Goal: Transaction & Acquisition: Purchase product/service

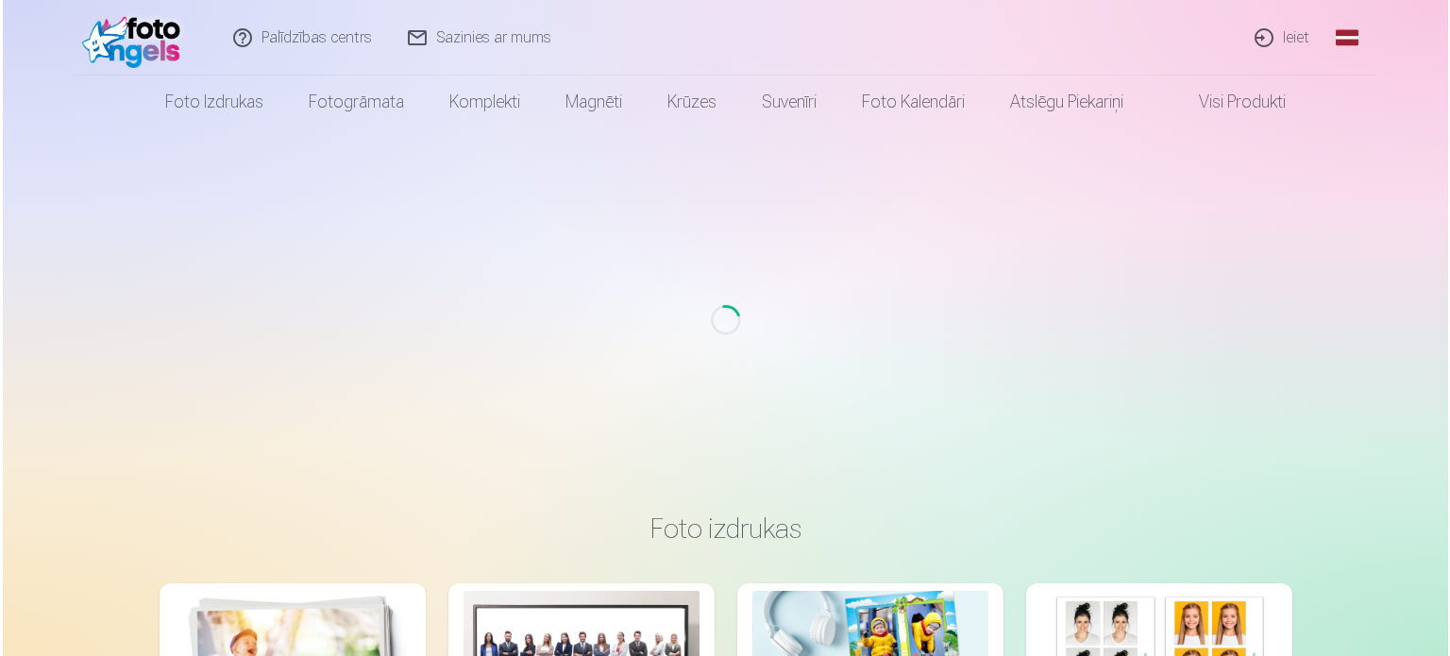
scroll to position [1227, 0]
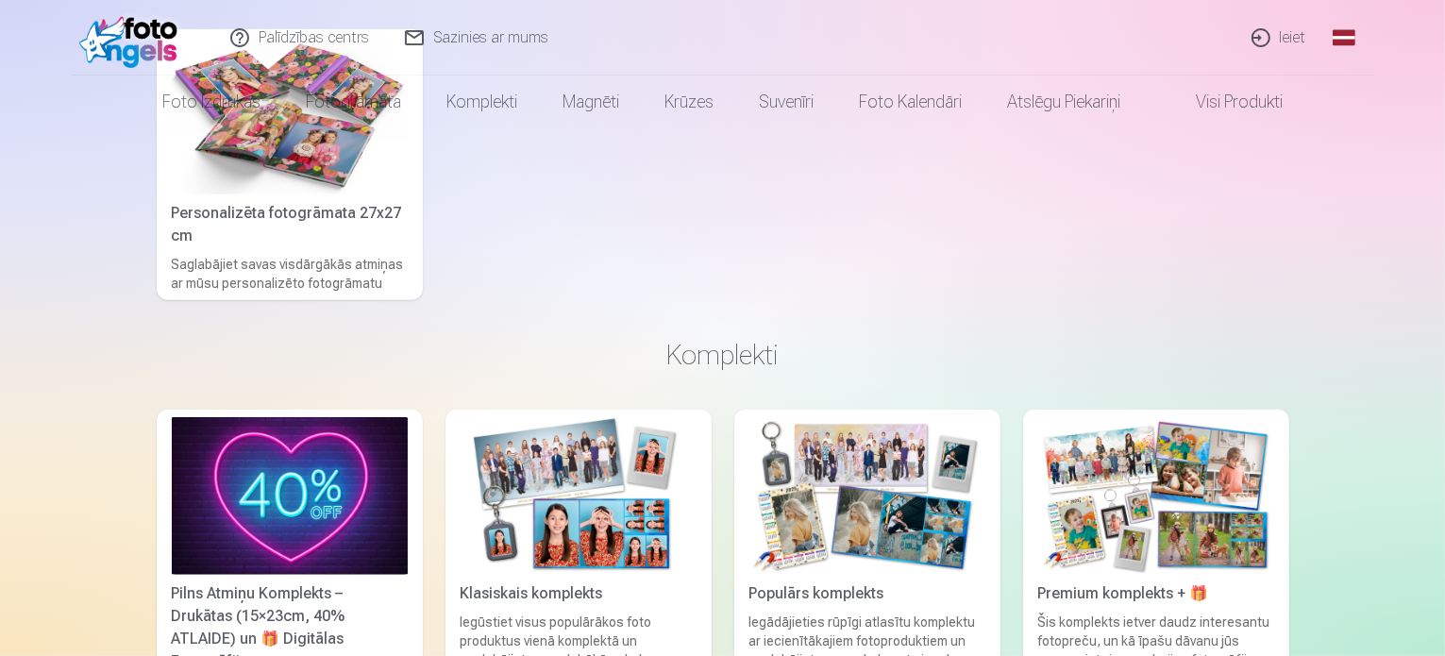
click at [1280, 26] on link "Ieiet" at bounding box center [1279, 37] width 91 height 75
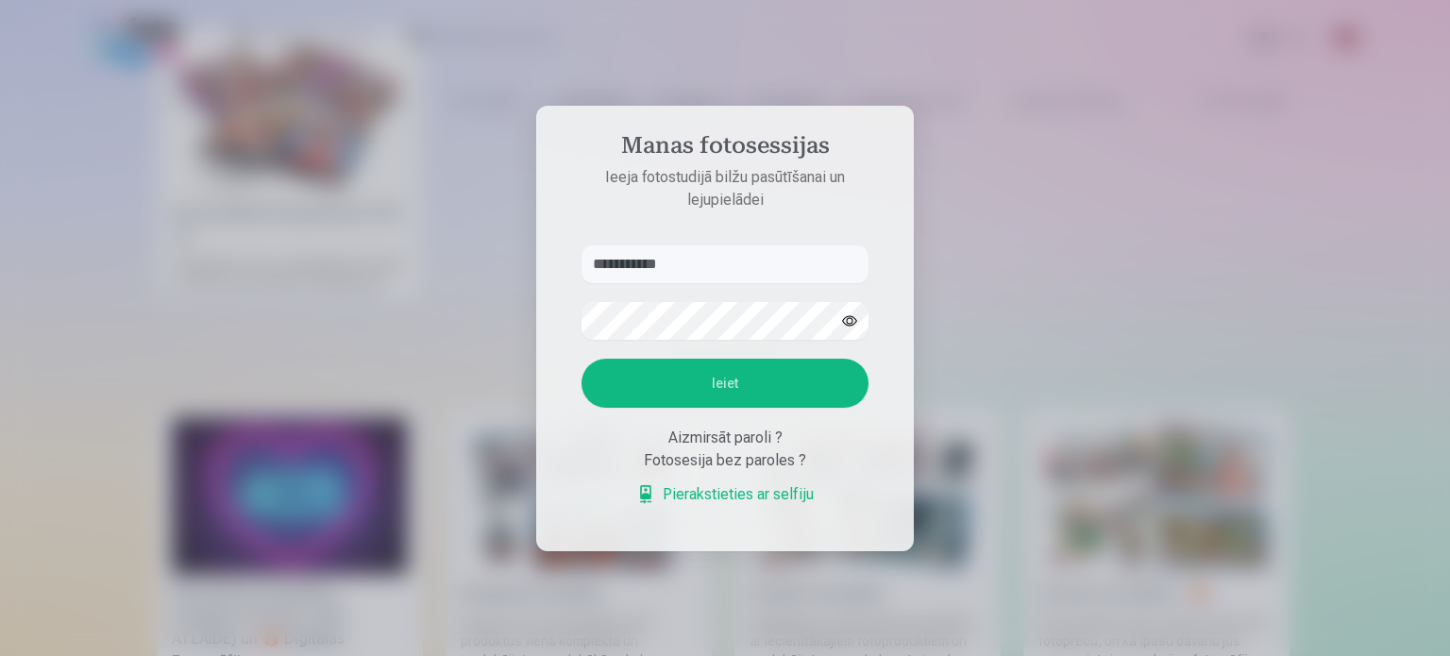
type input "**********"
click at [780, 370] on button "Ieiet" at bounding box center [724, 383] width 287 height 49
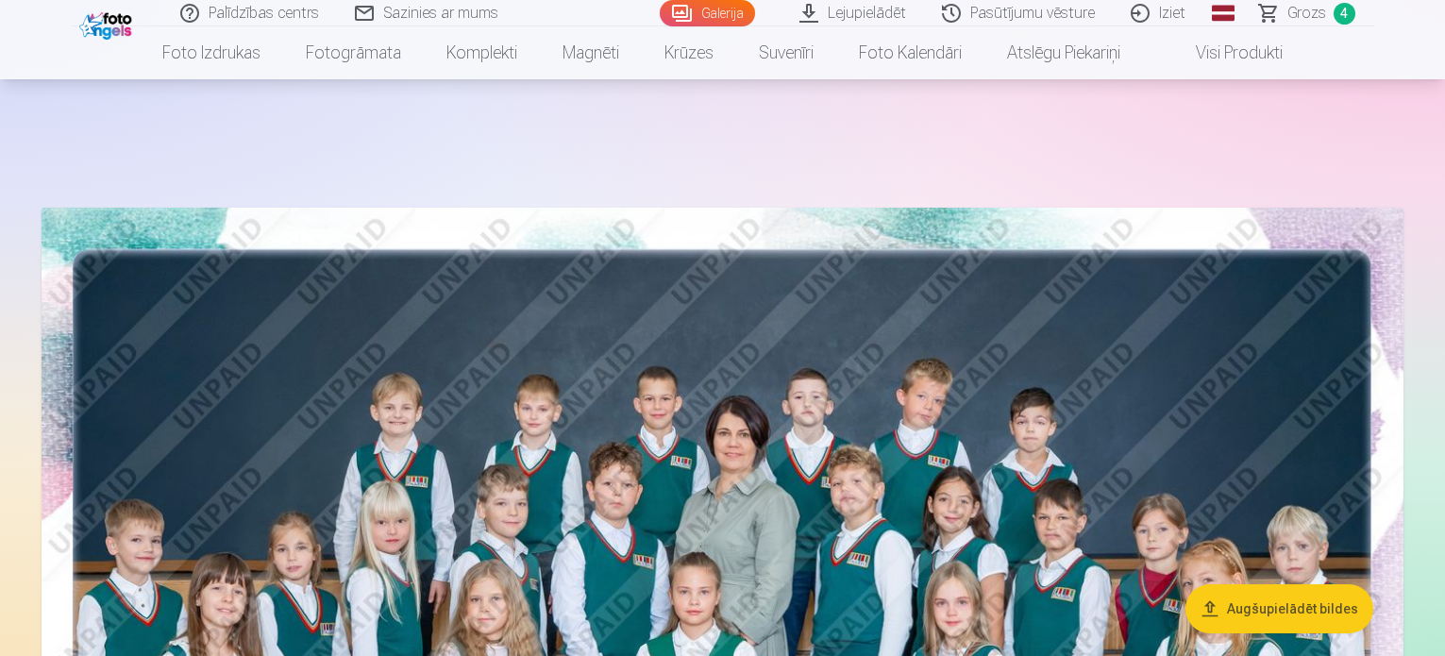
scroll to position [9984, 0]
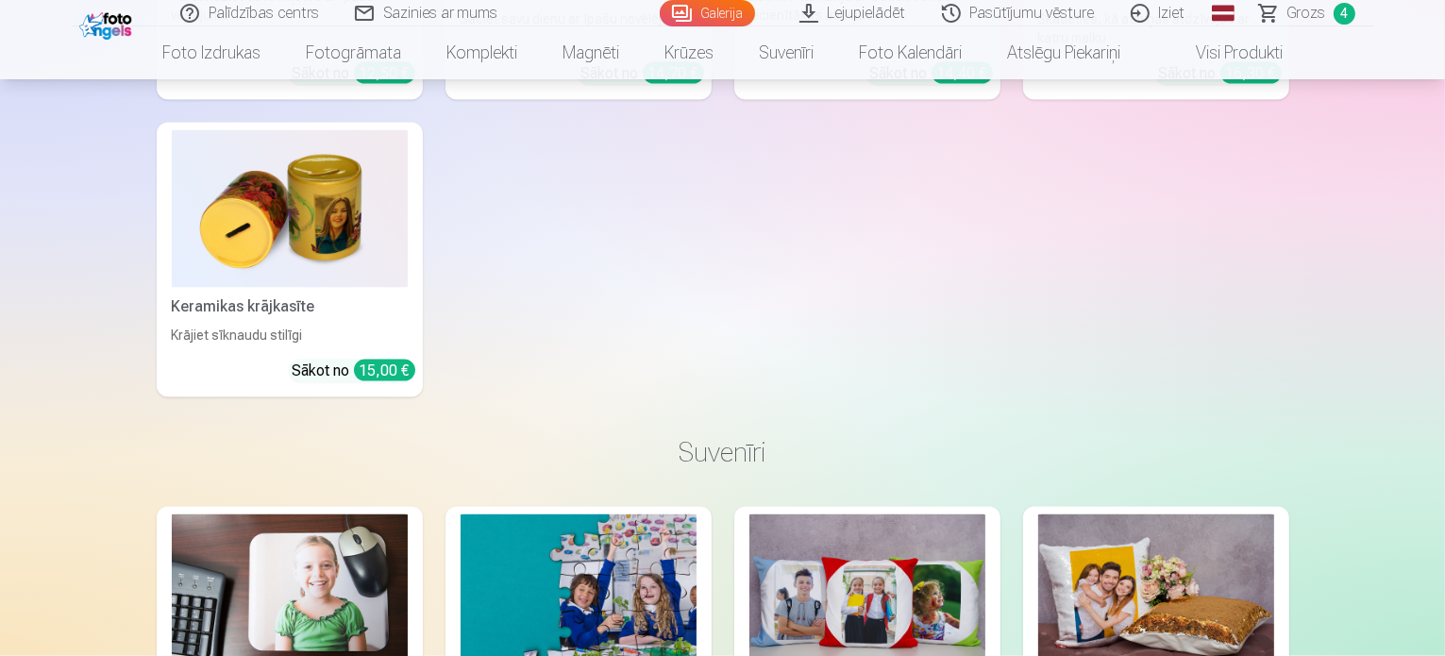
click at [1346, 13] on span "4" at bounding box center [1344, 14] width 22 height 22
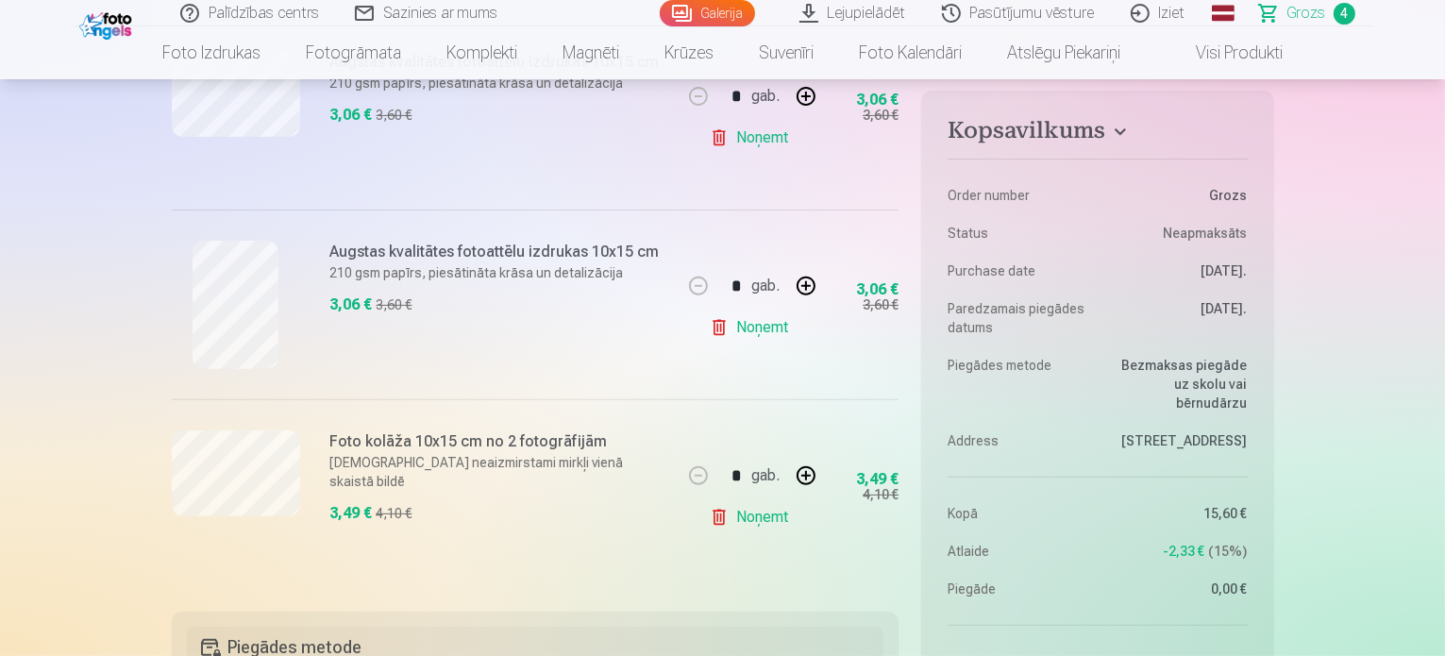
scroll to position [661, 0]
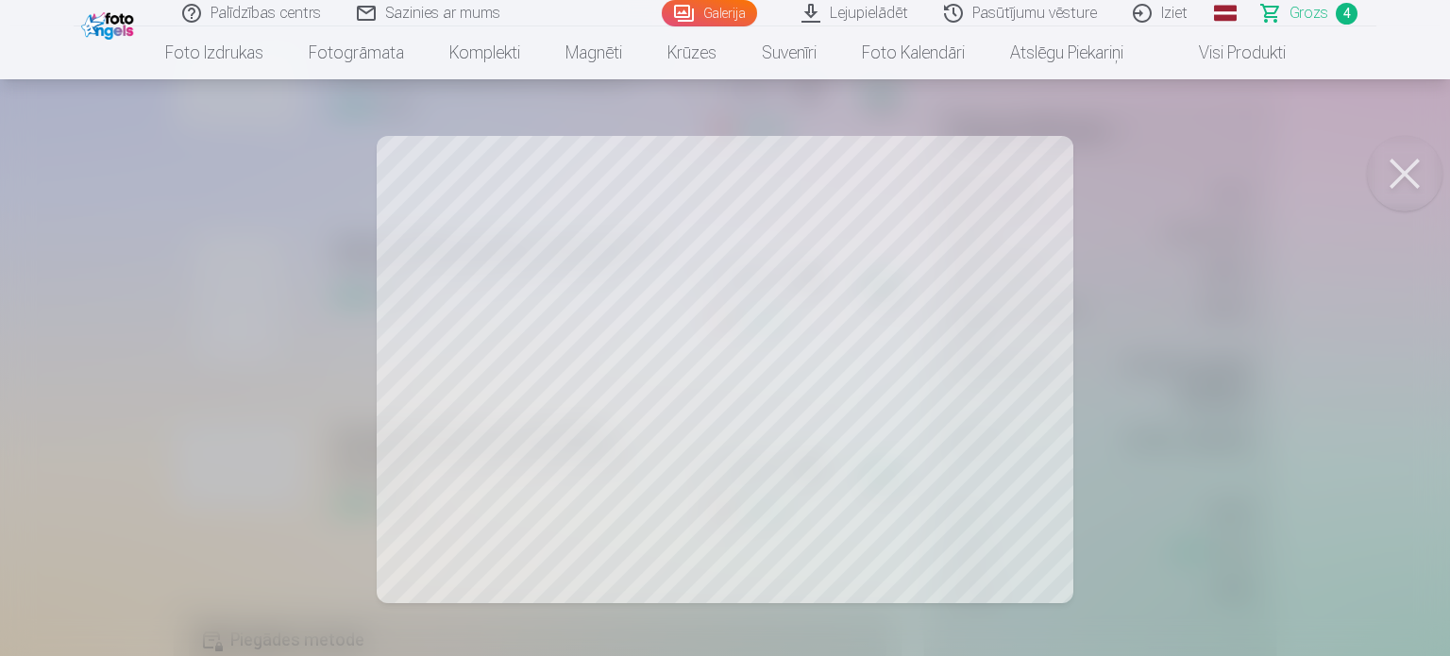
click at [1395, 151] on button at bounding box center [1403, 173] width 75 height 75
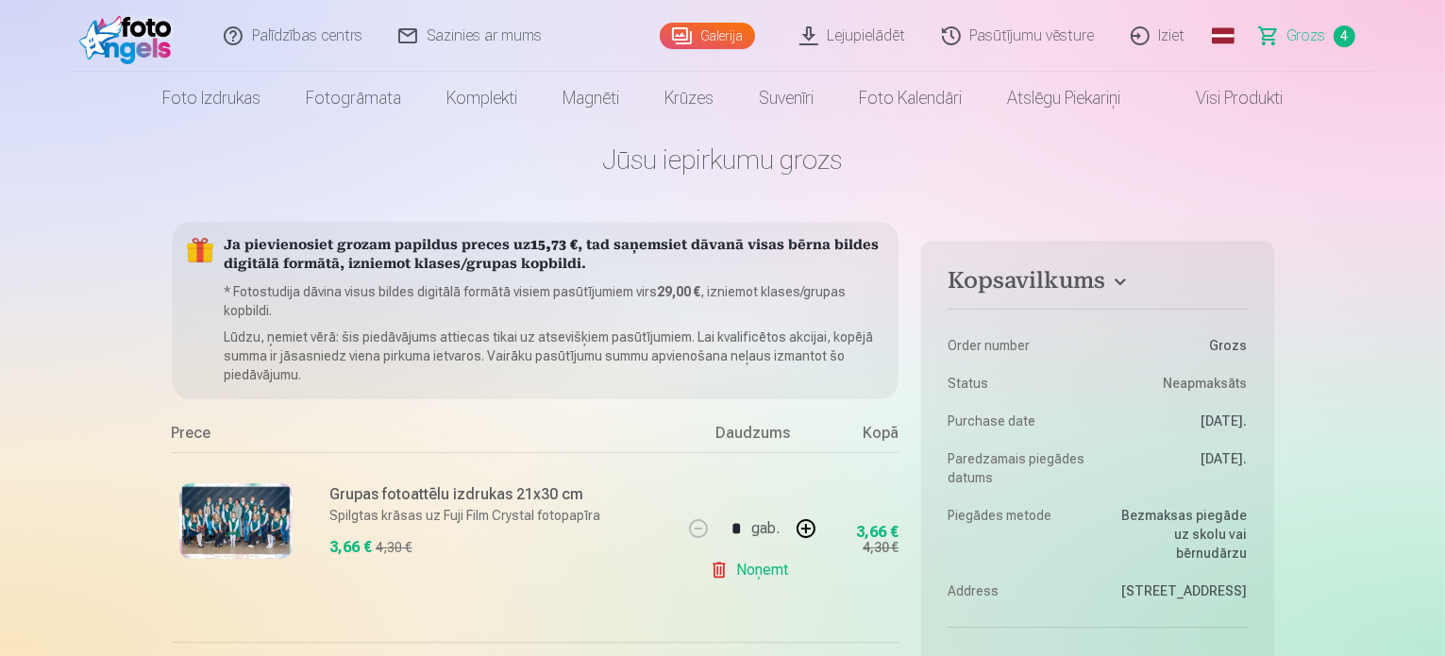
scroll to position [0, 0]
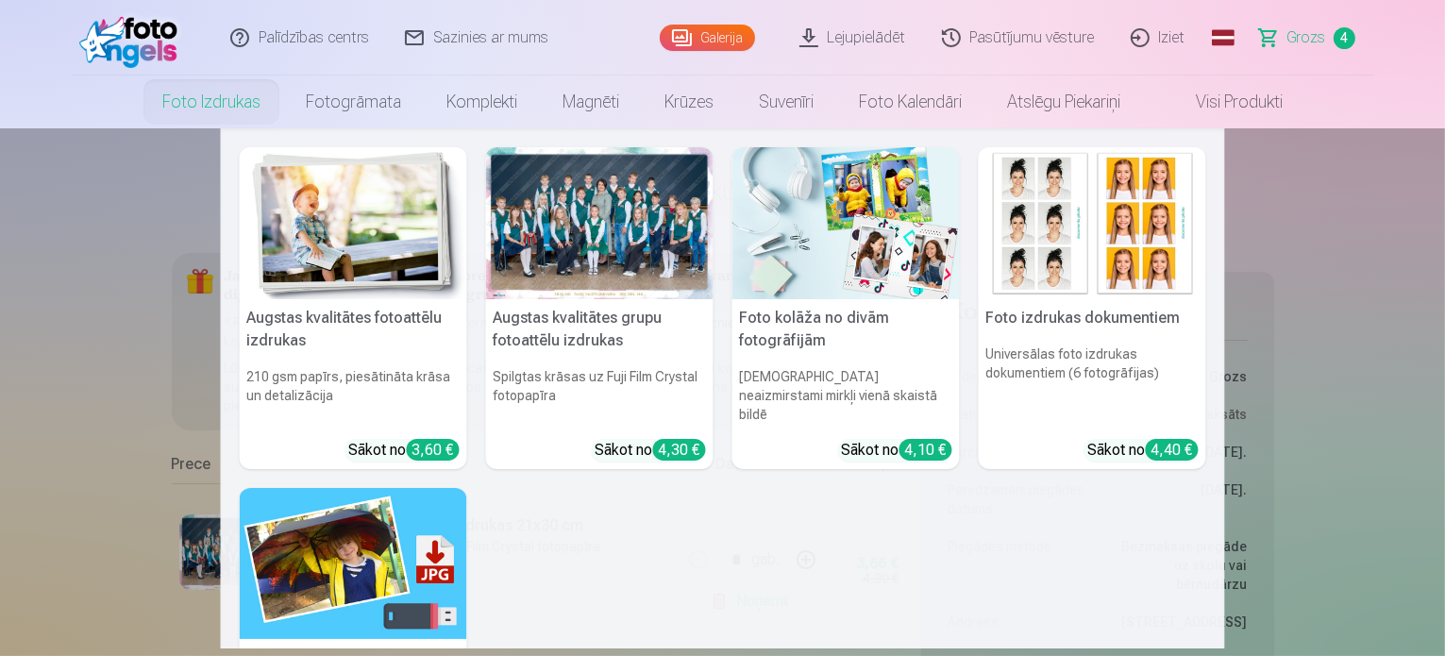
click at [242, 99] on link "Foto izdrukas" at bounding box center [211, 101] width 143 height 53
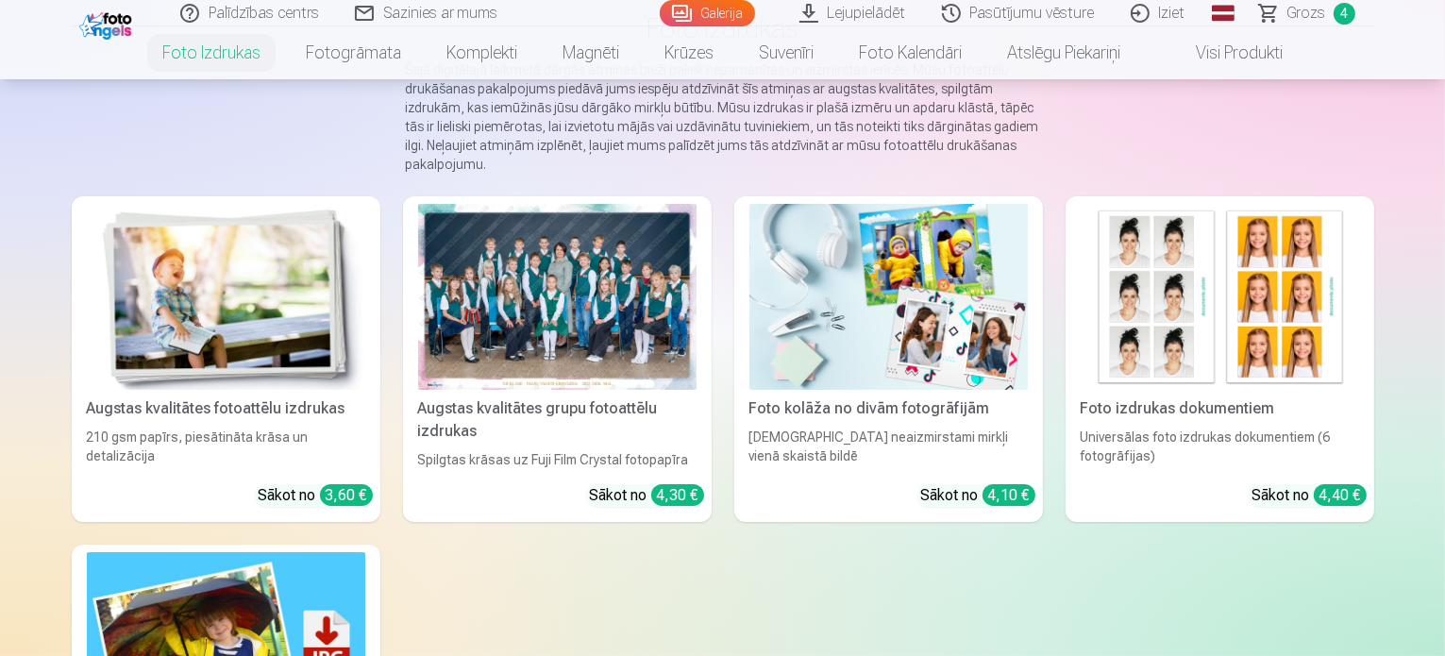
scroll to position [189, 0]
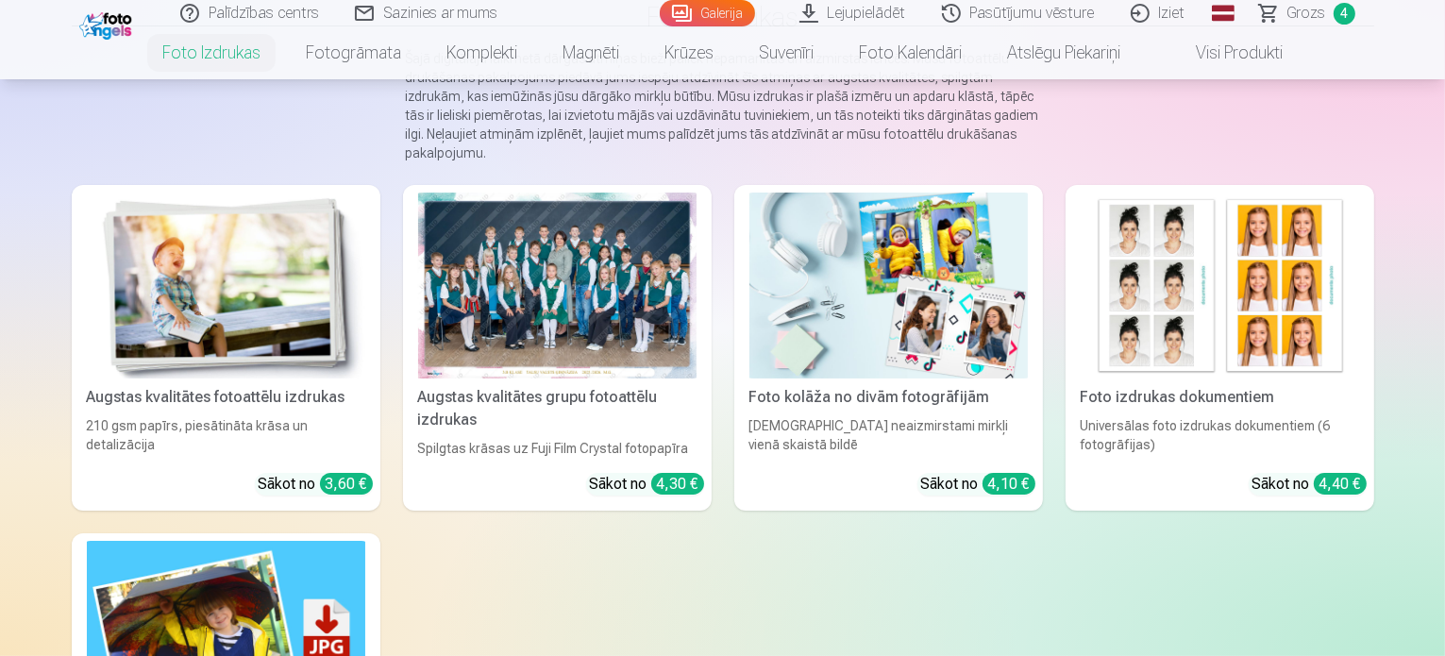
click at [1022, 348] on img at bounding box center [888, 286] width 278 height 186
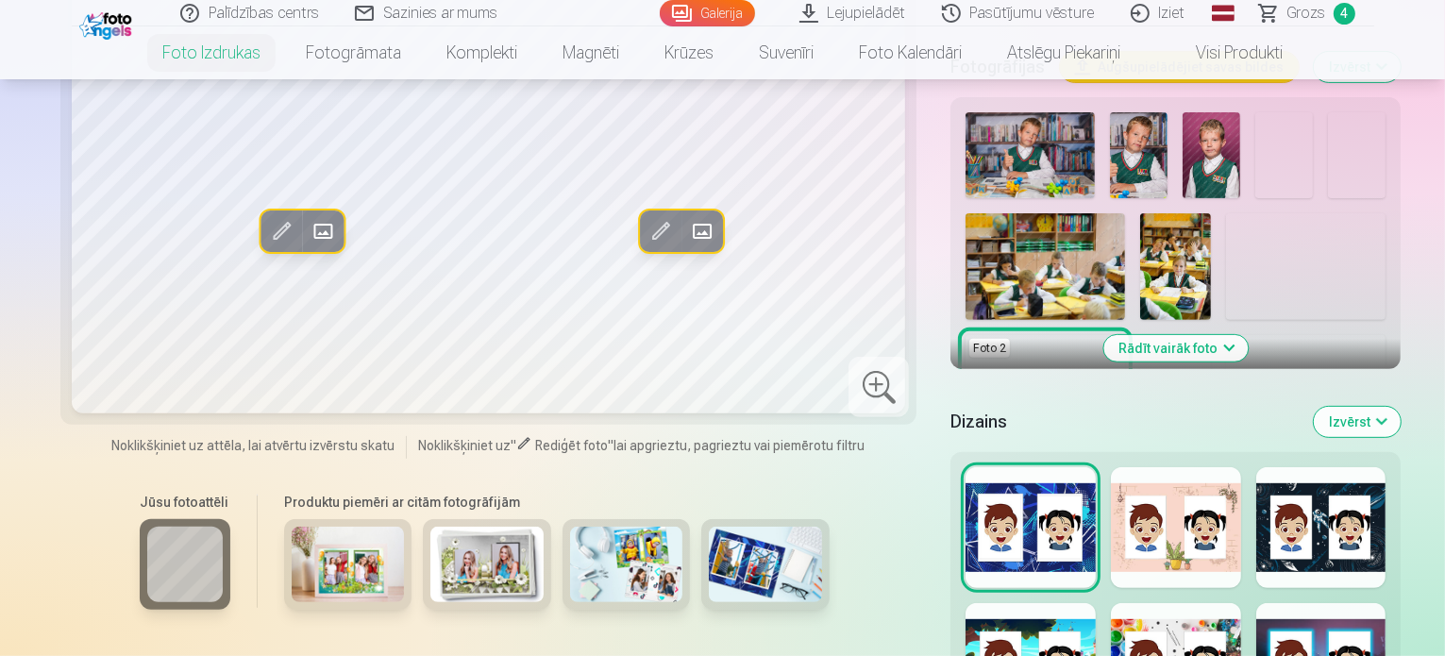
scroll to position [661, 0]
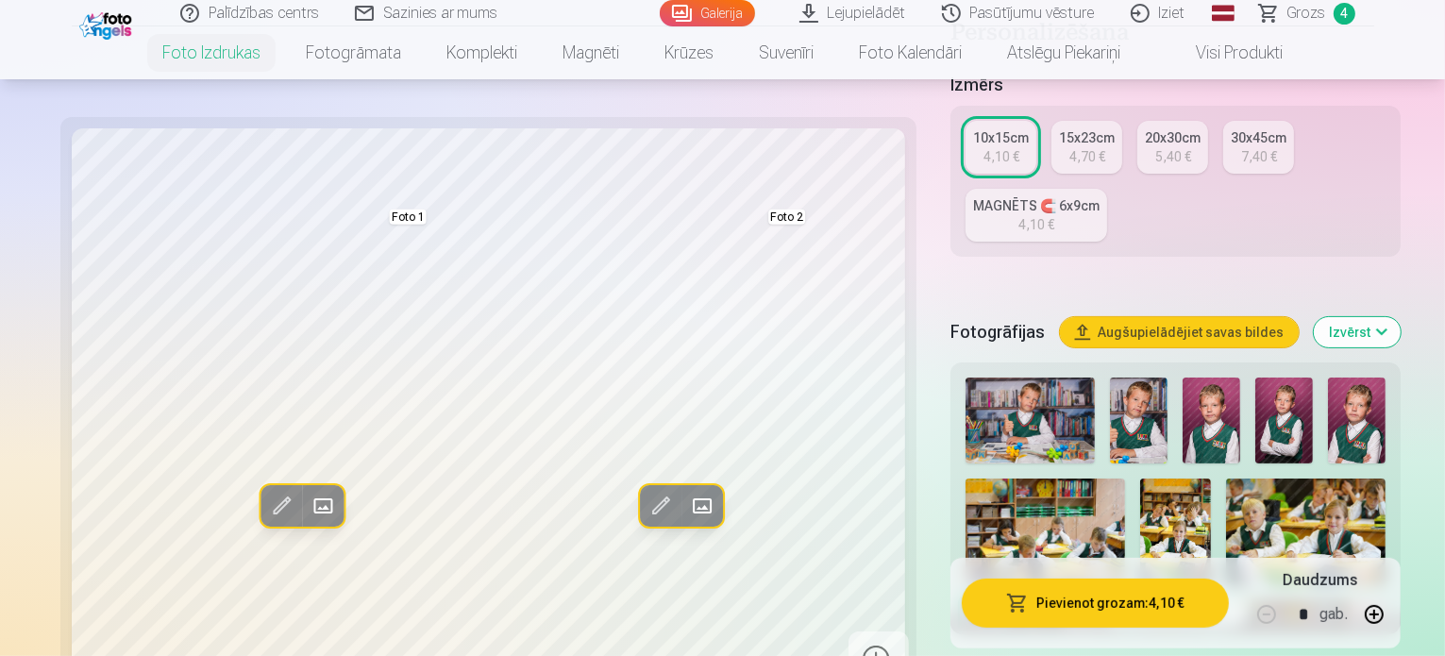
scroll to position [377, 0]
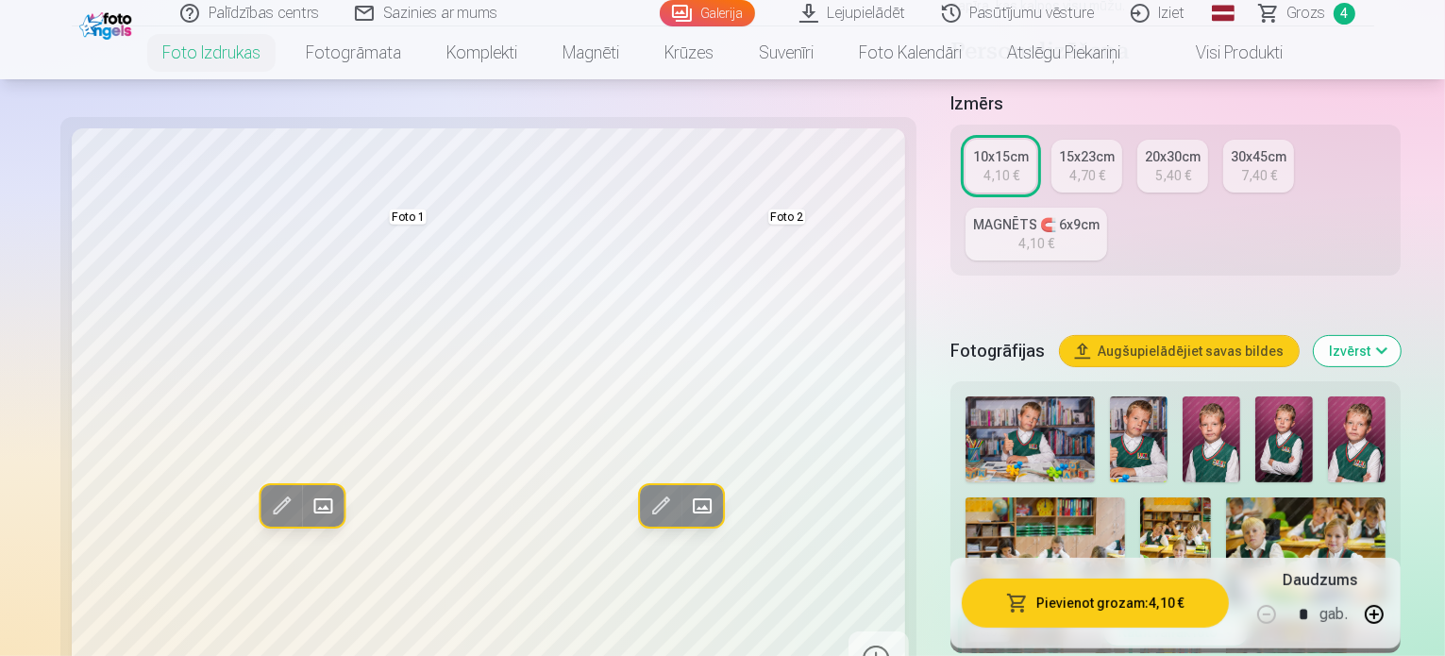
click at [1182, 396] on img at bounding box center [1211, 439] width 58 height 86
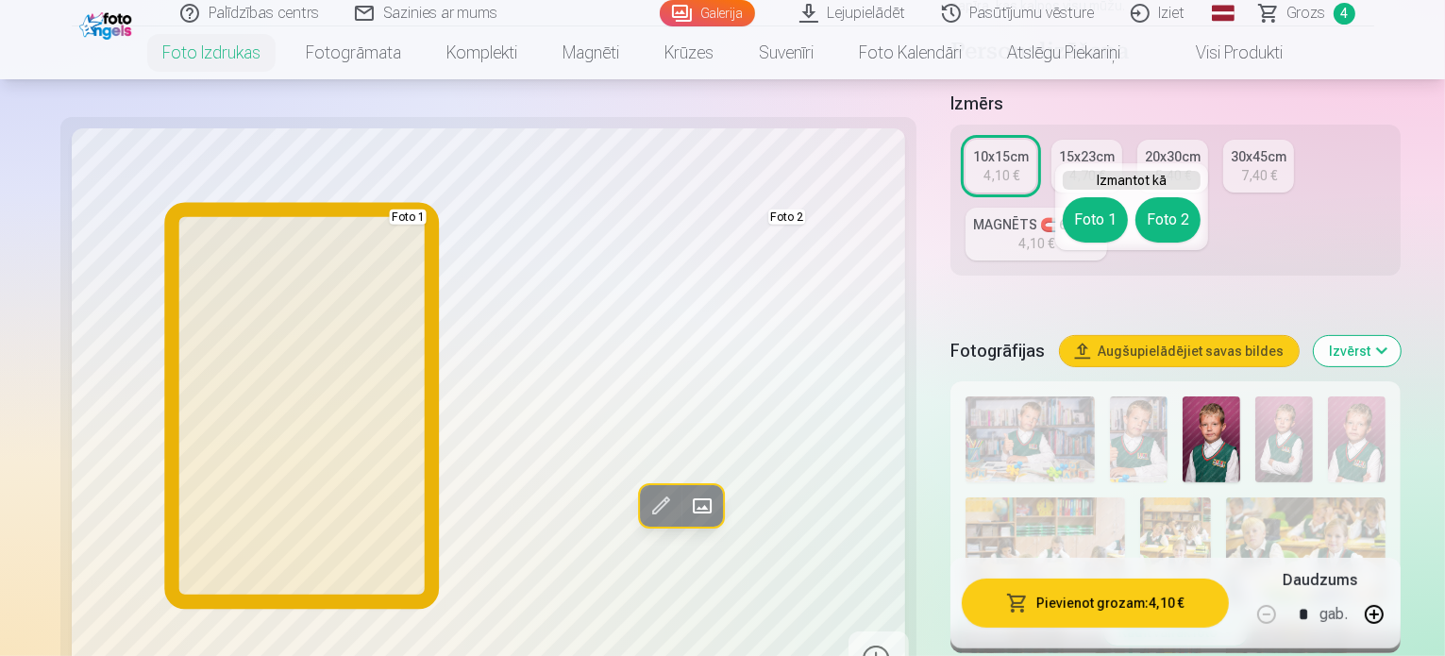
click at [1100, 220] on button "Foto 1" at bounding box center [1095, 219] width 65 height 45
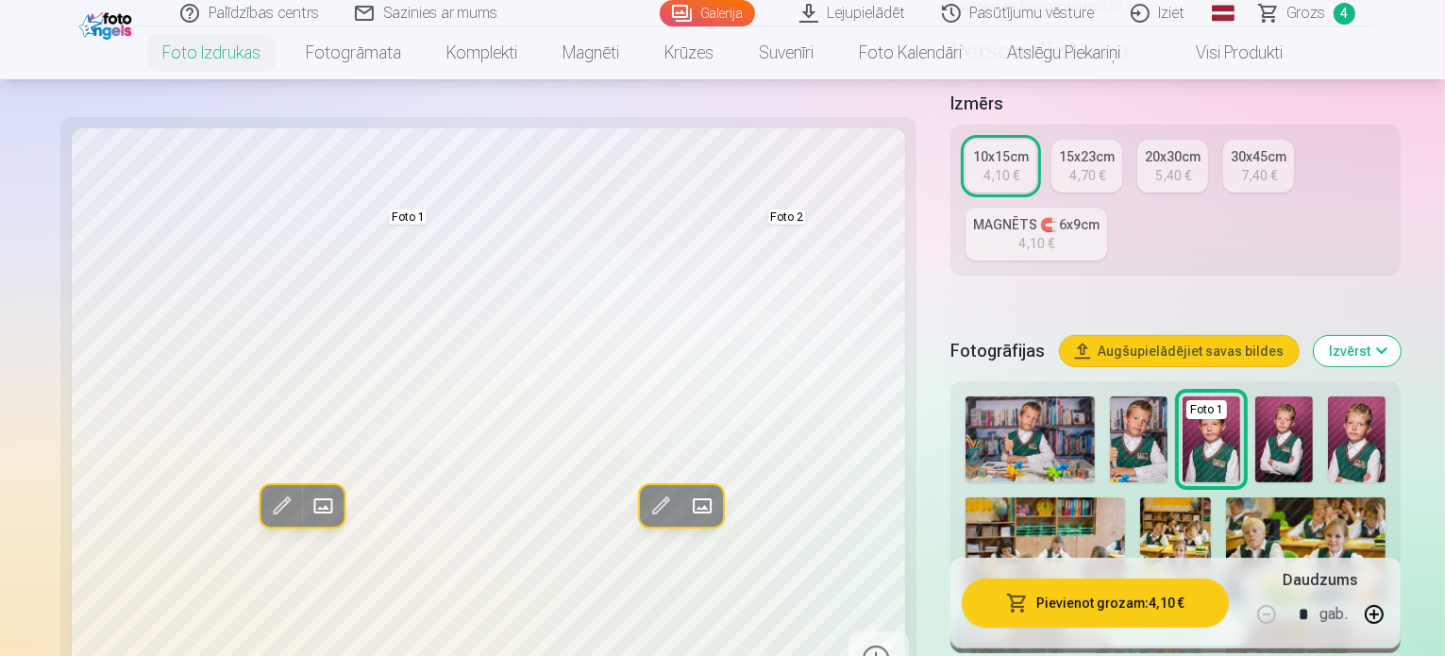
click at [1328, 396] on img at bounding box center [1357, 439] width 58 height 86
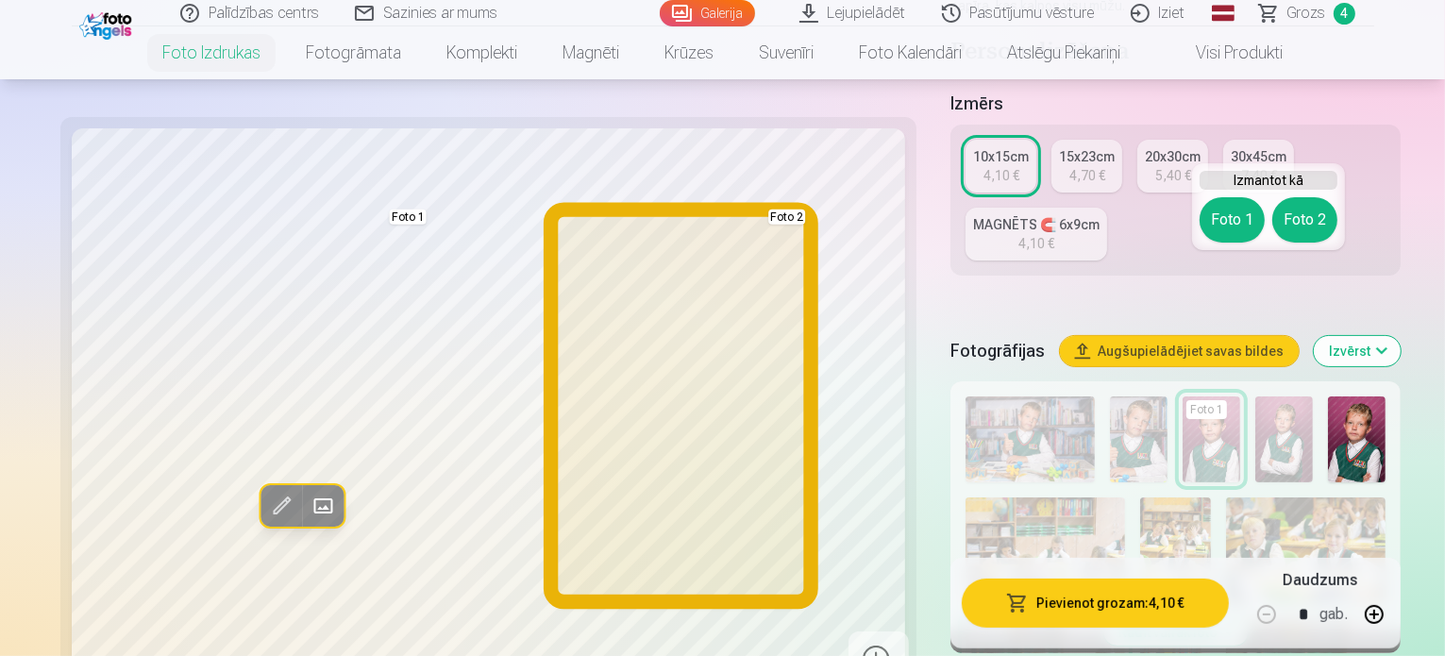
click at [1288, 236] on button "Foto 2" at bounding box center [1304, 219] width 65 height 45
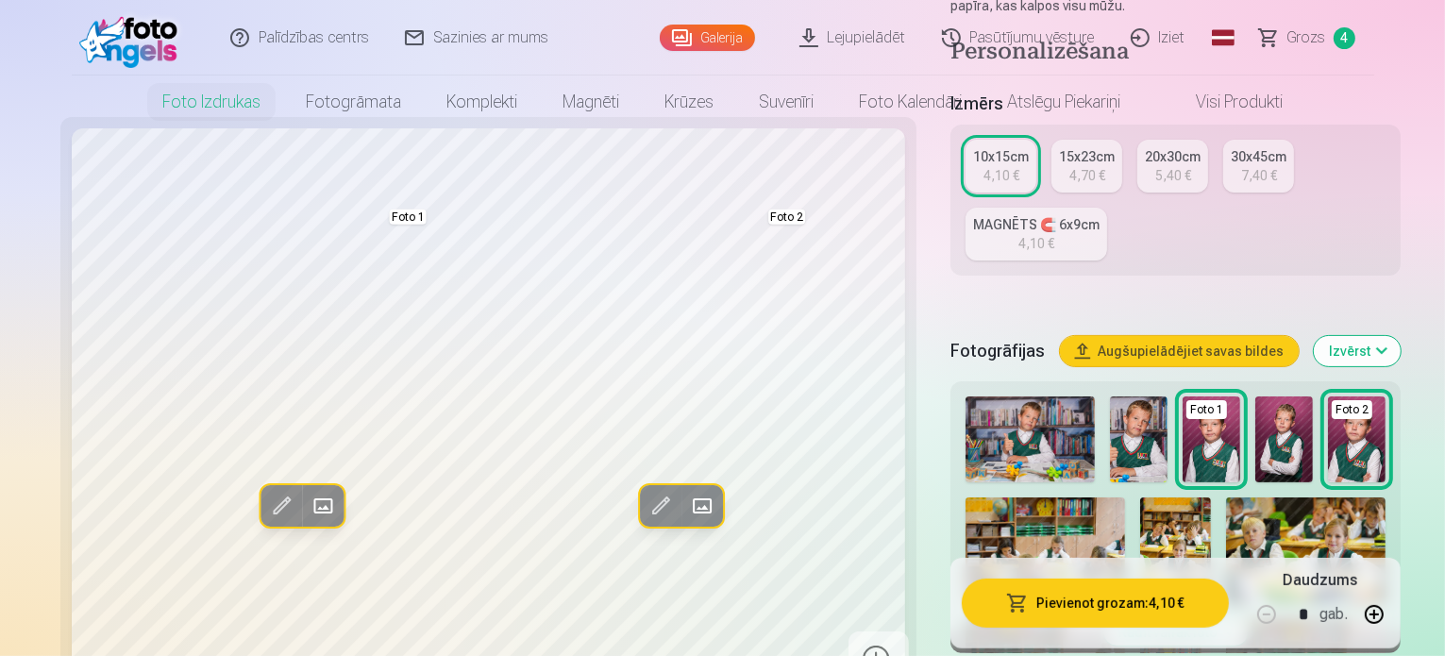
scroll to position [0, 0]
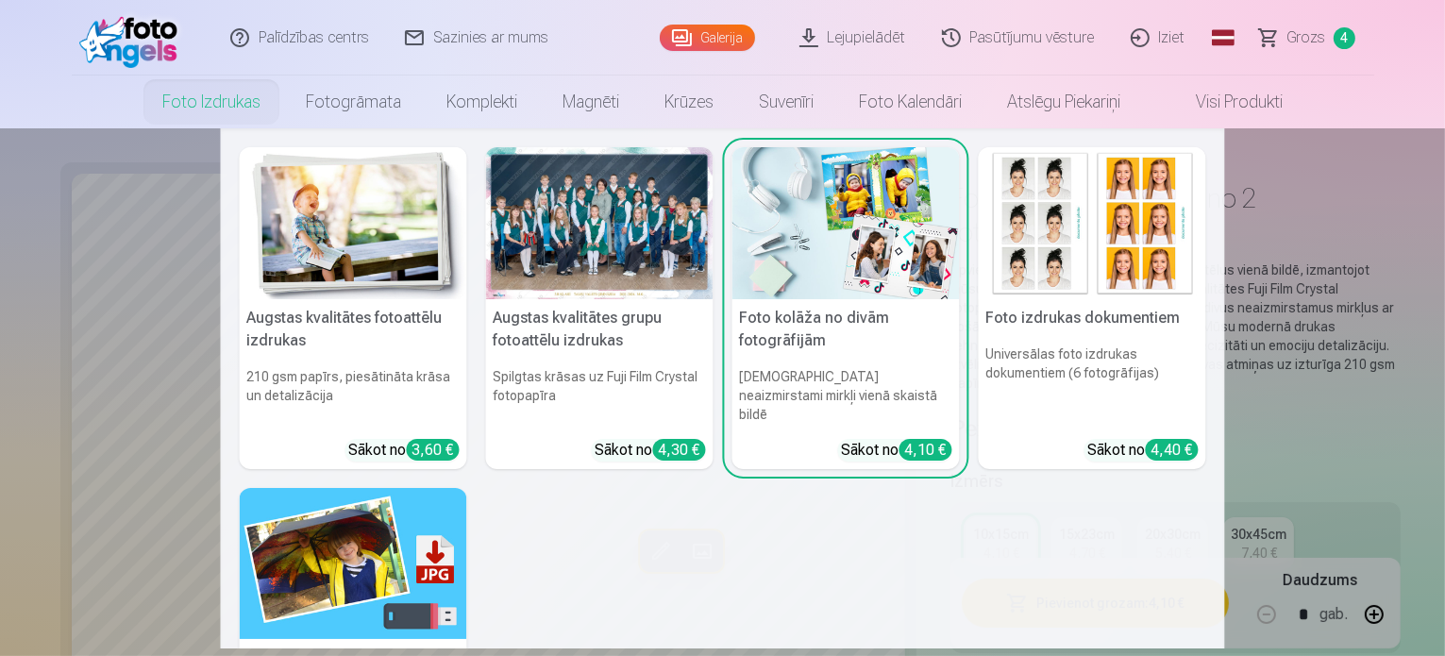
click at [398, 326] on h5 "Augstas kvalitātes fotoattēlu izdrukas" at bounding box center [353, 329] width 227 height 60
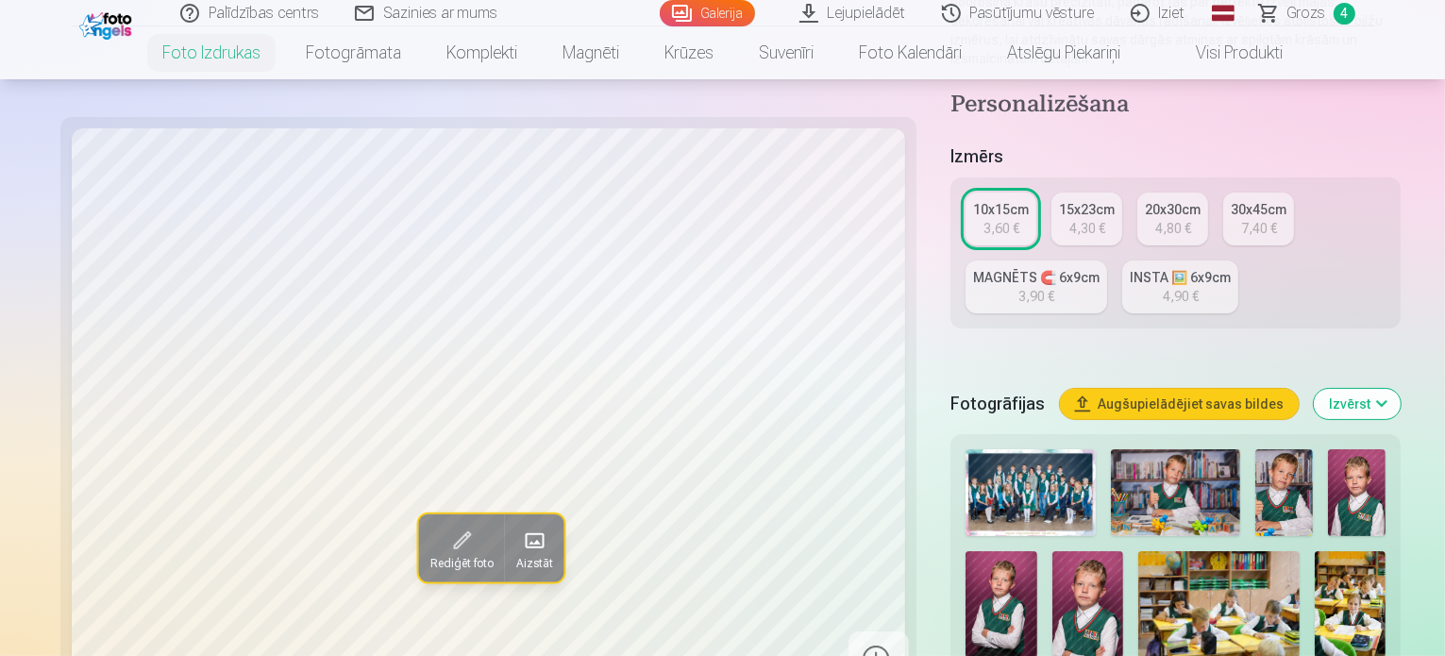
scroll to position [377, 0]
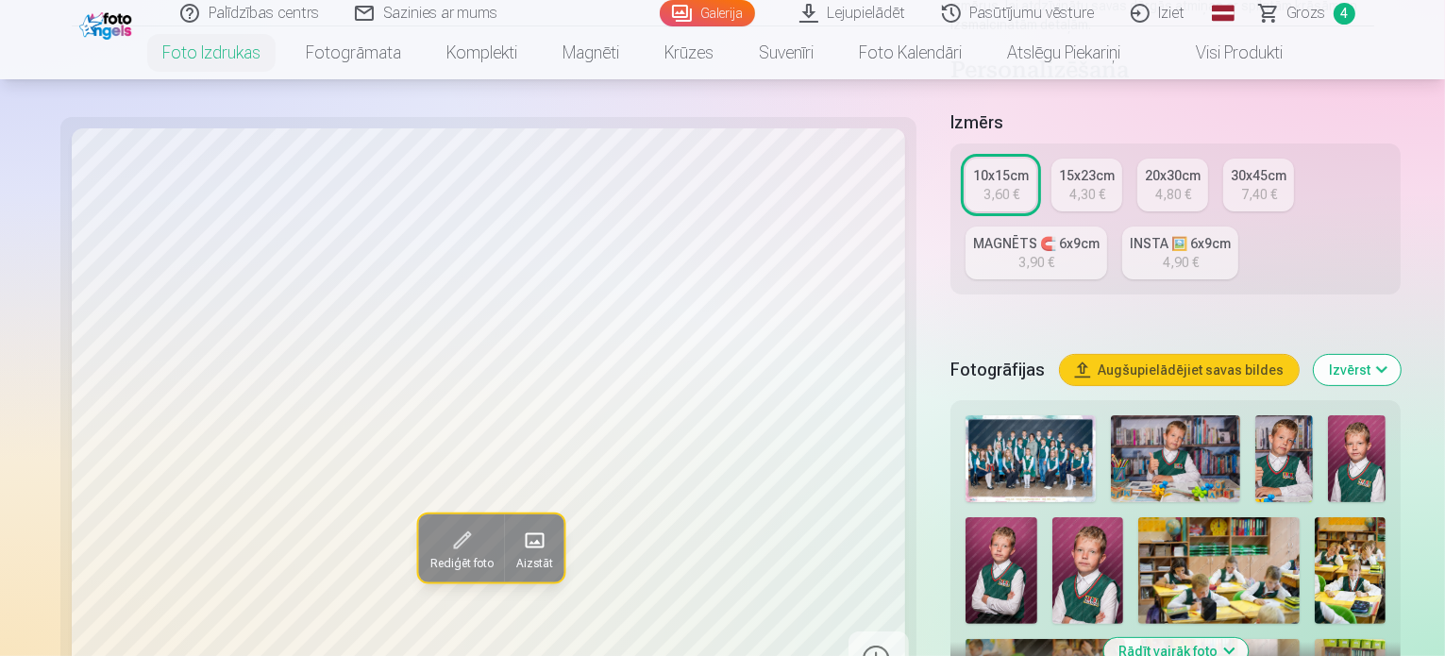
click at [1328, 415] on img at bounding box center [1357, 458] width 58 height 87
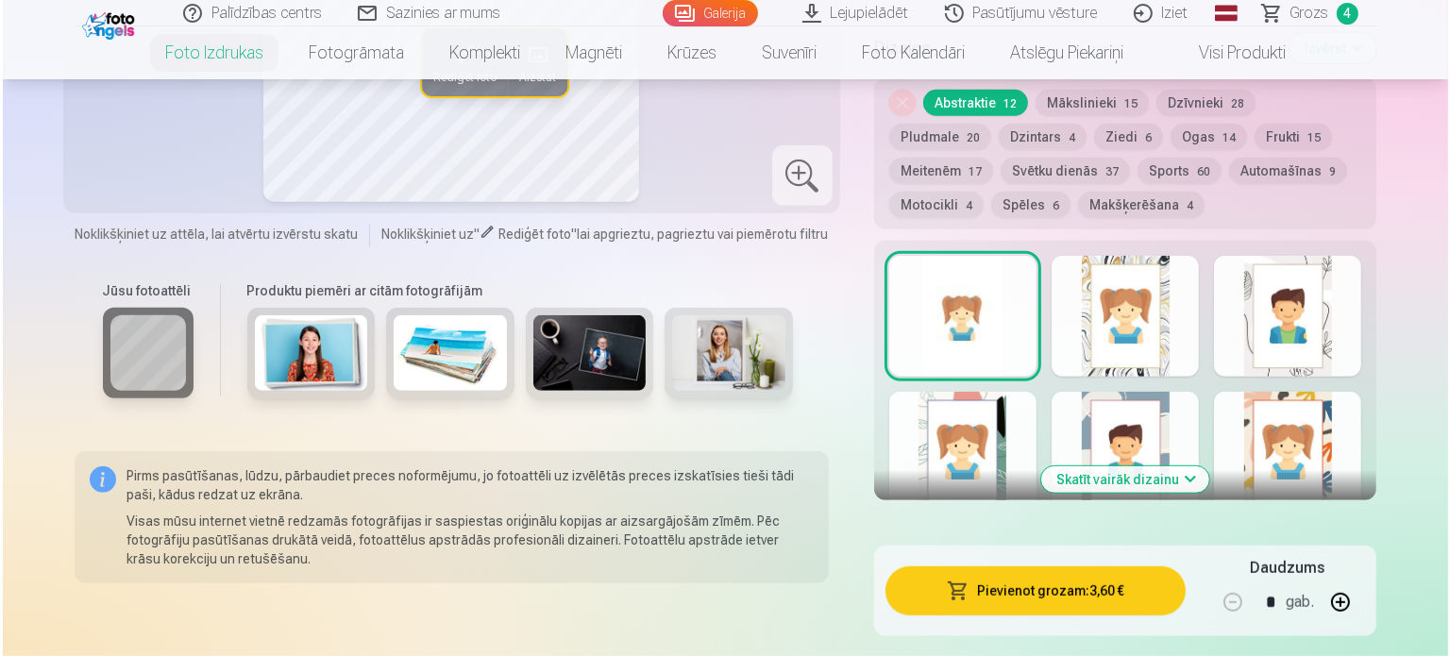
scroll to position [1038, 0]
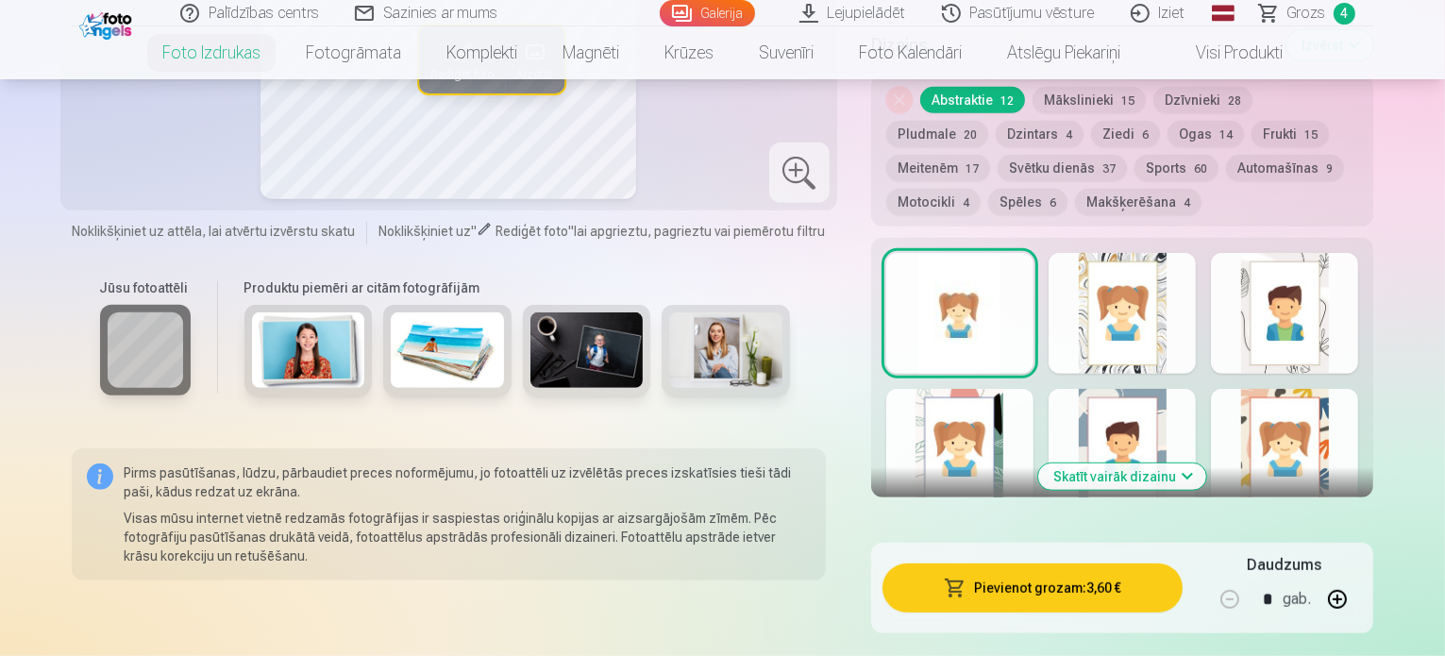
click at [1014, 563] on button "Pievienot grozam : 3,60 €" at bounding box center [1032, 587] width 301 height 49
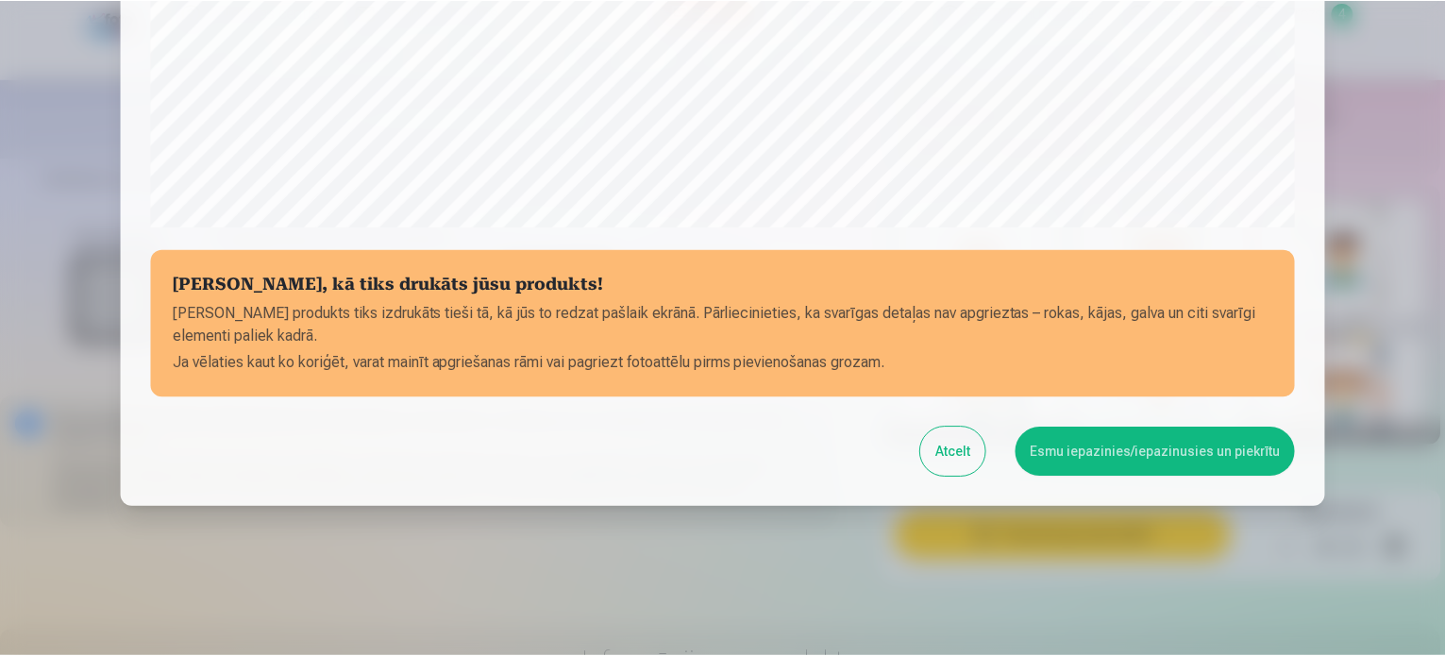
scroll to position [702, 0]
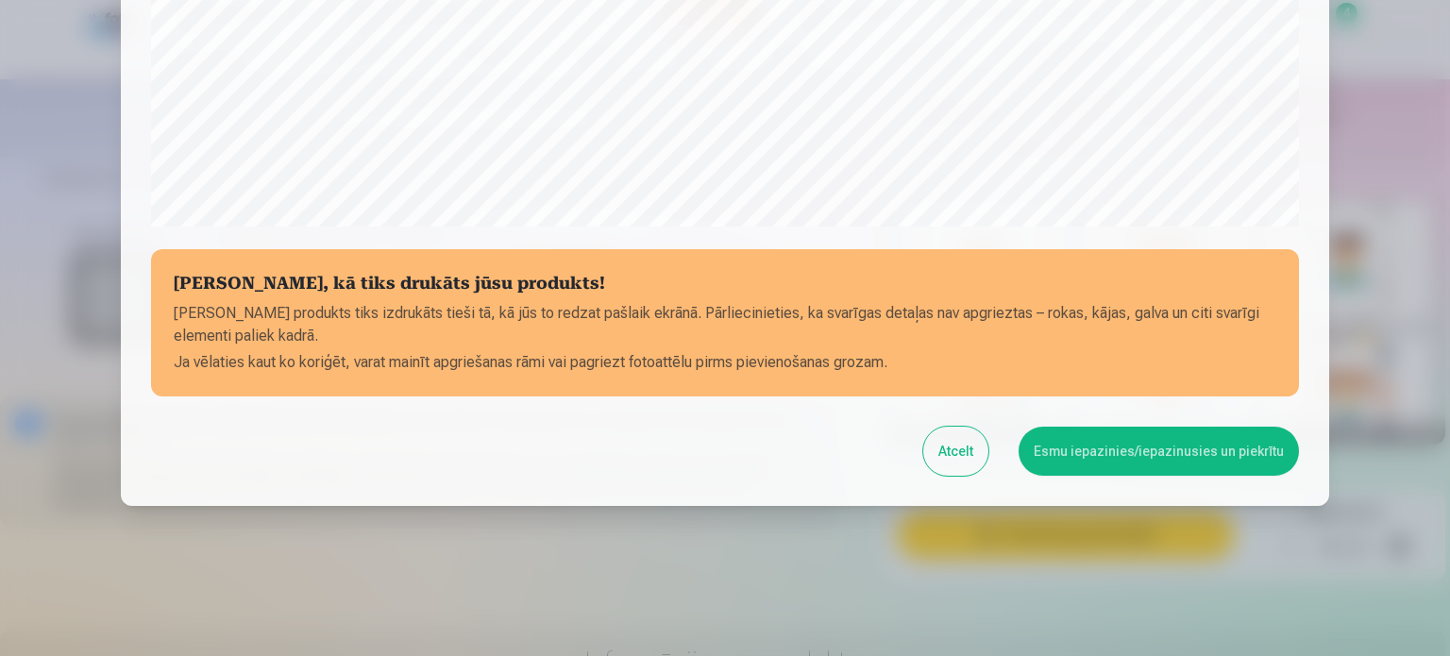
click at [1127, 444] on button "Esmu iepazinies/iepazinusies un piekrītu" at bounding box center [1158, 451] width 280 height 49
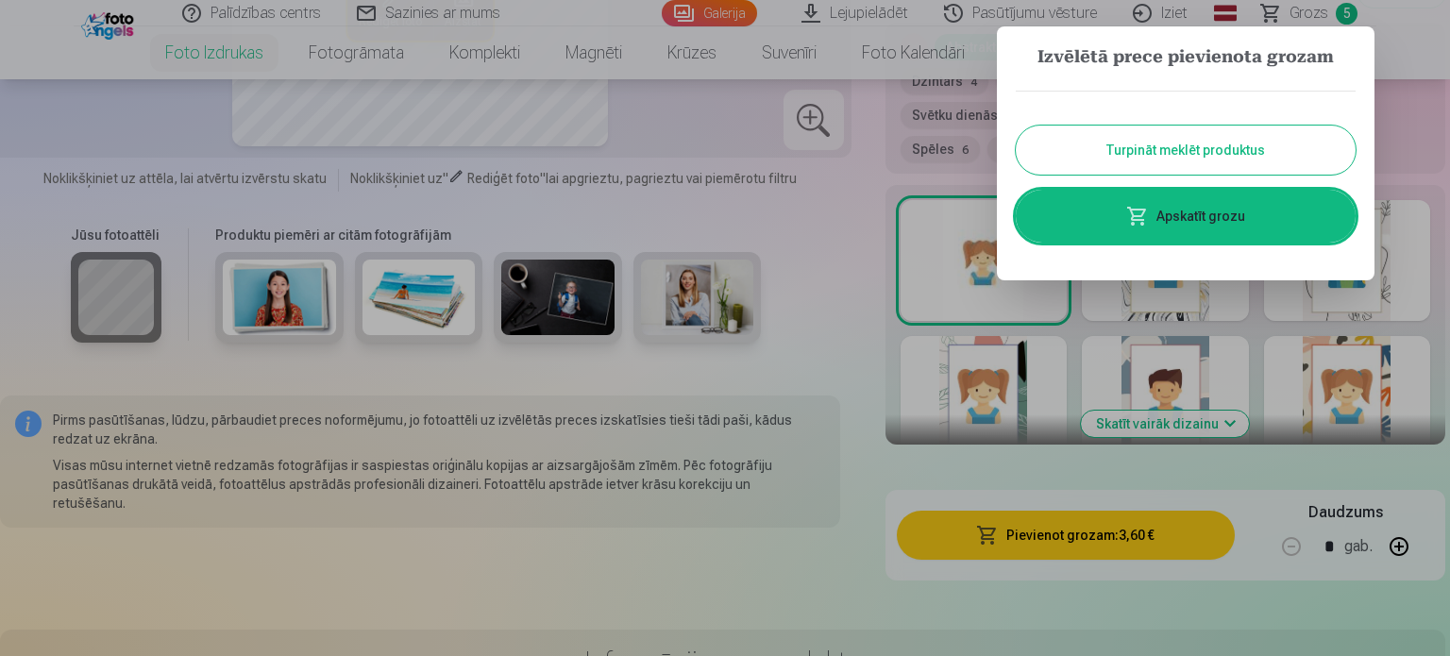
click at [1161, 145] on button "Turpināt meklēt produktus" at bounding box center [1185, 150] width 340 height 49
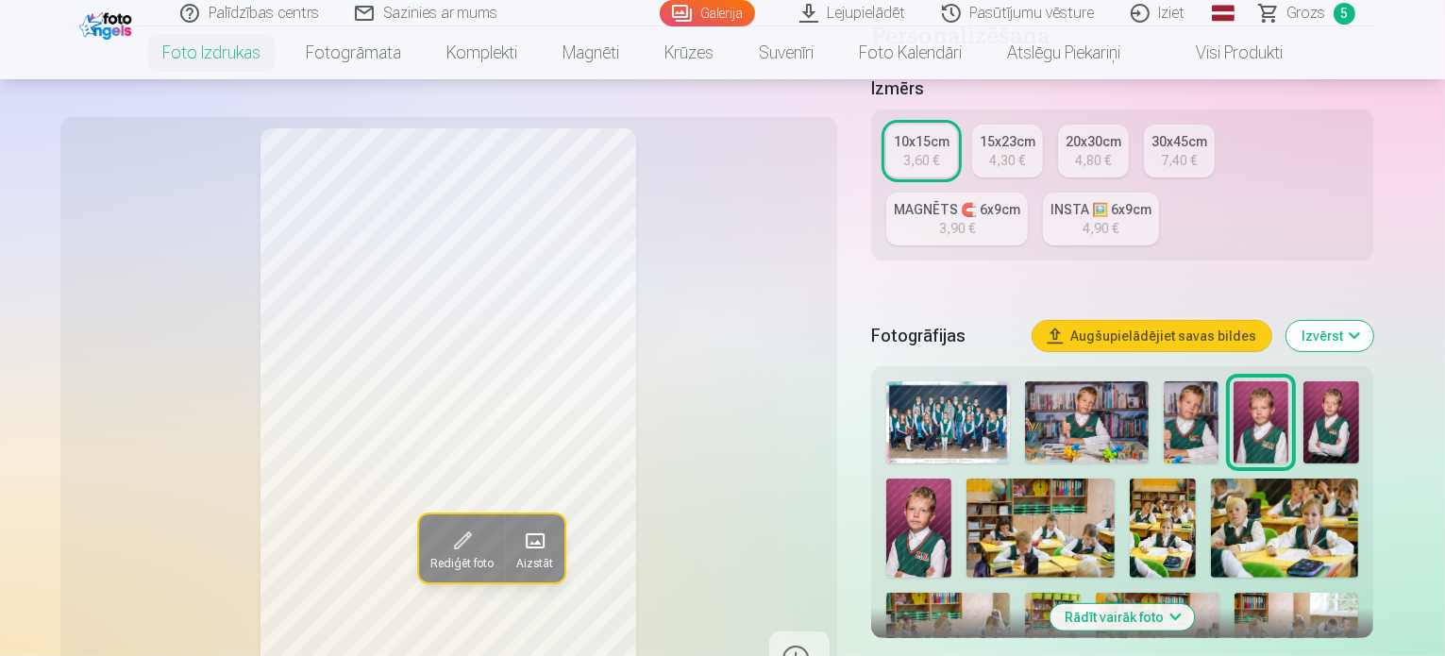
scroll to position [283, 0]
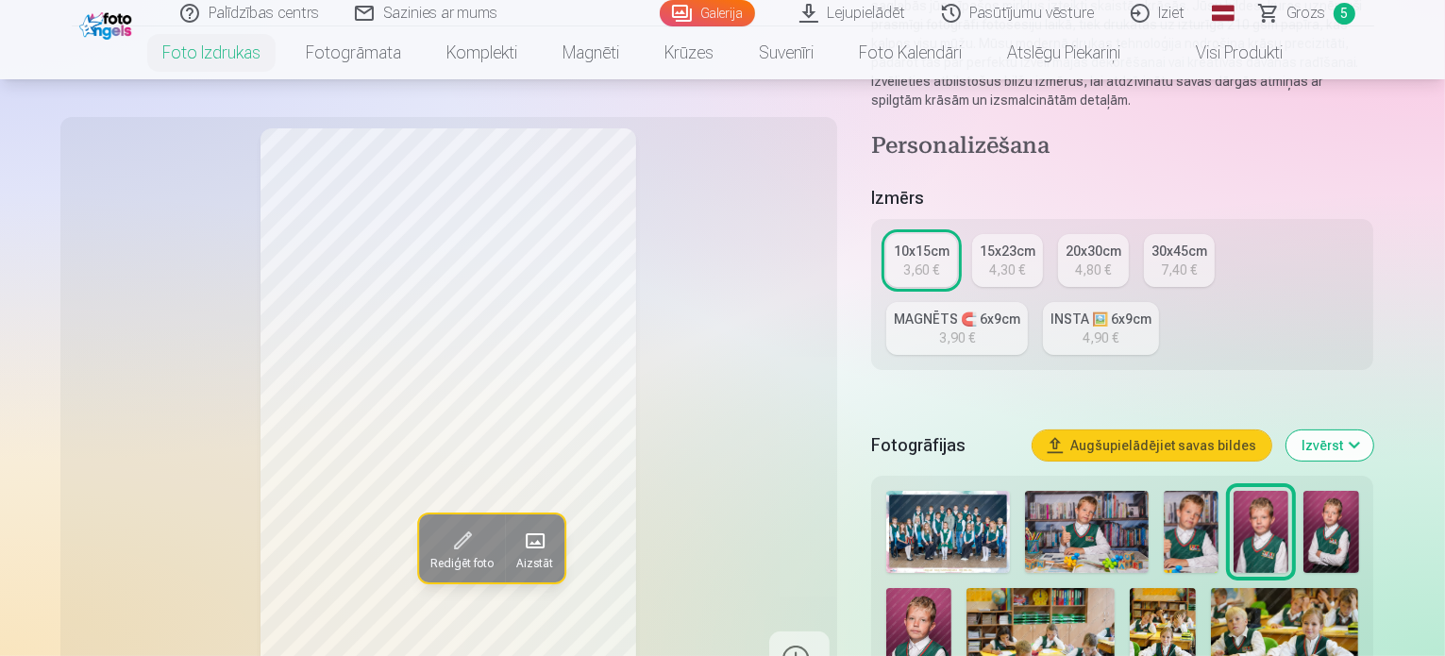
click at [1331, 494] on img at bounding box center [1330, 532] width 55 height 82
click at [952, 588] on img at bounding box center [919, 637] width 66 height 98
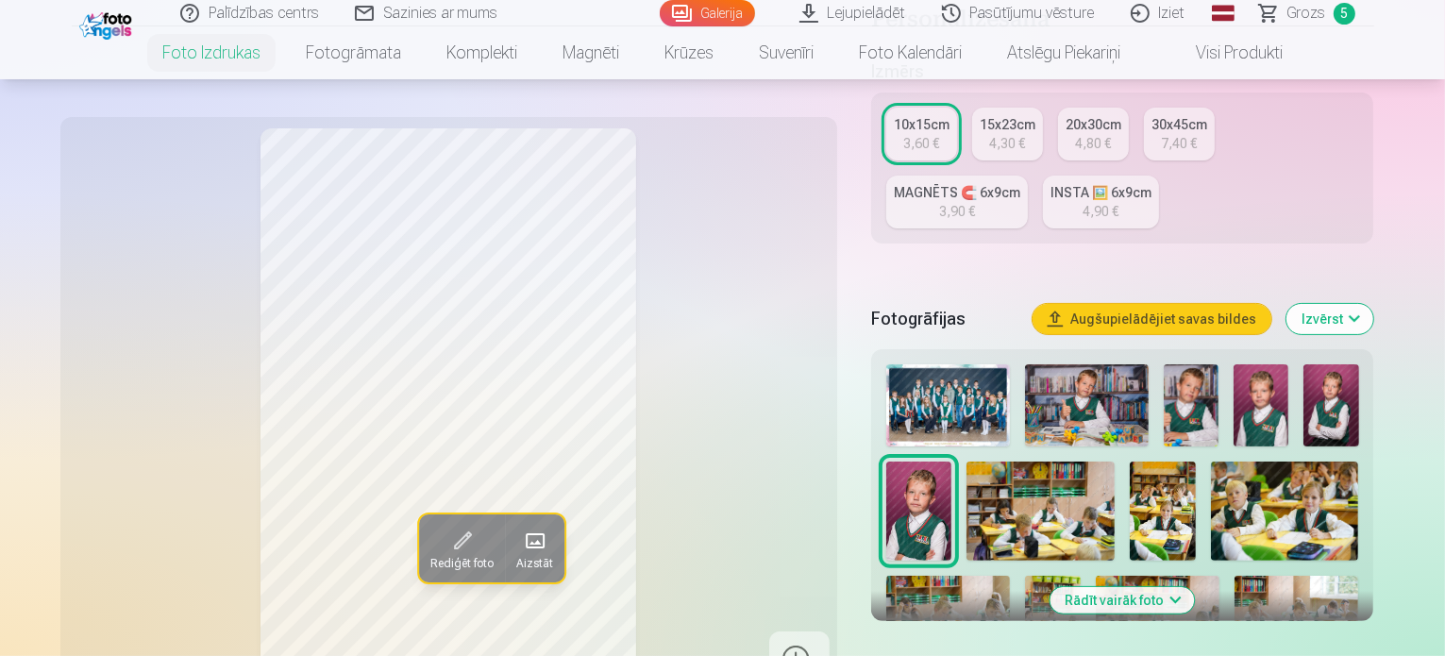
scroll to position [377, 0]
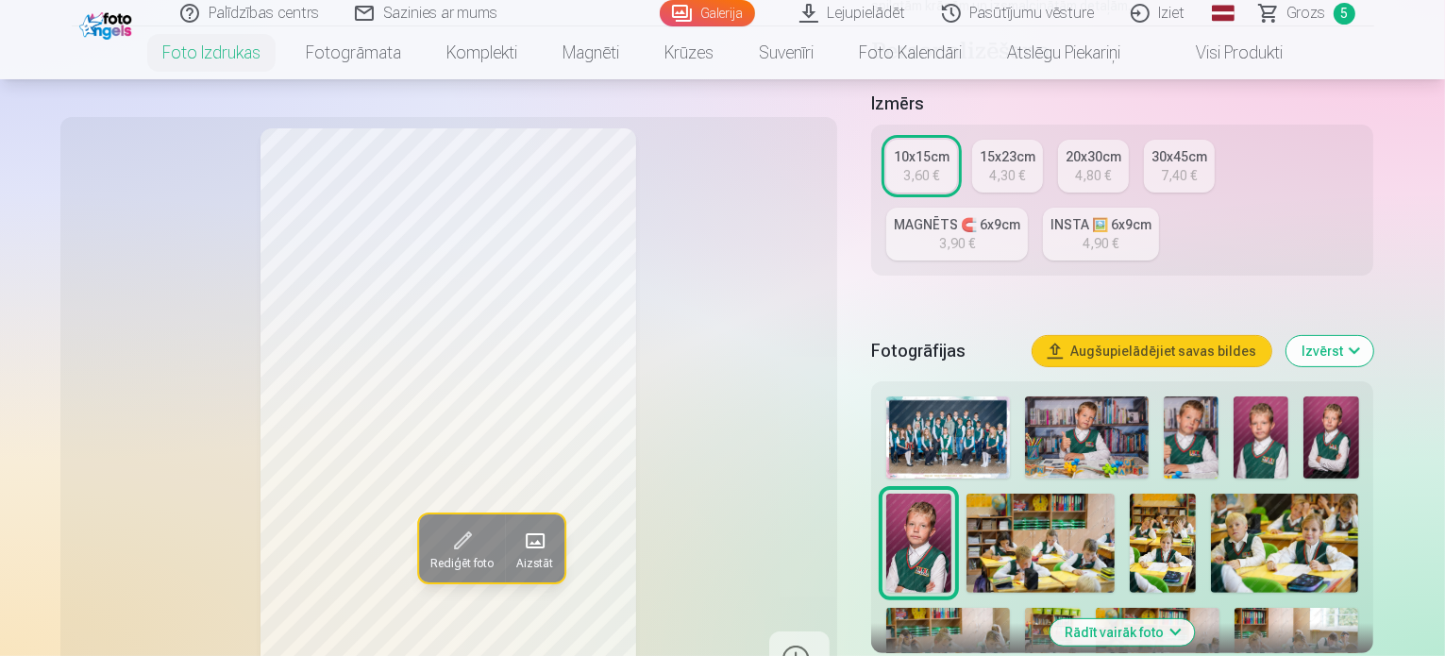
click at [1333, 396] on img at bounding box center [1330, 437] width 55 height 82
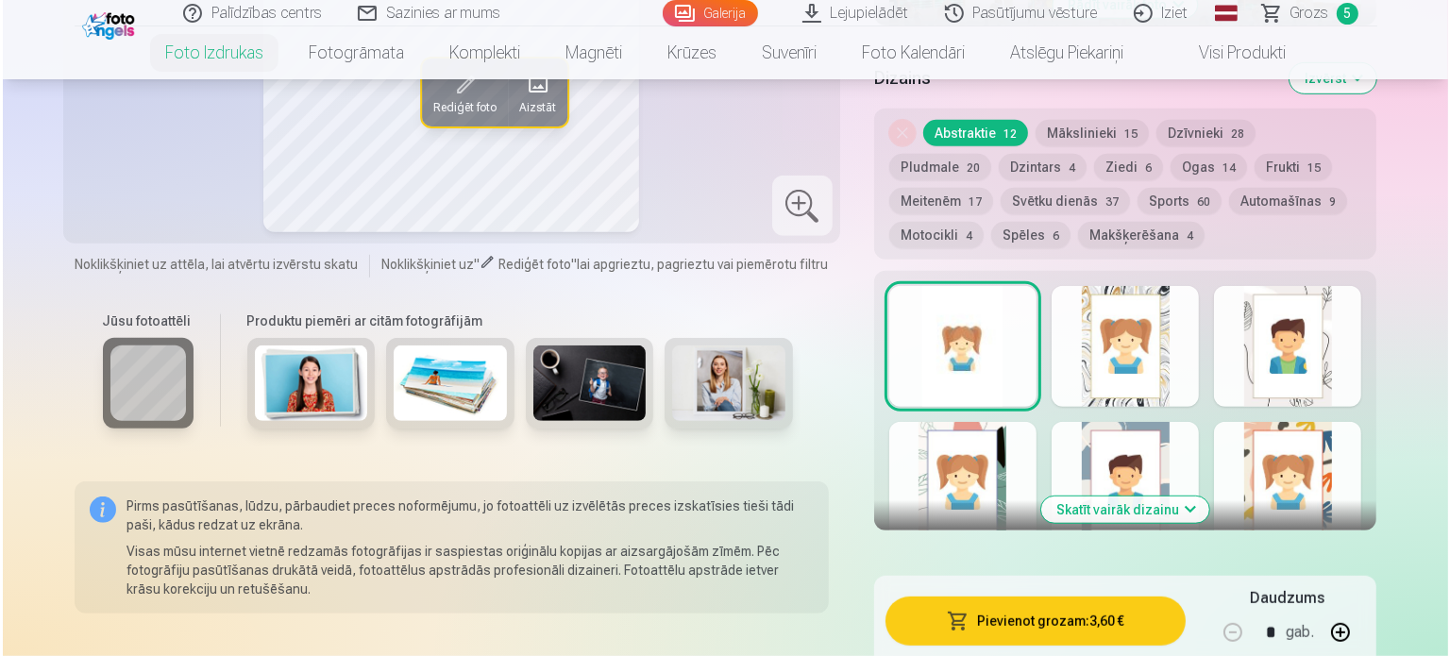
scroll to position [1038, 0]
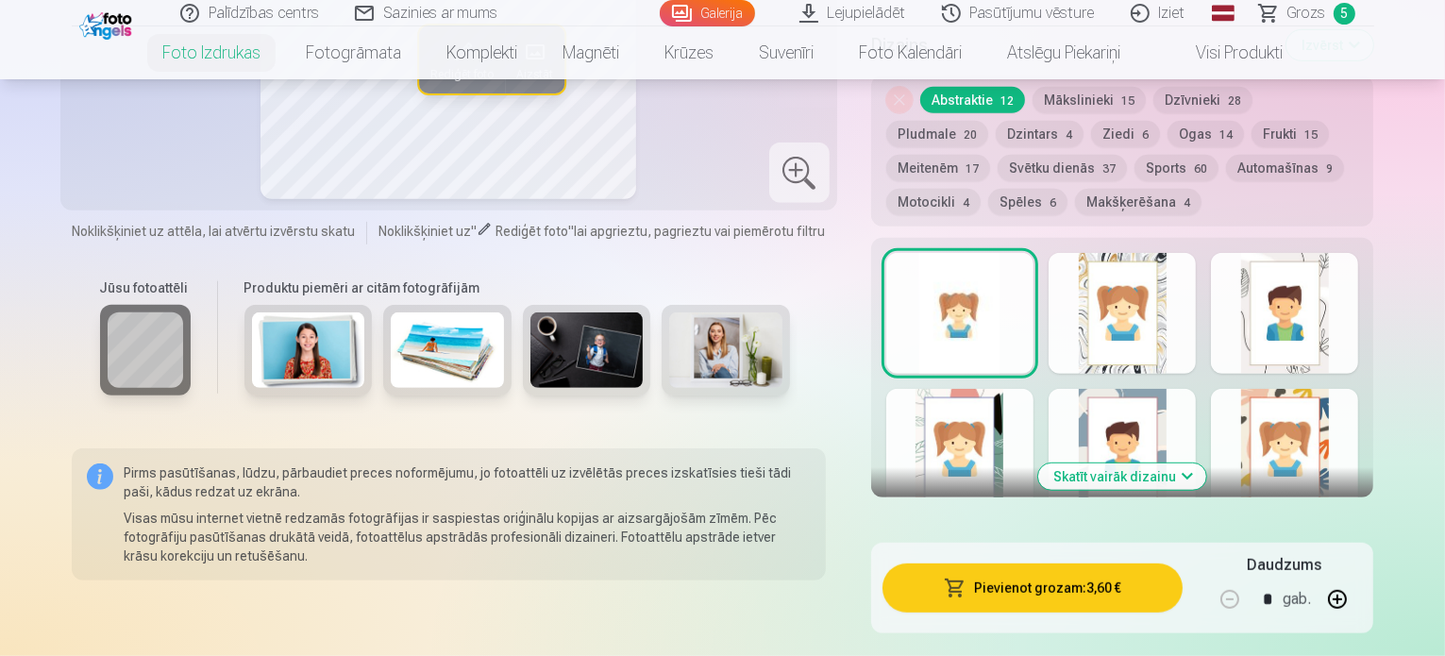
click at [1048, 563] on button "Pievienot grozam : 3,60 €" at bounding box center [1032, 587] width 301 height 49
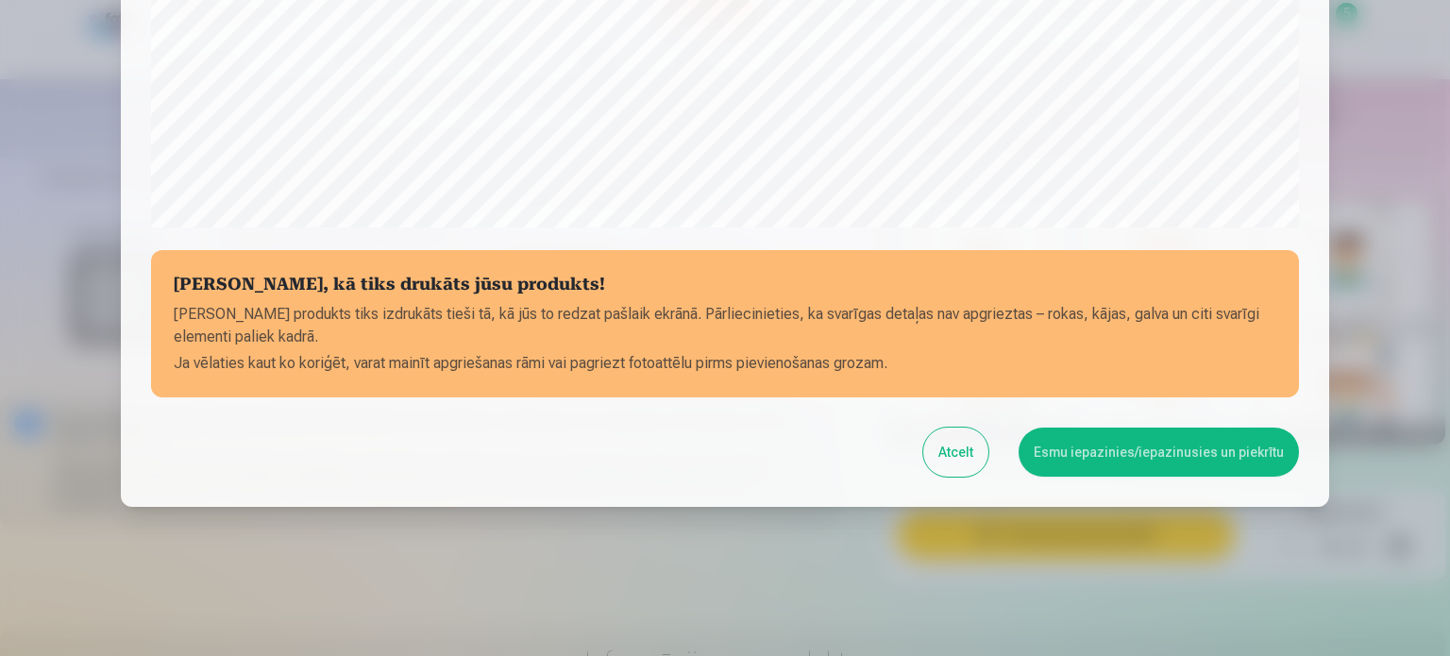
scroll to position [702, 0]
drag, startPoint x: 1118, startPoint y: 418, endPoint x: 1114, endPoint y: 456, distance: 38.0
click at [1114, 456] on button "Esmu iepazinies/iepazinusies un piekrītu" at bounding box center [1158, 451] width 280 height 49
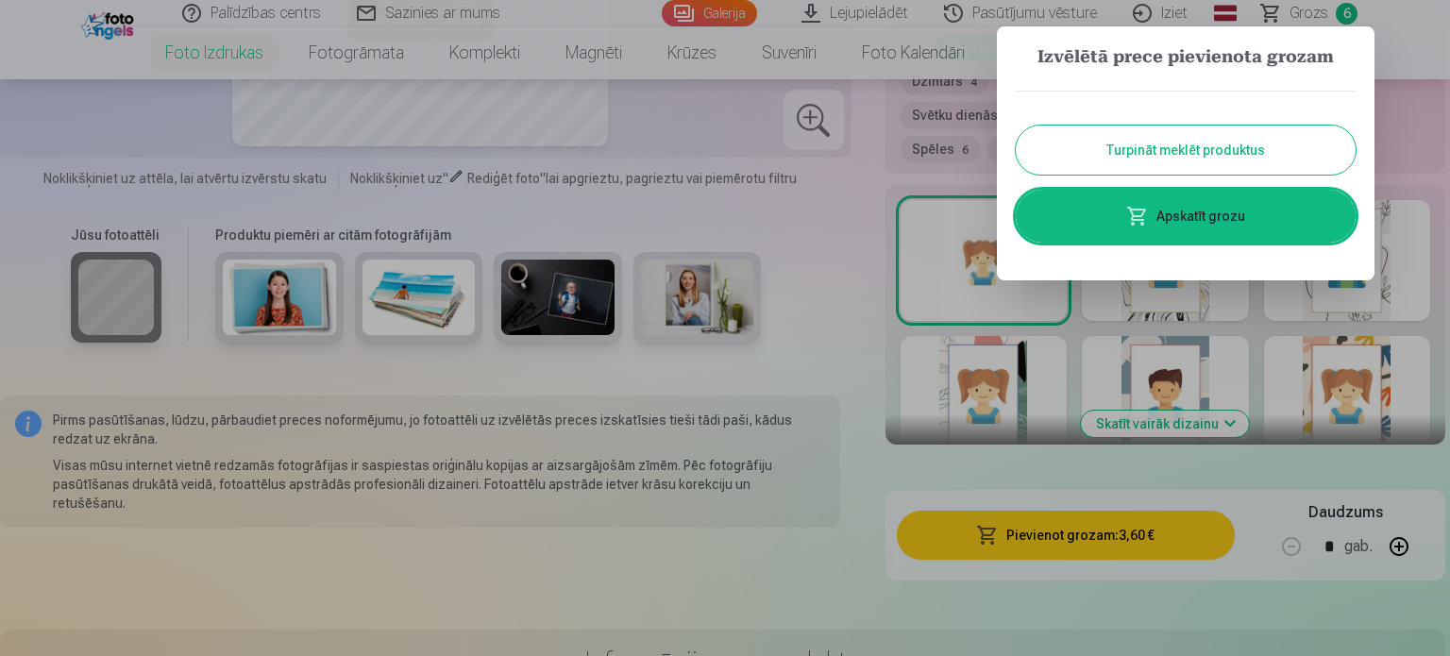
click at [1165, 214] on link "Apskatīt grozu" at bounding box center [1185, 216] width 340 height 53
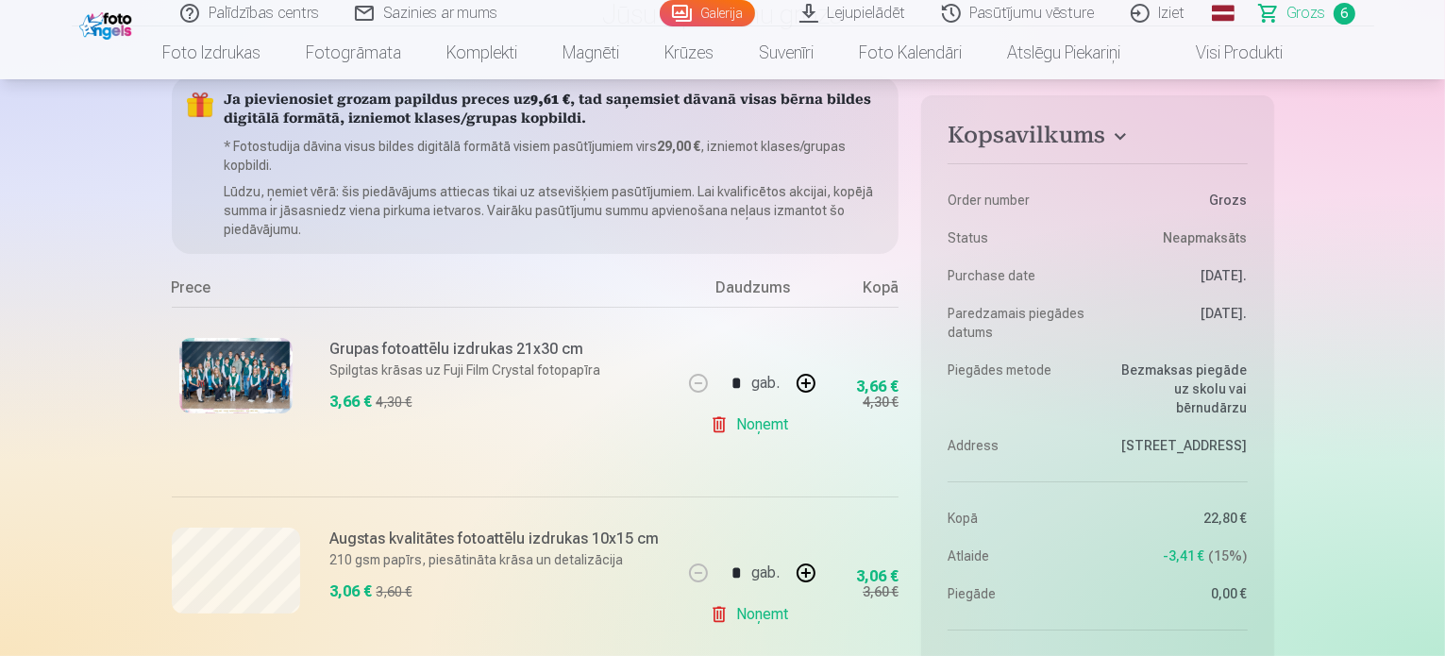
scroll to position [189, 0]
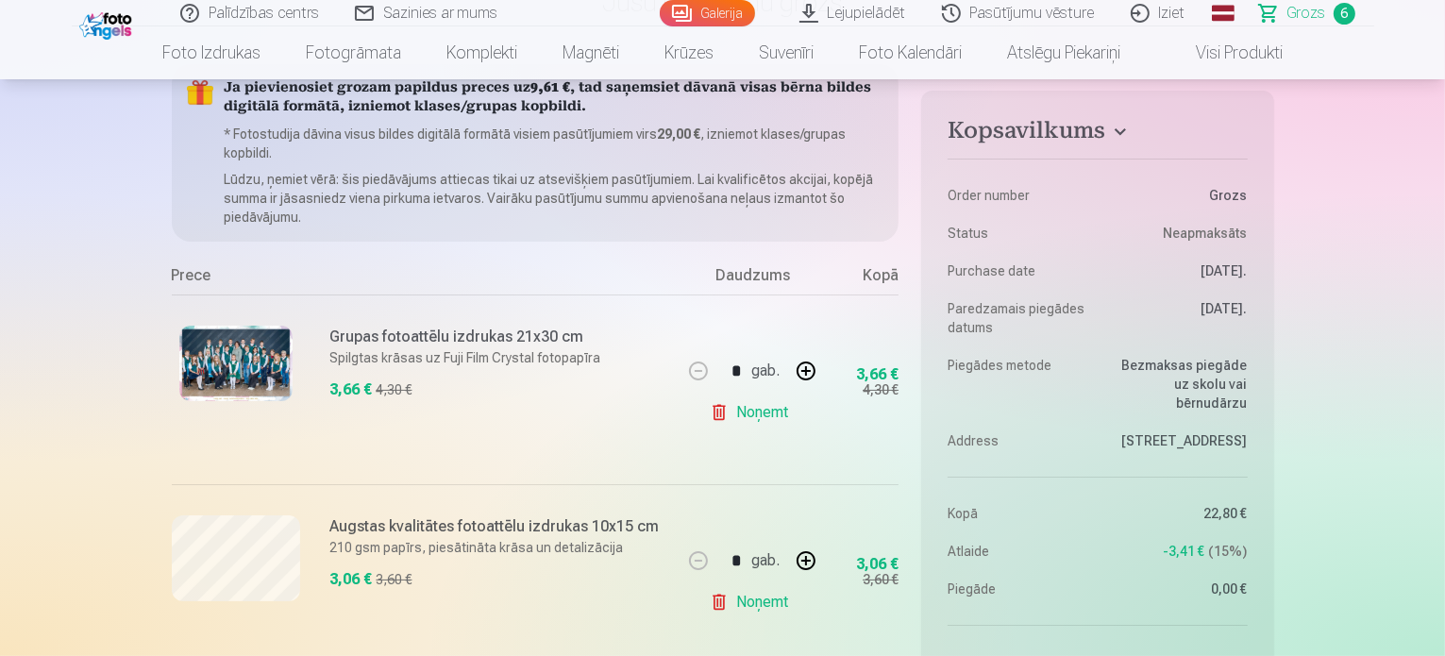
click at [805, 370] on button "button" at bounding box center [805, 370] width 45 height 45
type input "*"
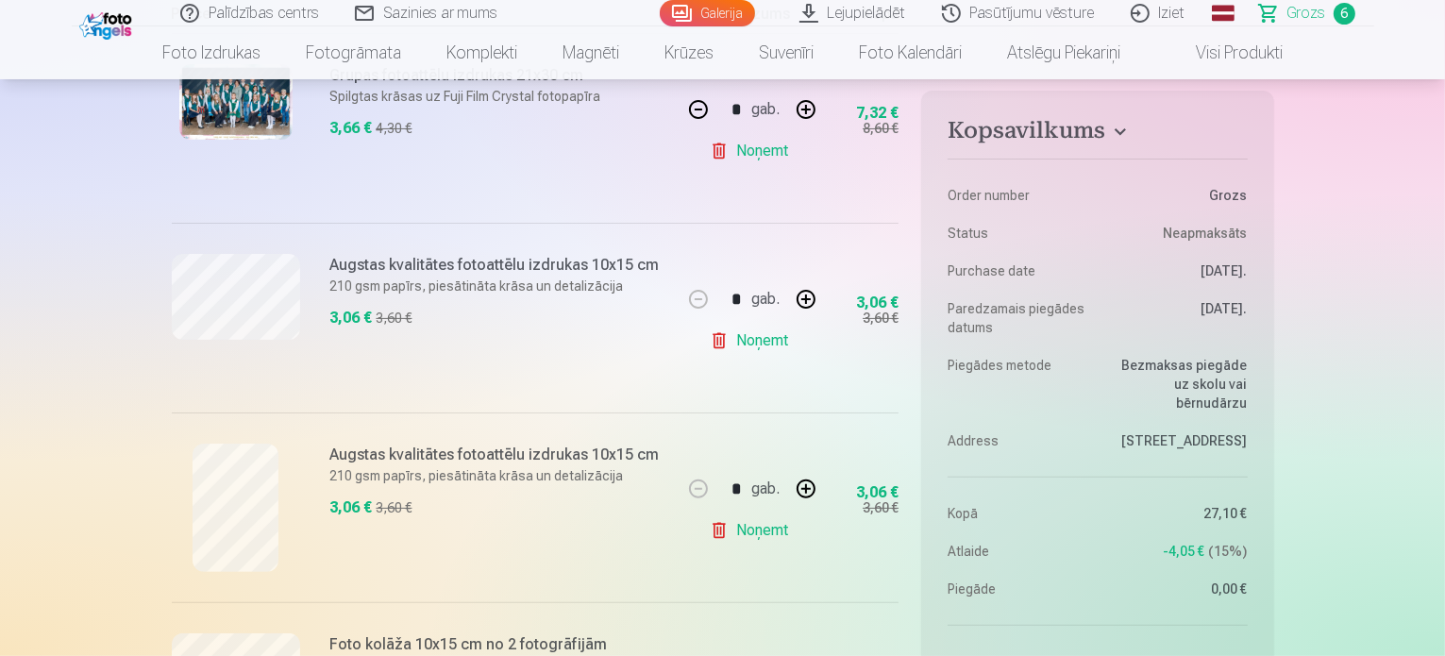
scroll to position [566, 0]
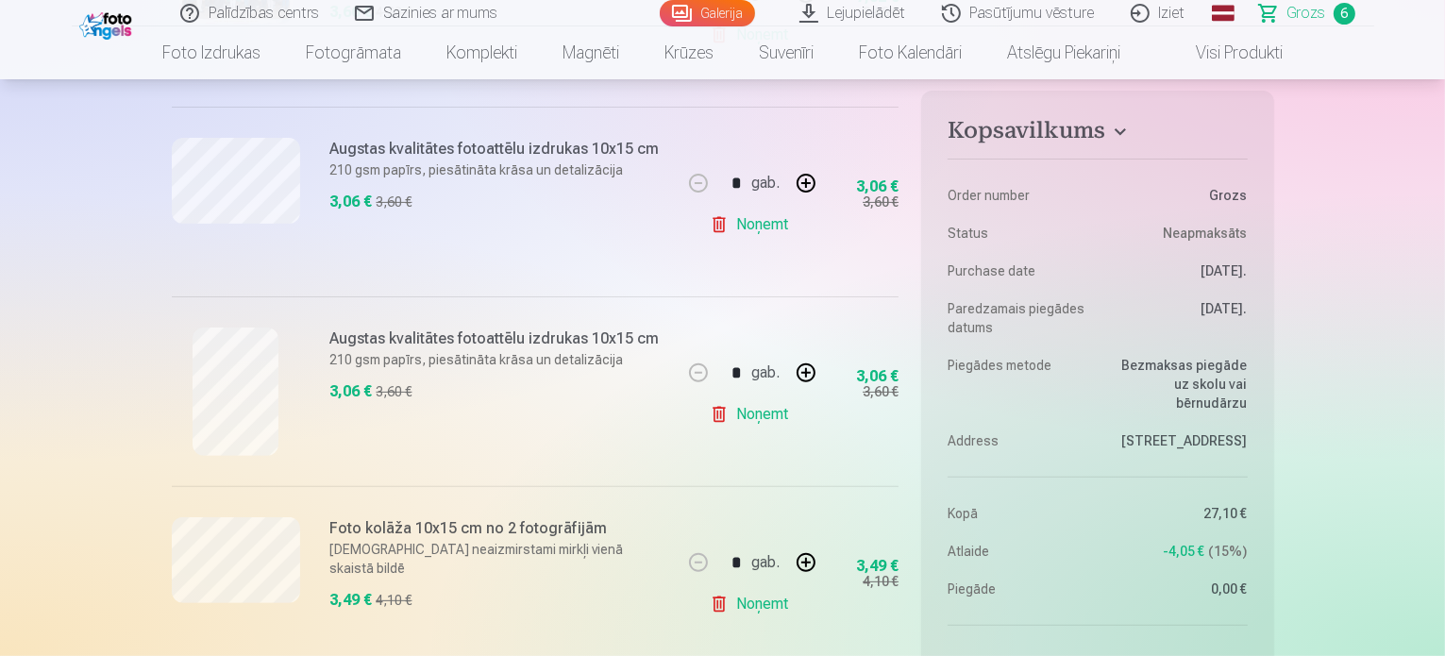
click at [813, 370] on button "button" at bounding box center [805, 372] width 45 height 45
type input "*"
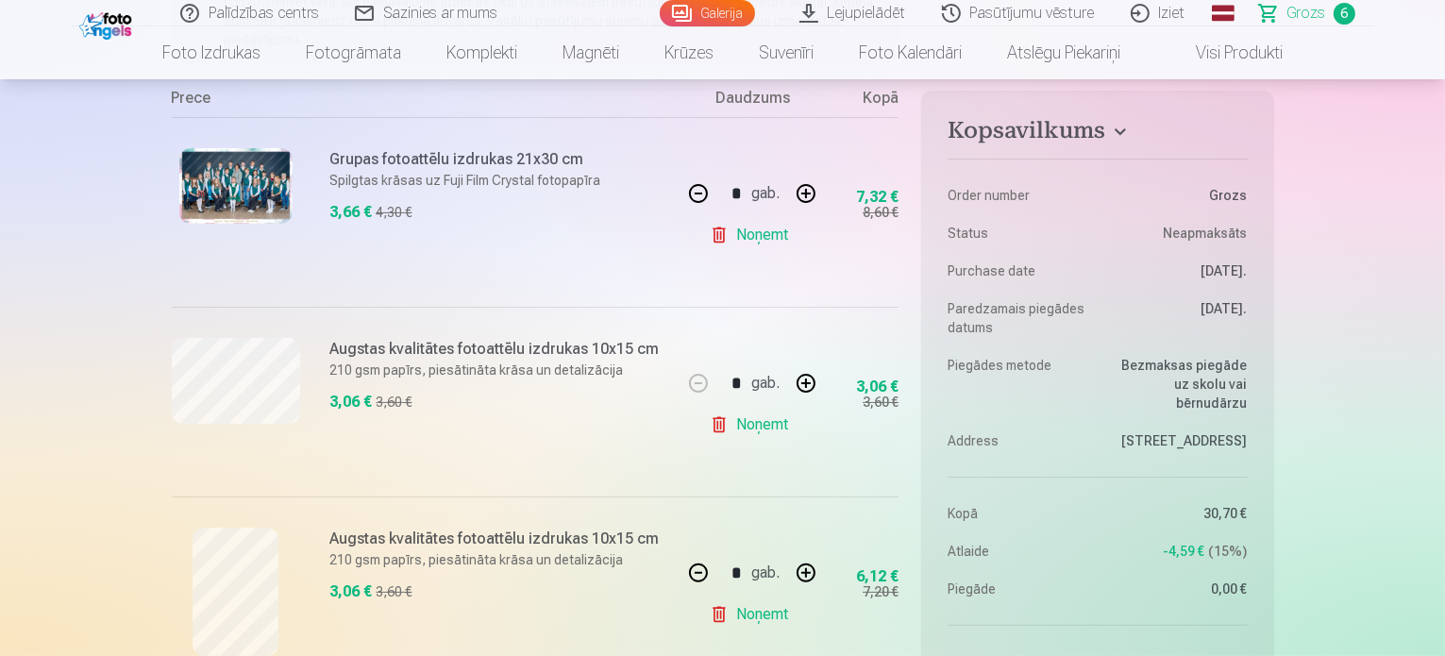
scroll to position [283, 0]
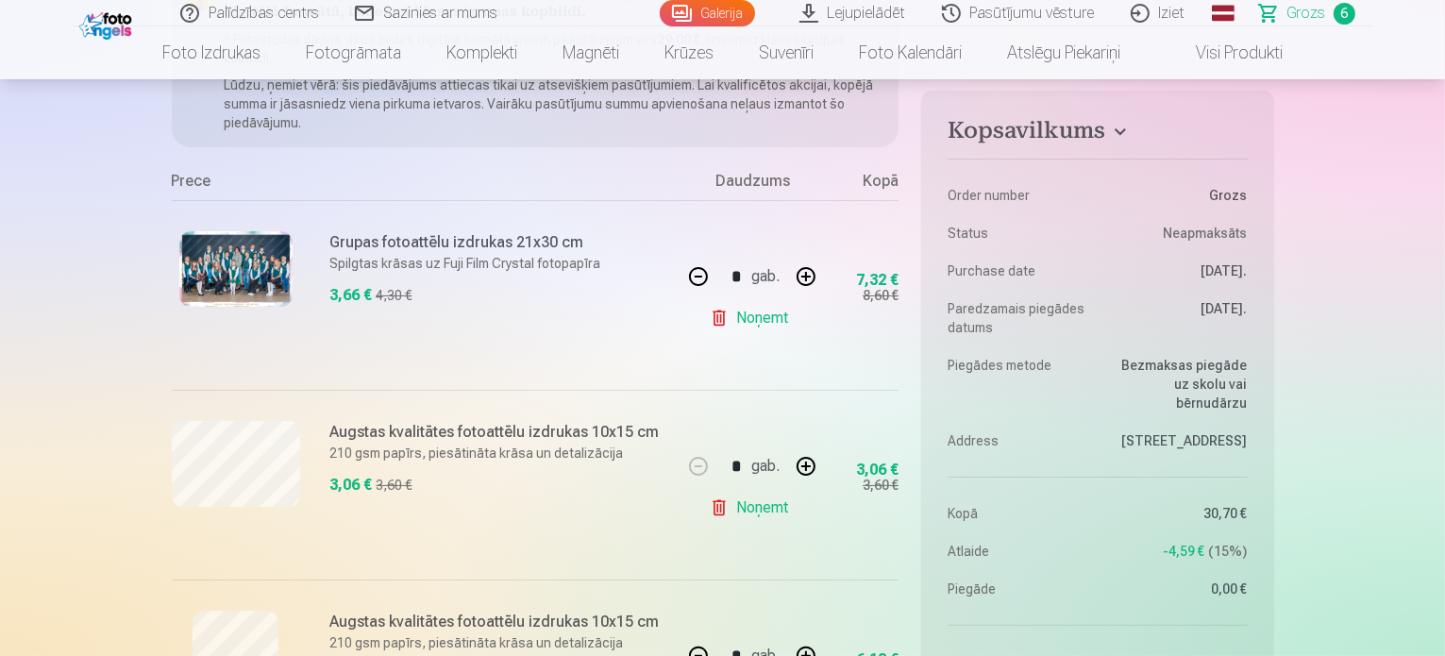
click at [701, 278] on button "button" at bounding box center [698, 276] width 45 height 45
click at [812, 272] on button "button" at bounding box center [805, 276] width 45 height 45
type input "*"
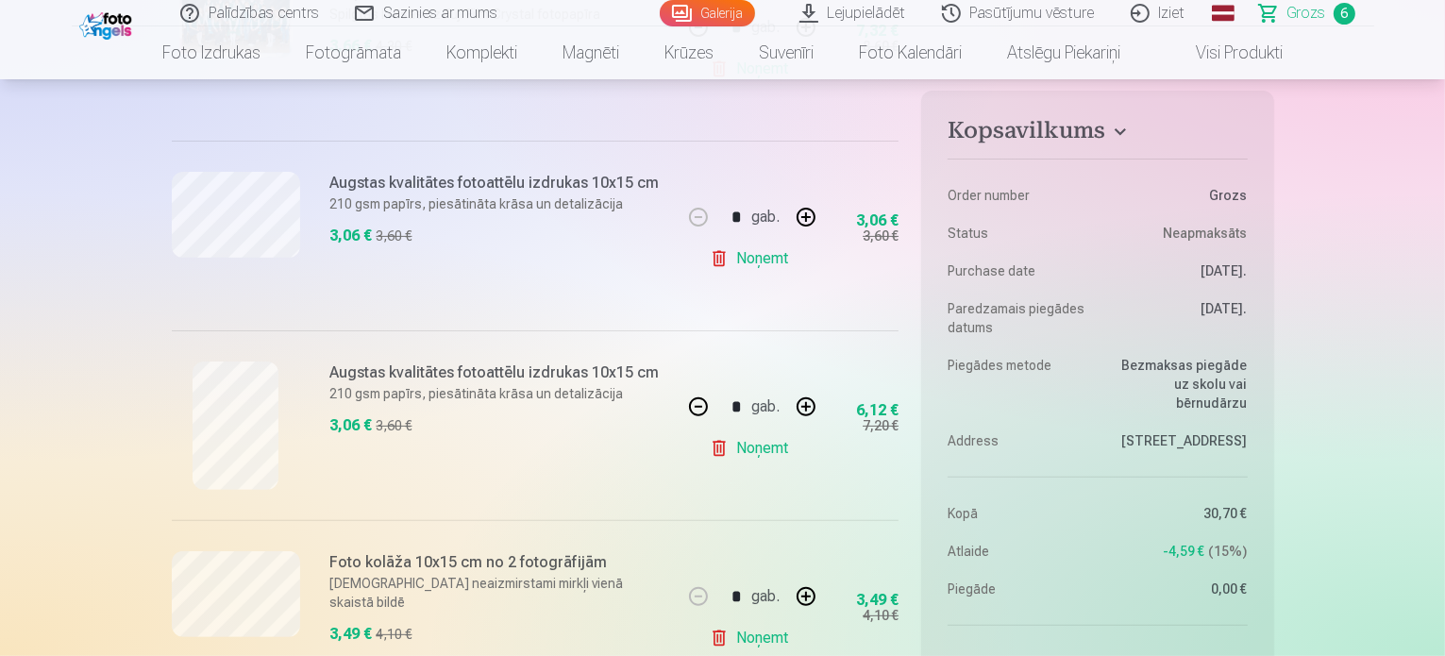
scroll to position [566, 0]
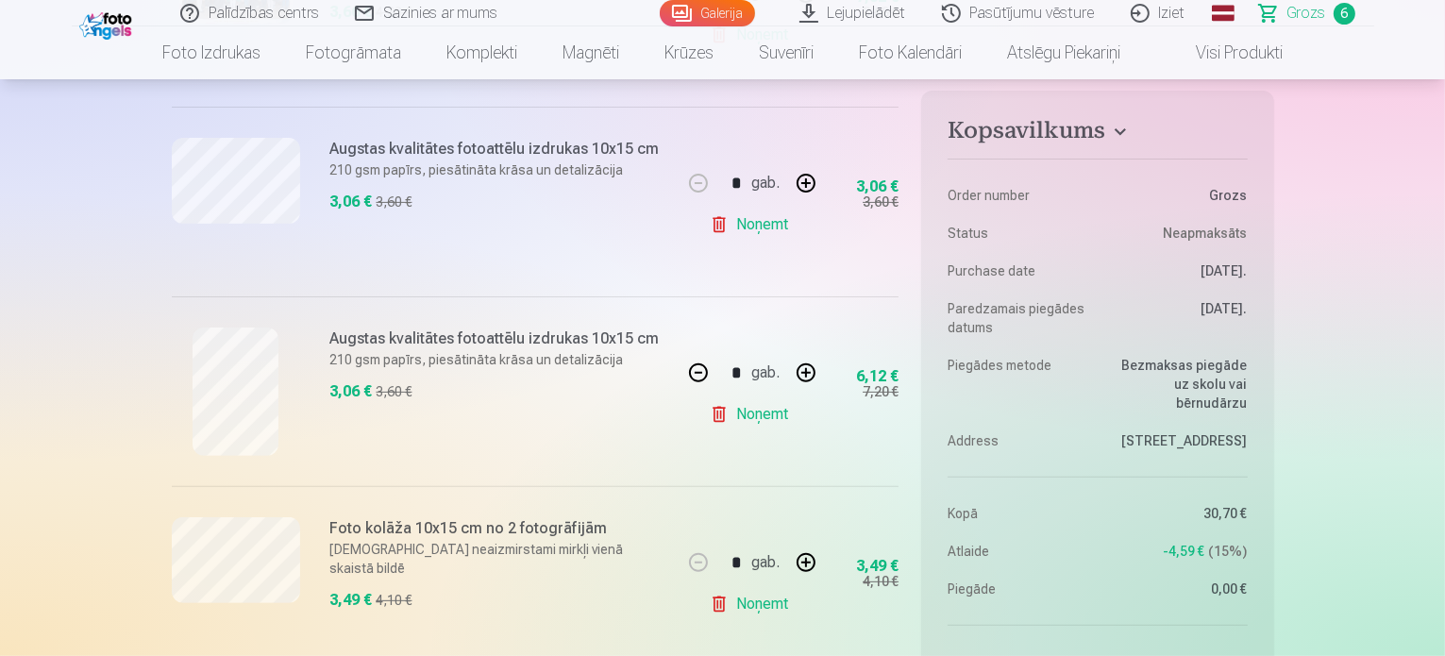
click at [701, 366] on button "button" at bounding box center [698, 372] width 45 height 45
click at [809, 377] on button "button" at bounding box center [805, 372] width 45 height 45
type input "*"
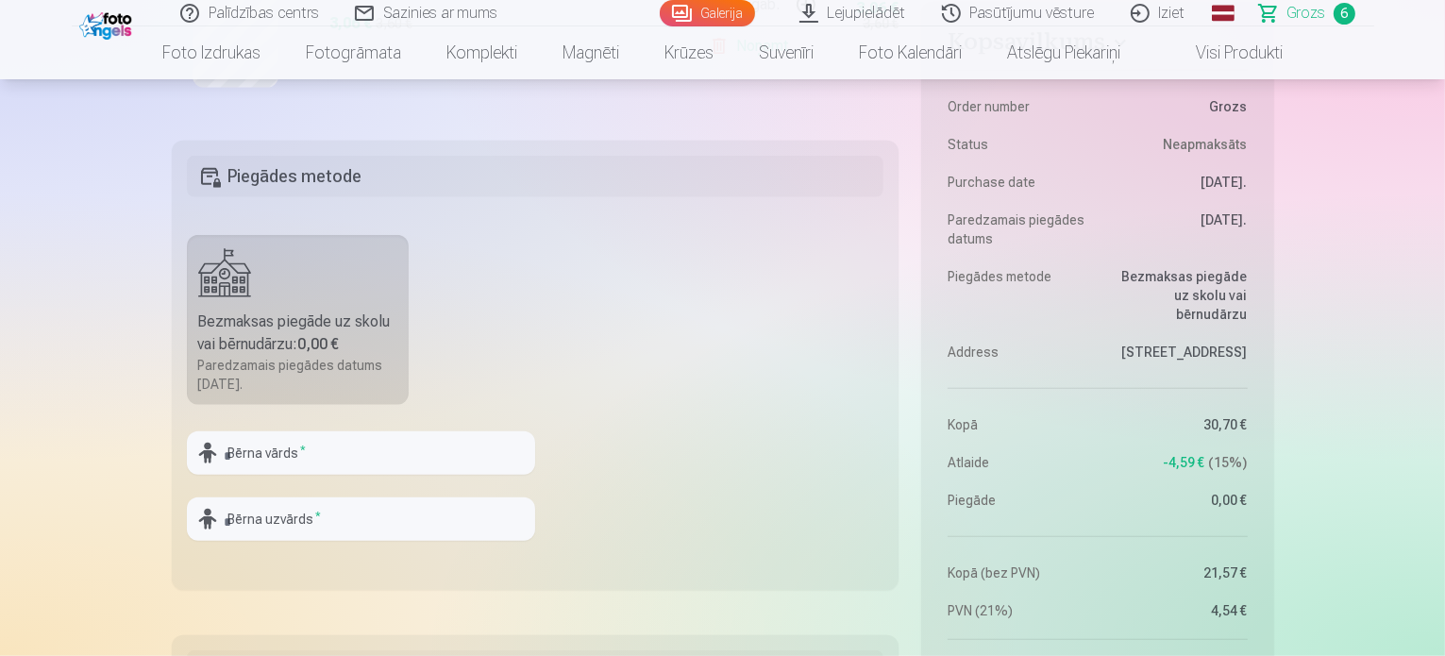
scroll to position [1604, 0]
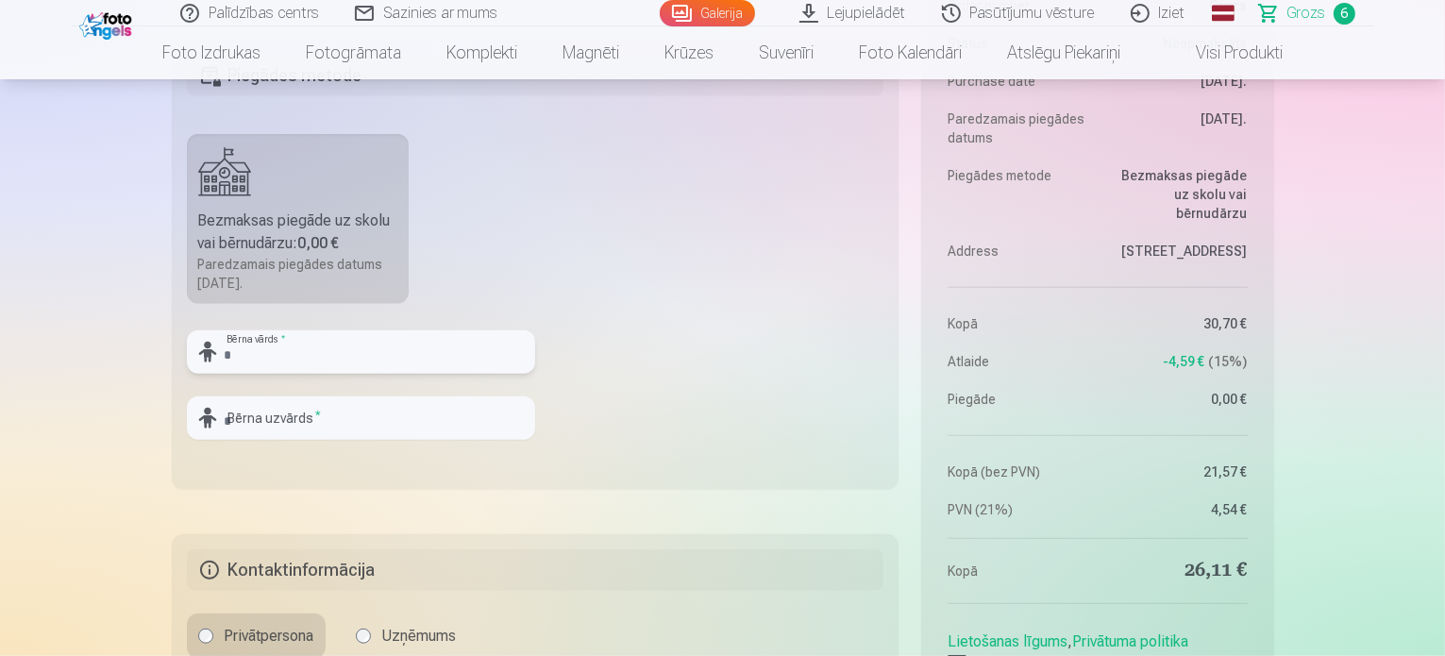
click at [394, 350] on input "text" at bounding box center [361, 351] width 348 height 43
type input "******"
click at [405, 411] on input "text" at bounding box center [361, 417] width 348 height 43
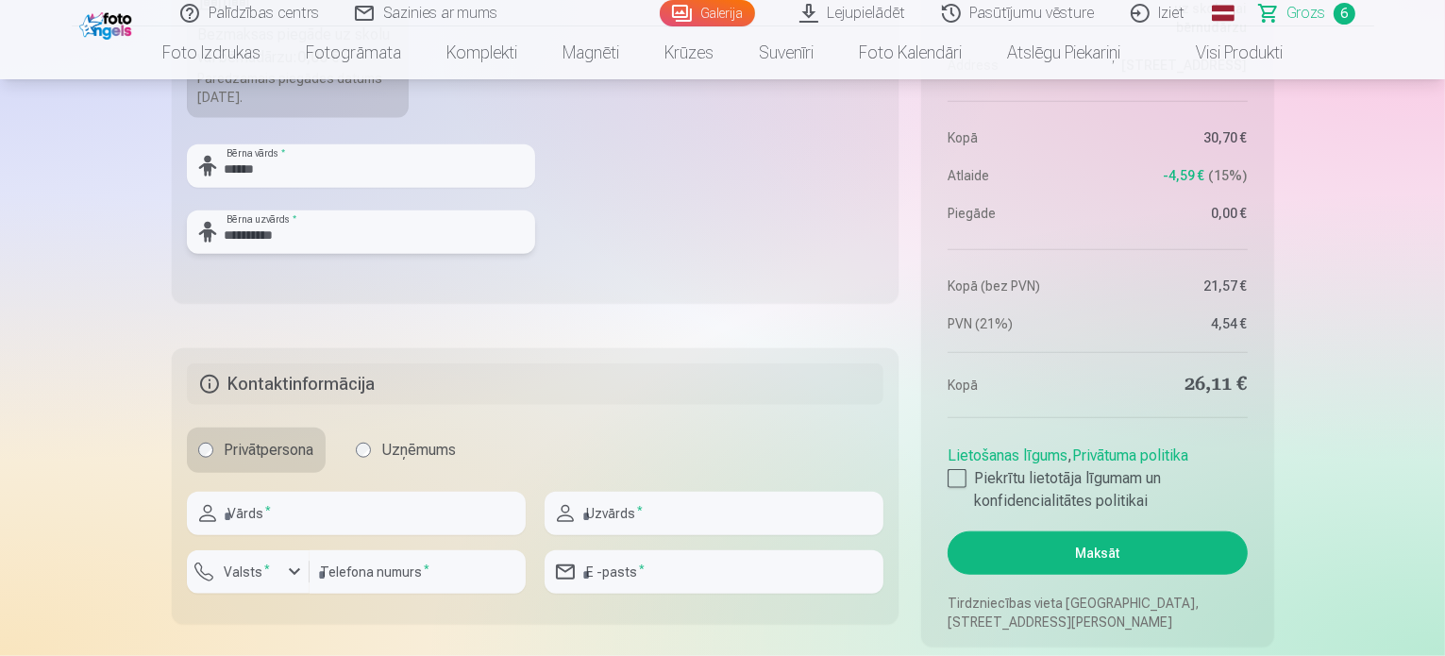
scroll to position [1793, 0]
type input "**********"
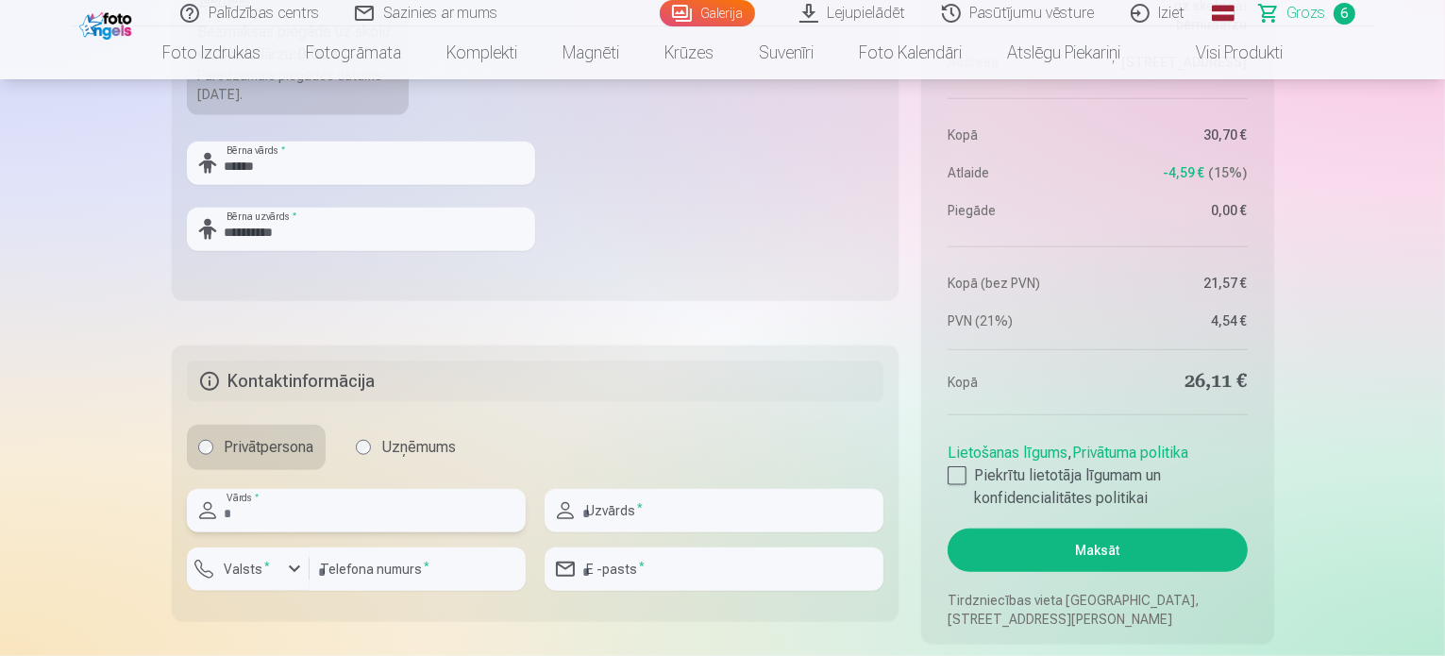
click at [278, 491] on input "text" at bounding box center [356, 510] width 339 height 43
type input "*****"
click at [582, 504] on input "text" at bounding box center [714, 510] width 339 height 43
type input "*******"
click at [289, 565] on div "button" at bounding box center [294, 569] width 23 height 23
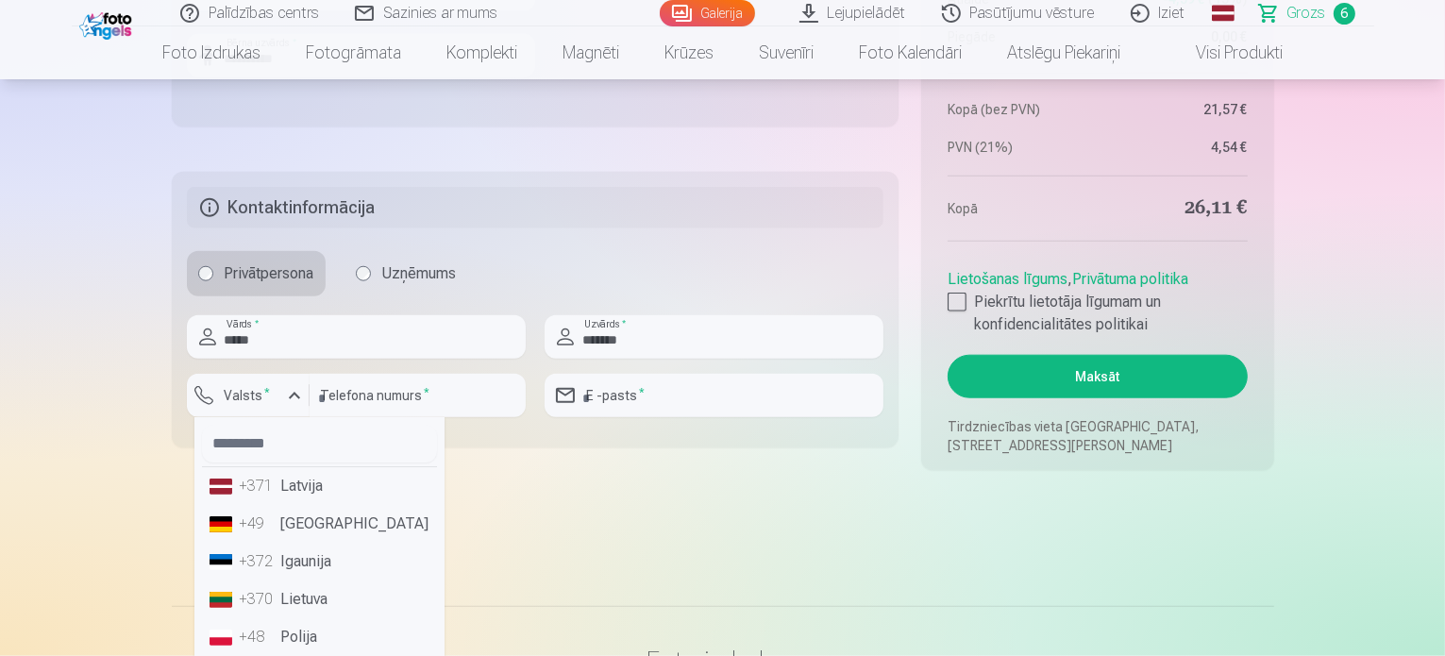
scroll to position [1982, 0]
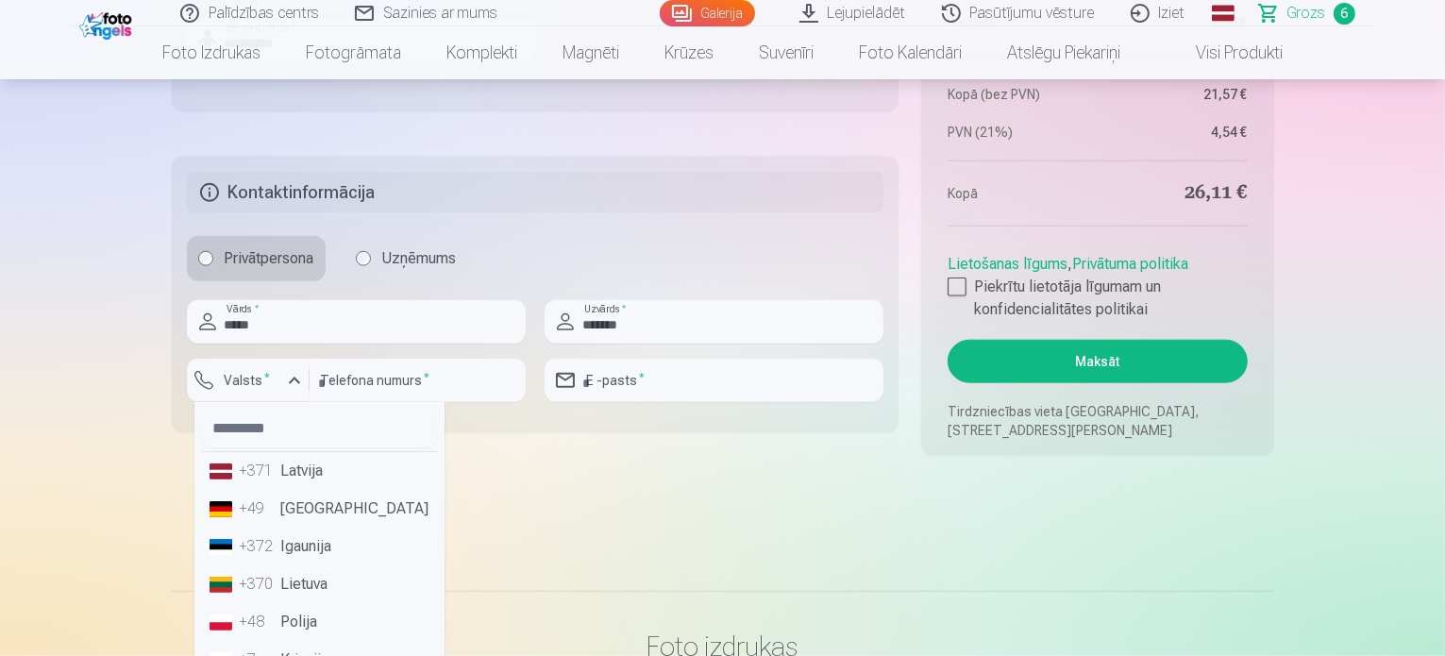
drag, startPoint x: 338, startPoint y: 467, endPoint x: 350, endPoint y: 454, distance: 18.0
click at [338, 467] on li "+371 Latvija" at bounding box center [319, 471] width 235 height 38
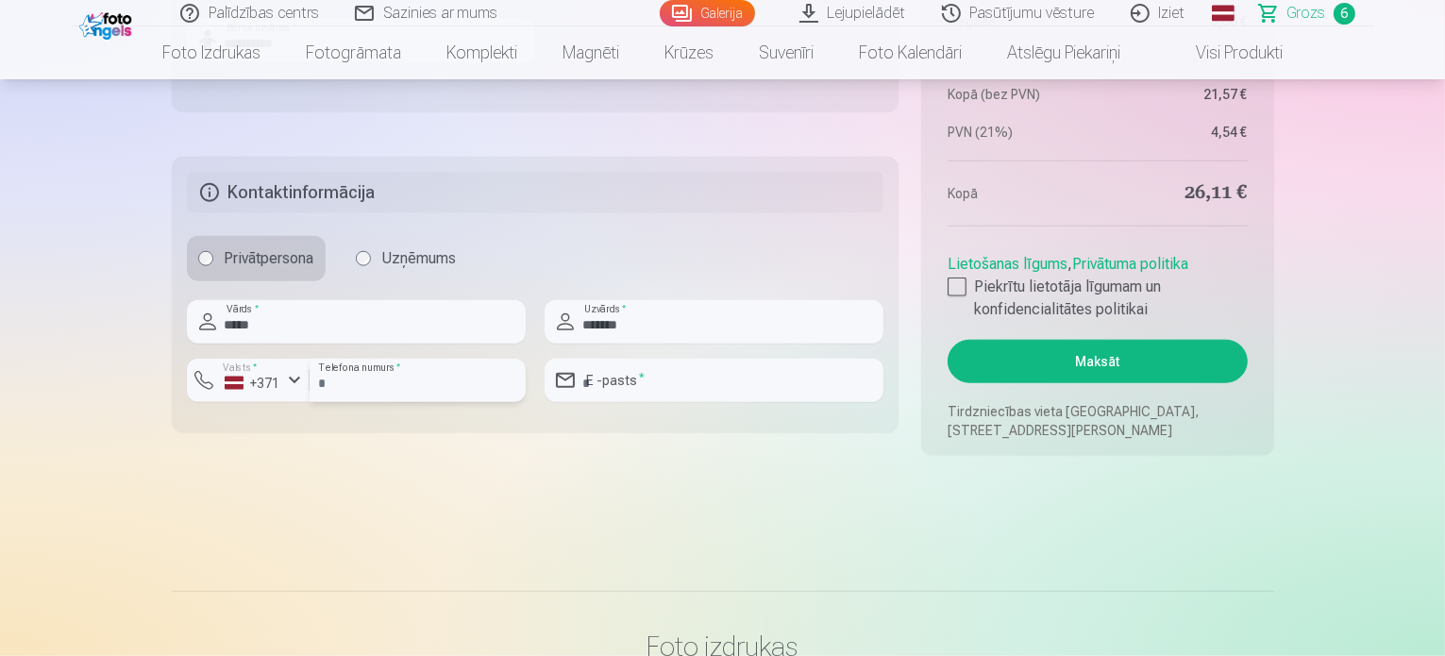
click at [370, 377] on input "number" at bounding box center [418, 380] width 216 height 43
type input "********"
click at [727, 369] on input "email" at bounding box center [714, 380] width 339 height 43
type input "**********"
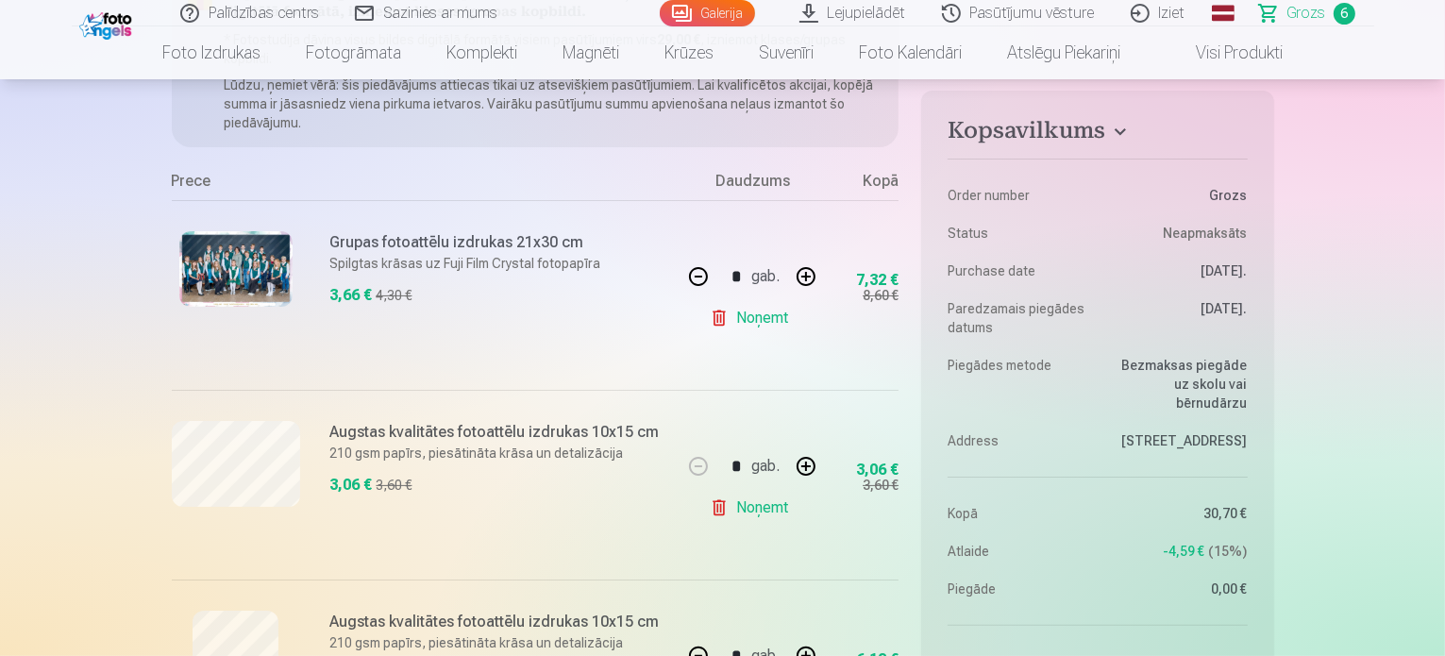
scroll to position [0, 0]
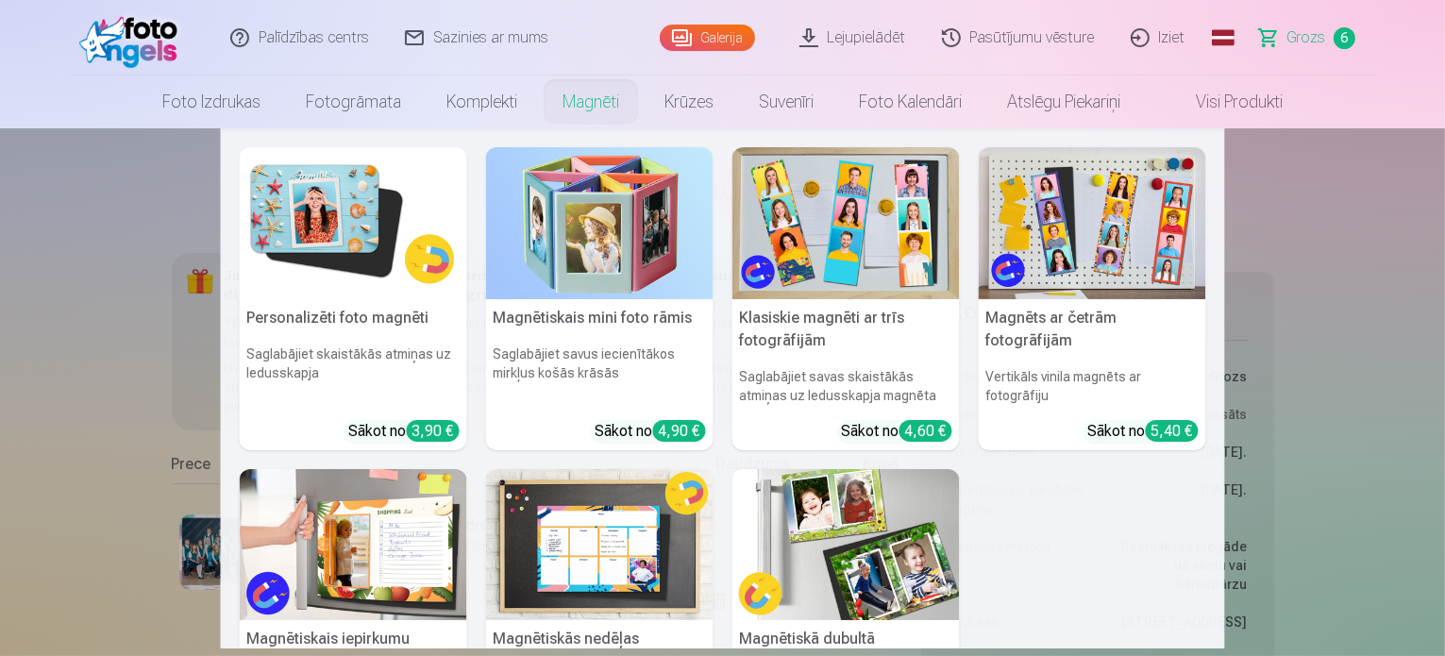
click at [602, 101] on link "Magnēti" at bounding box center [591, 101] width 102 height 53
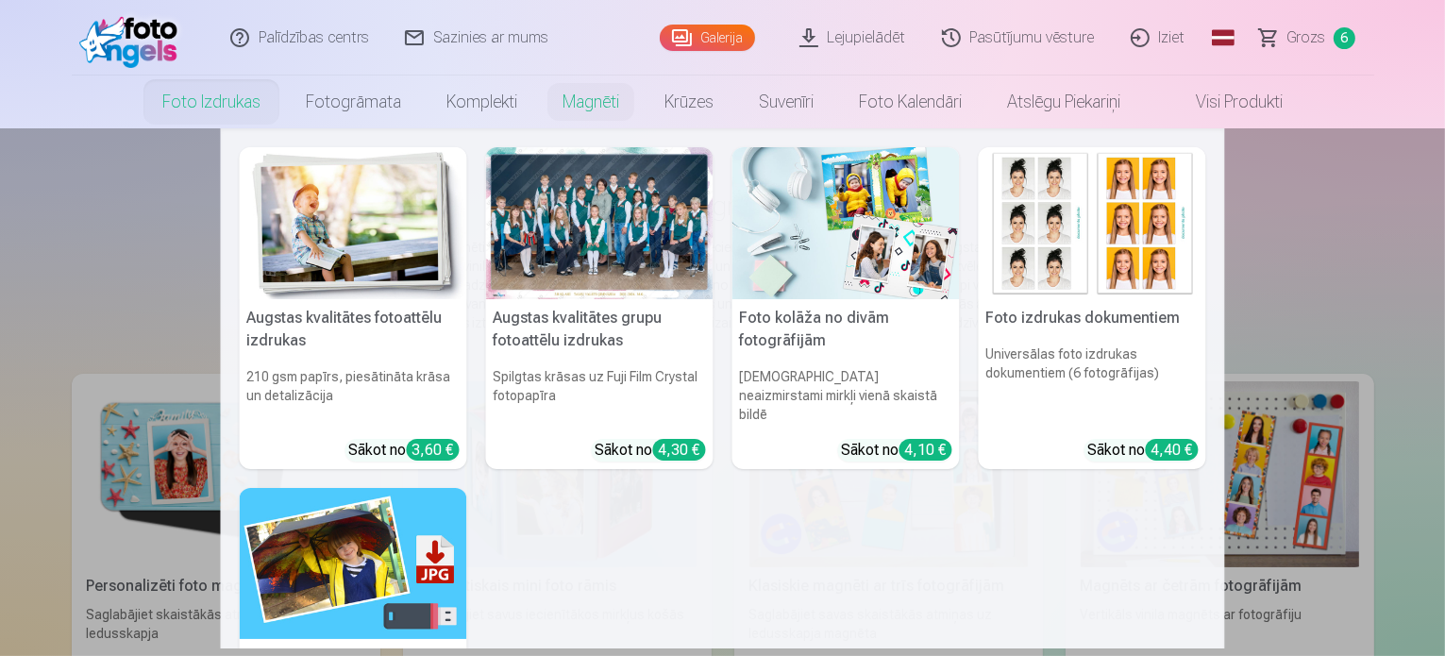
click at [1132, 271] on img at bounding box center [1092, 223] width 227 height 152
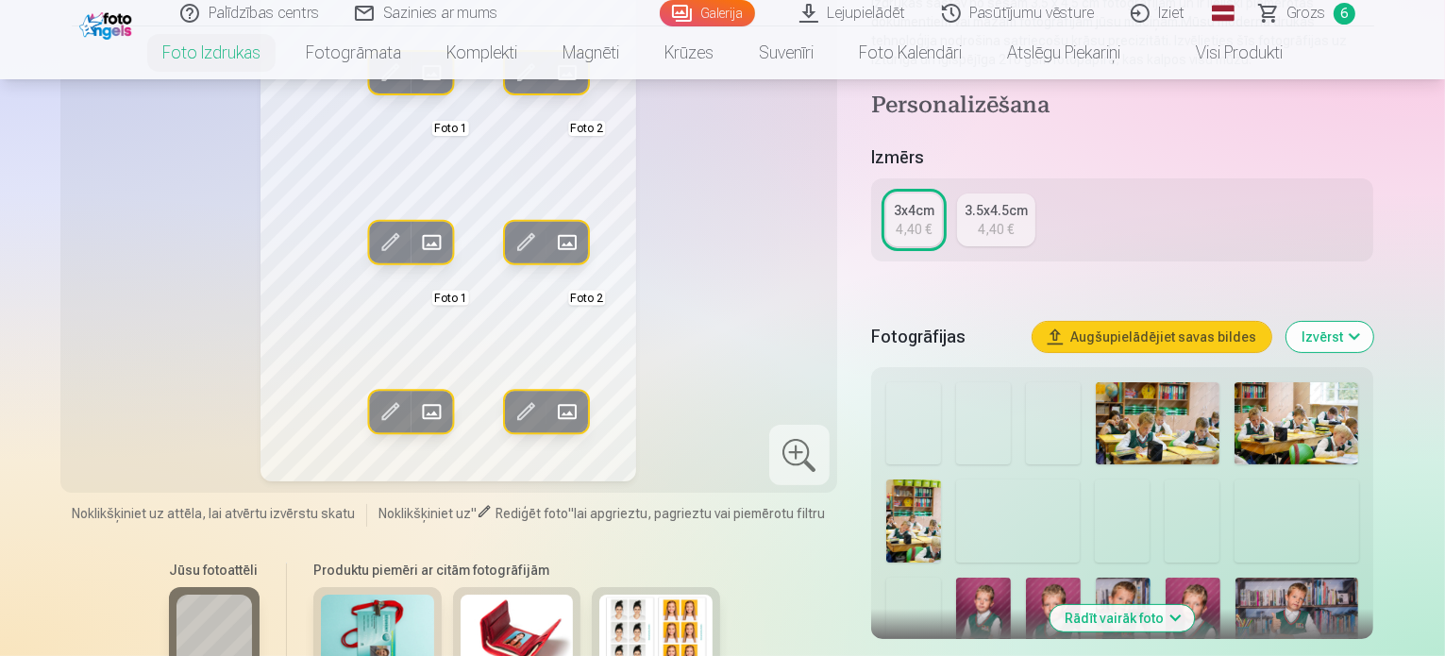
scroll to position [377, 0]
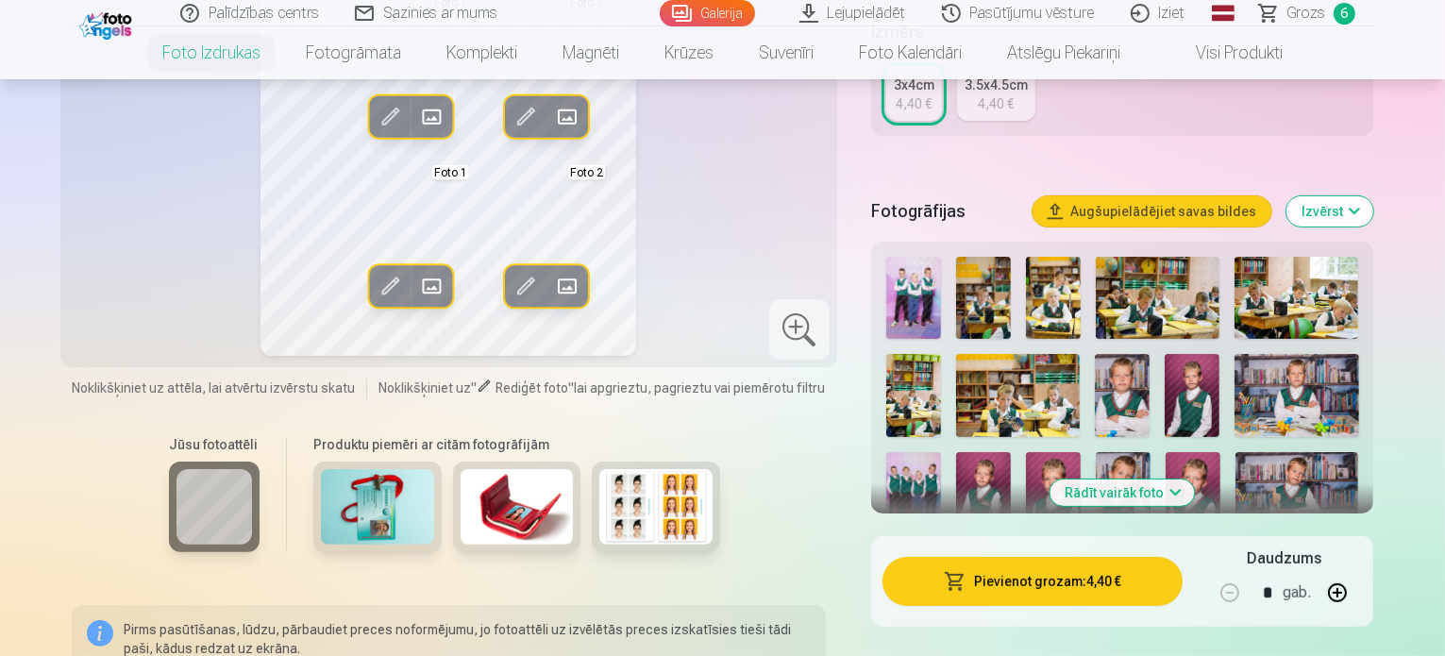
click at [1165, 407] on img at bounding box center [1192, 395] width 55 height 82
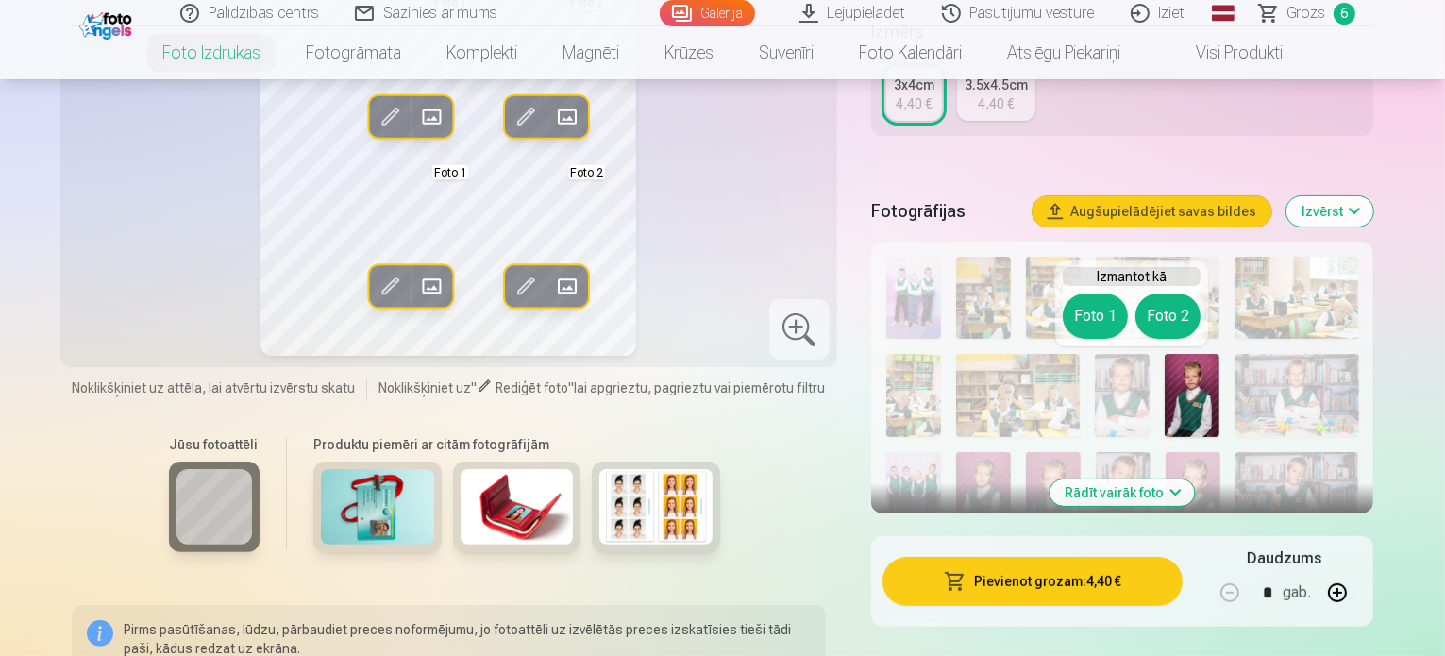
click at [1102, 324] on button "Foto 1" at bounding box center [1095, 315] width 65 height 45
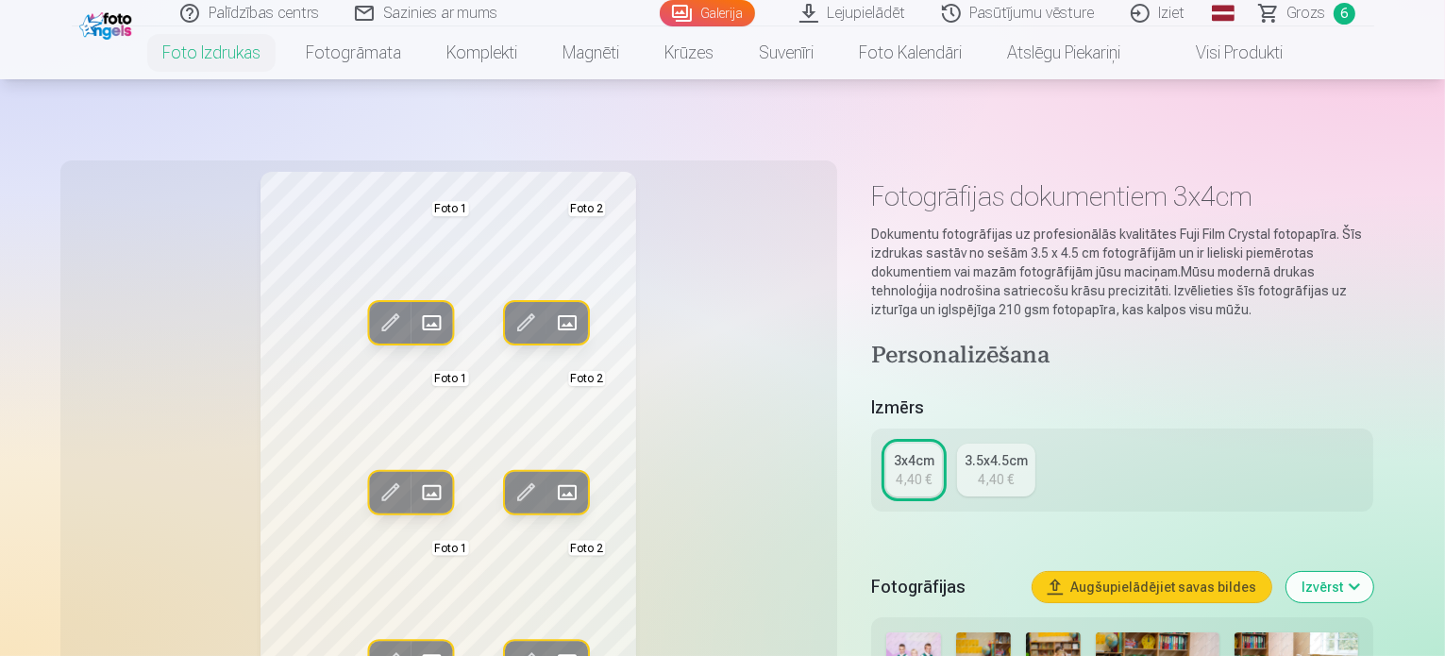
scroll to position [0, 0]
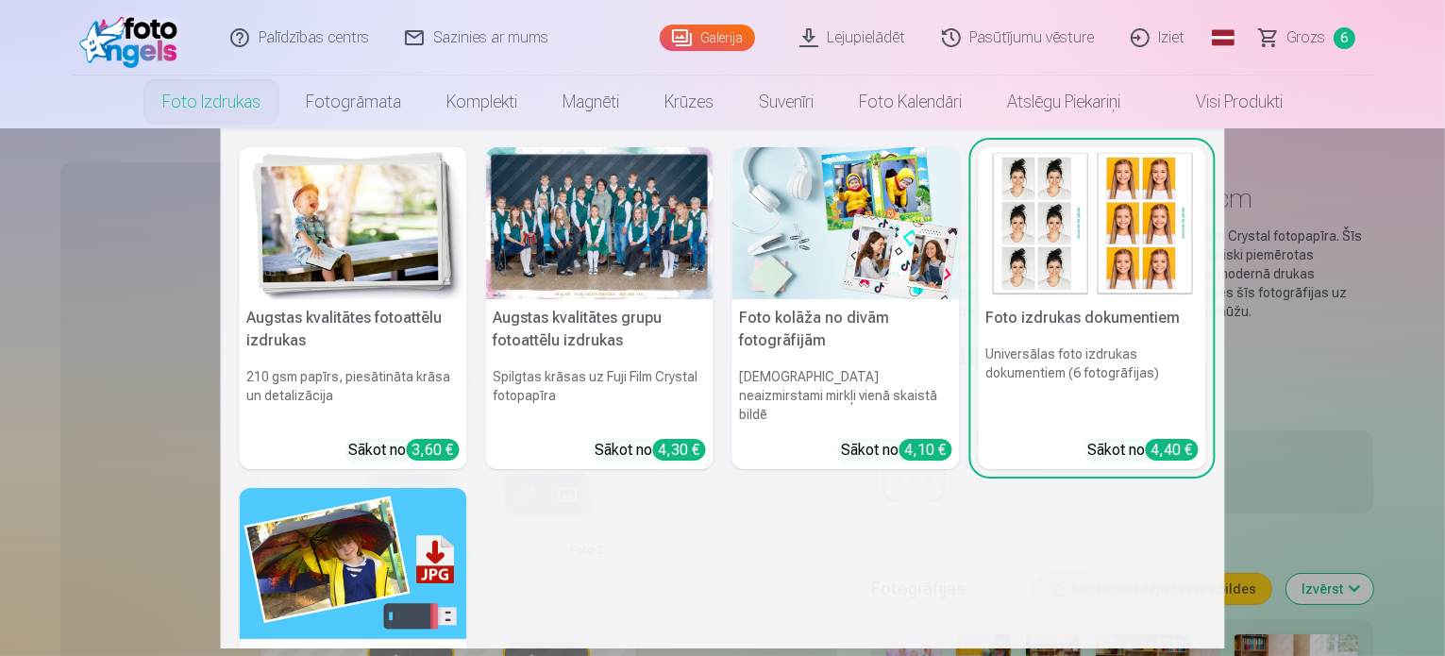
click at [282, 238] on img at bounding box center [353, 223] width 227 height 152
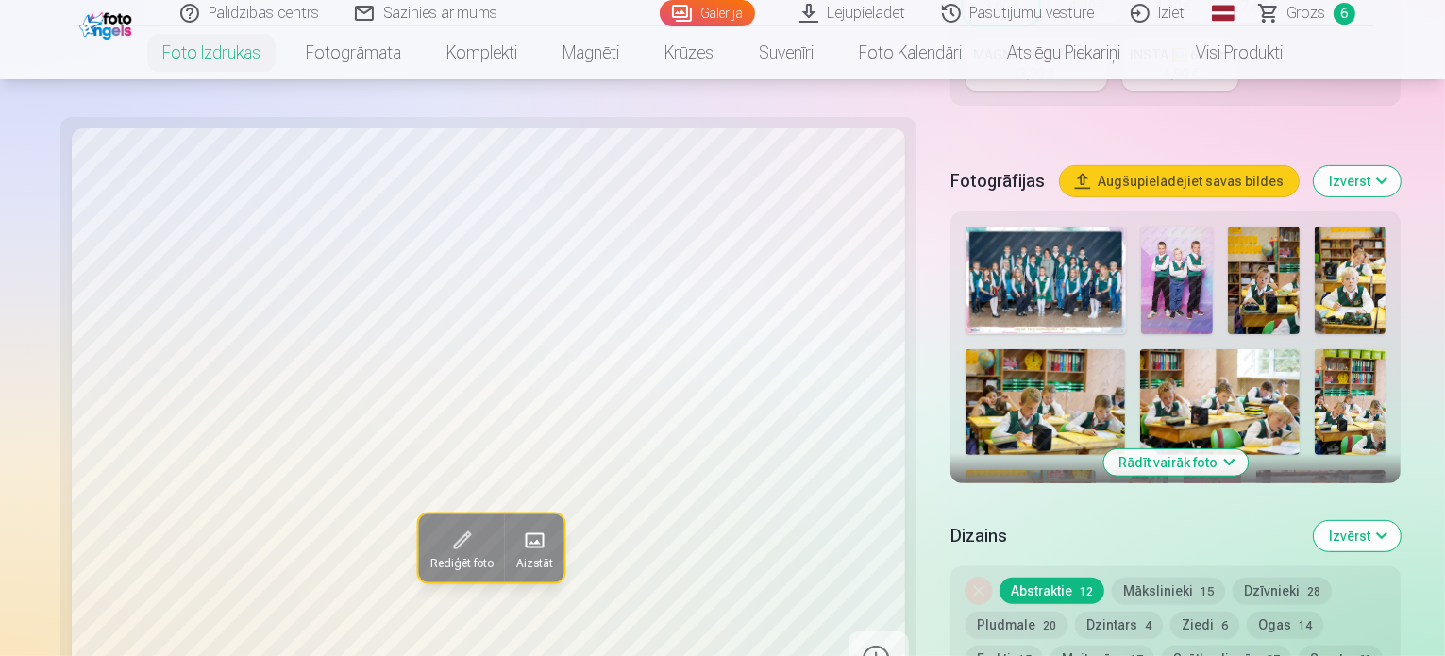
scroll to position [661, 0]
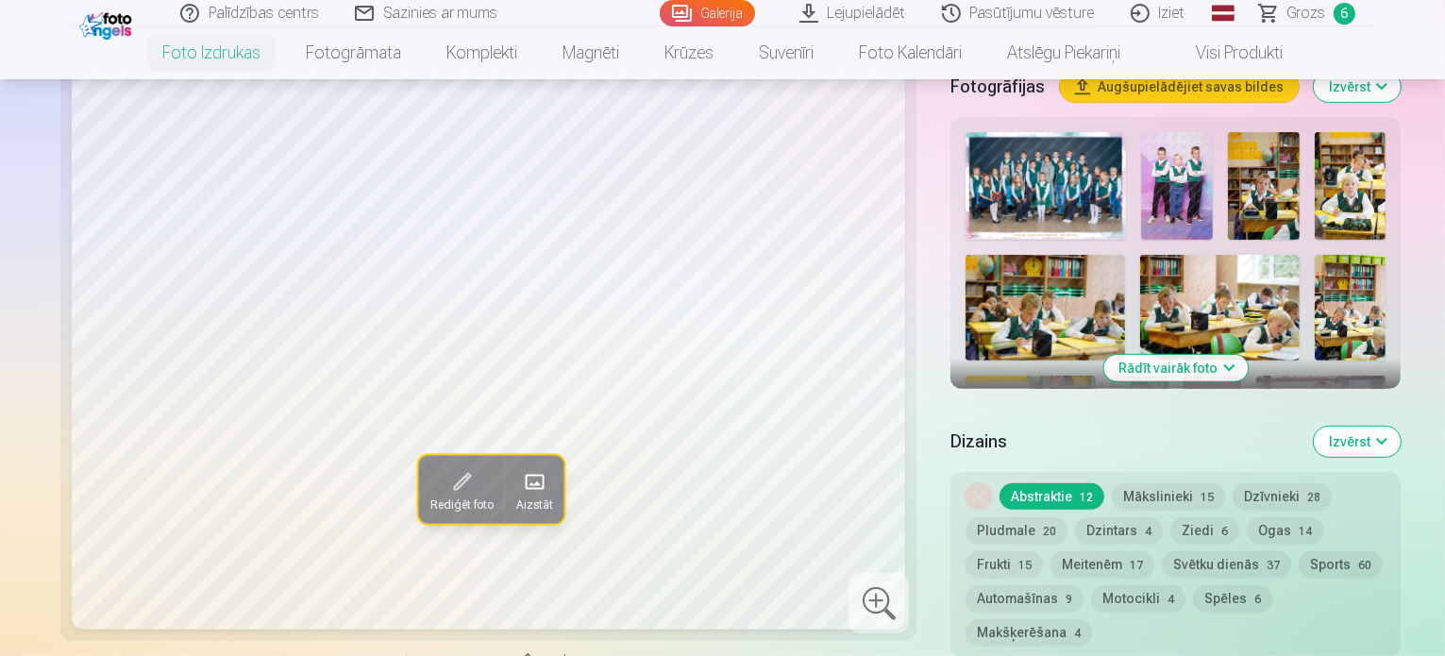
click at [1158, 355] on button "Rādīt vairāk foto" at bounding box center [1175, 368] width 144 height 26
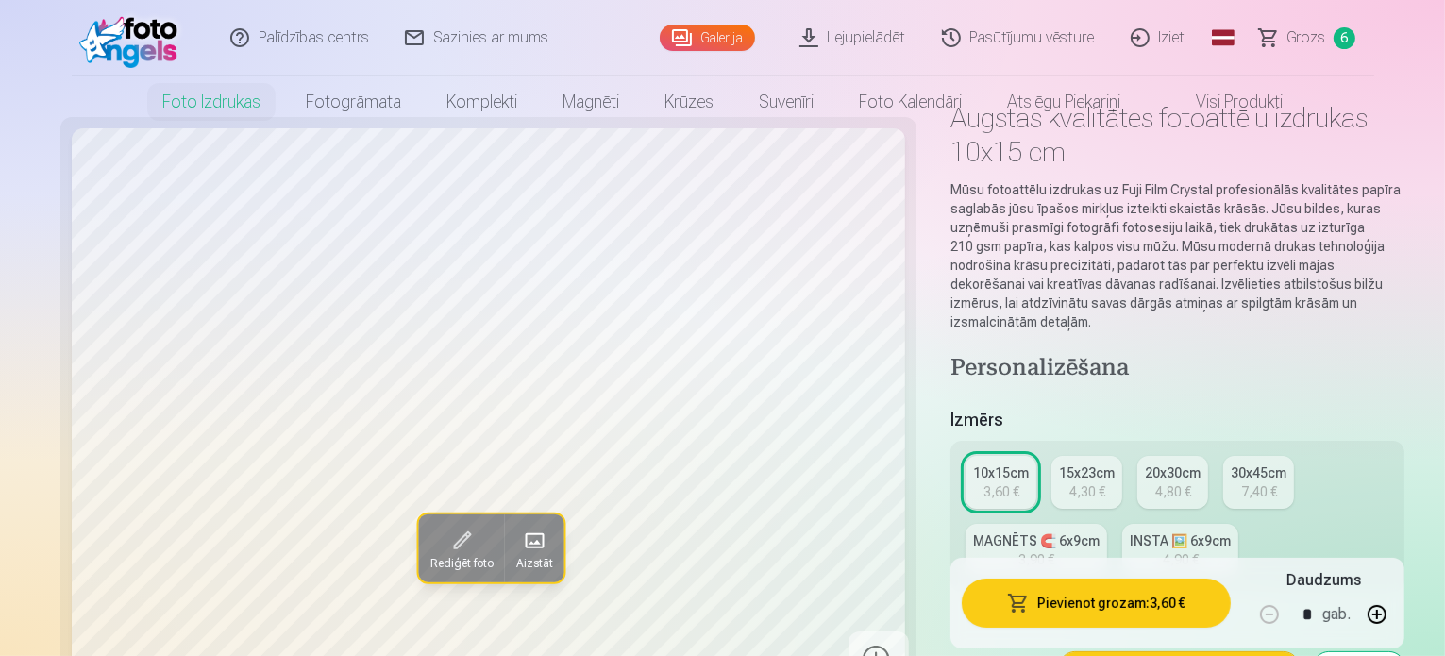
scroll to position [0, 0]
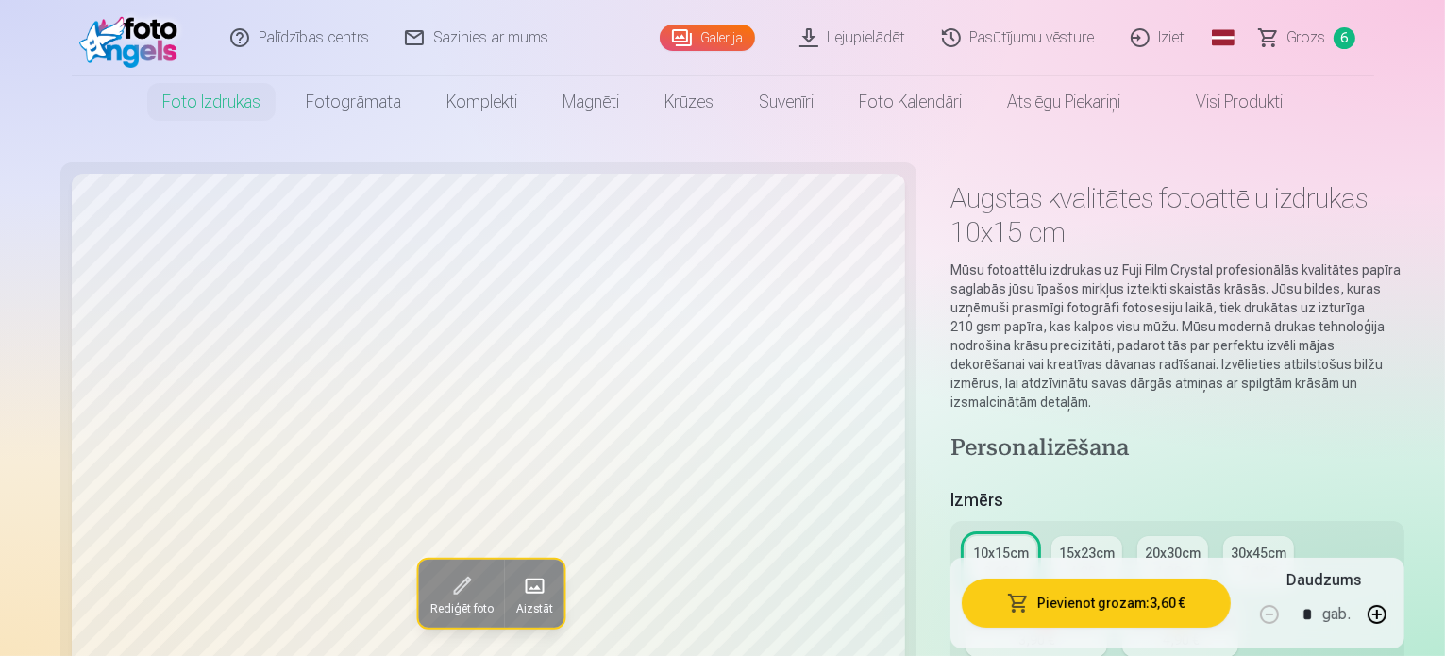
click at [1328, 30] on link "Grozs 6" at bounding box center [1308, 37] width 132 height 75
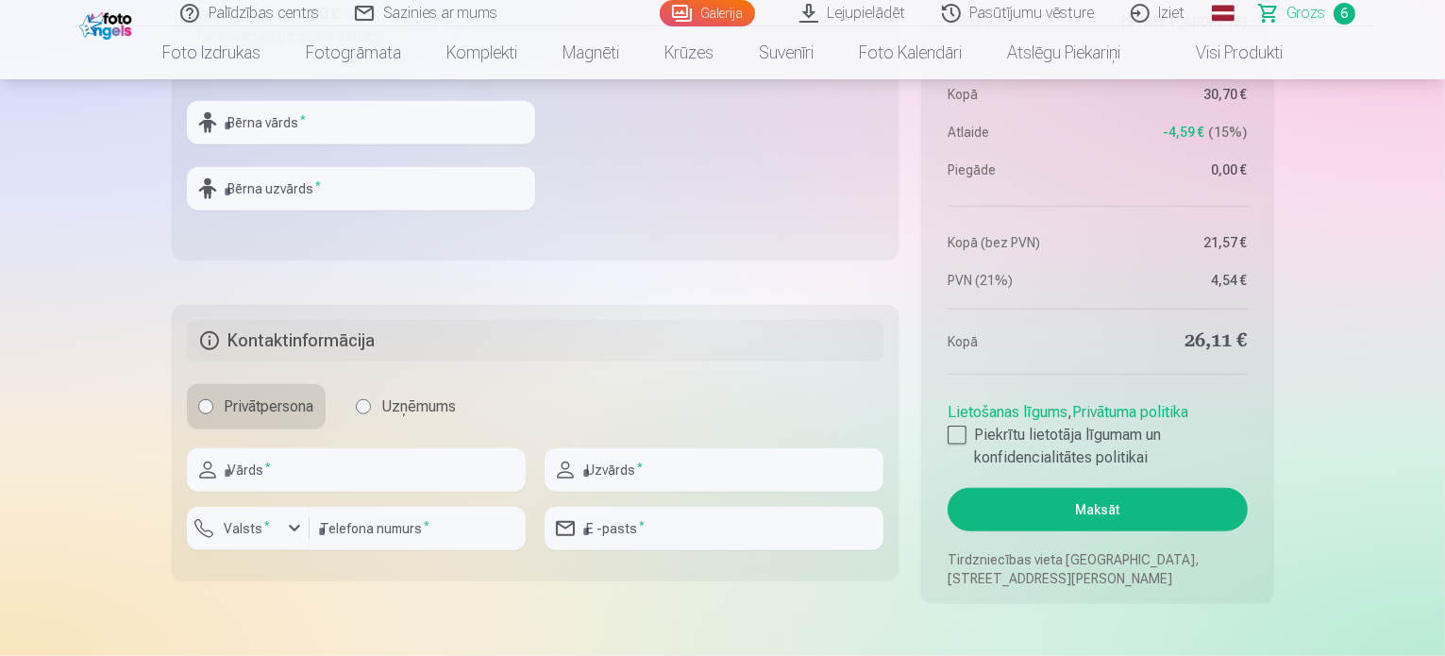
scroll to position [1887, 0]
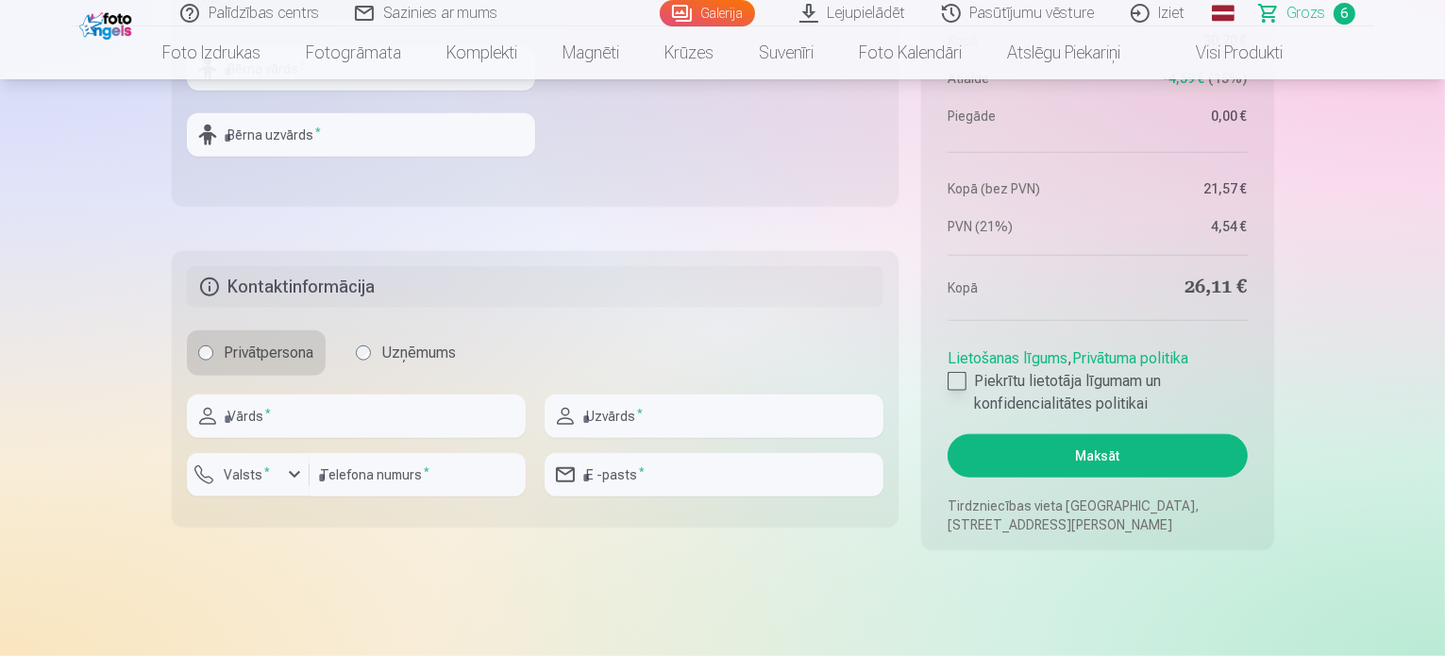
click at [952, 377] on div at bounding box center [956, 381] width 19 height 19
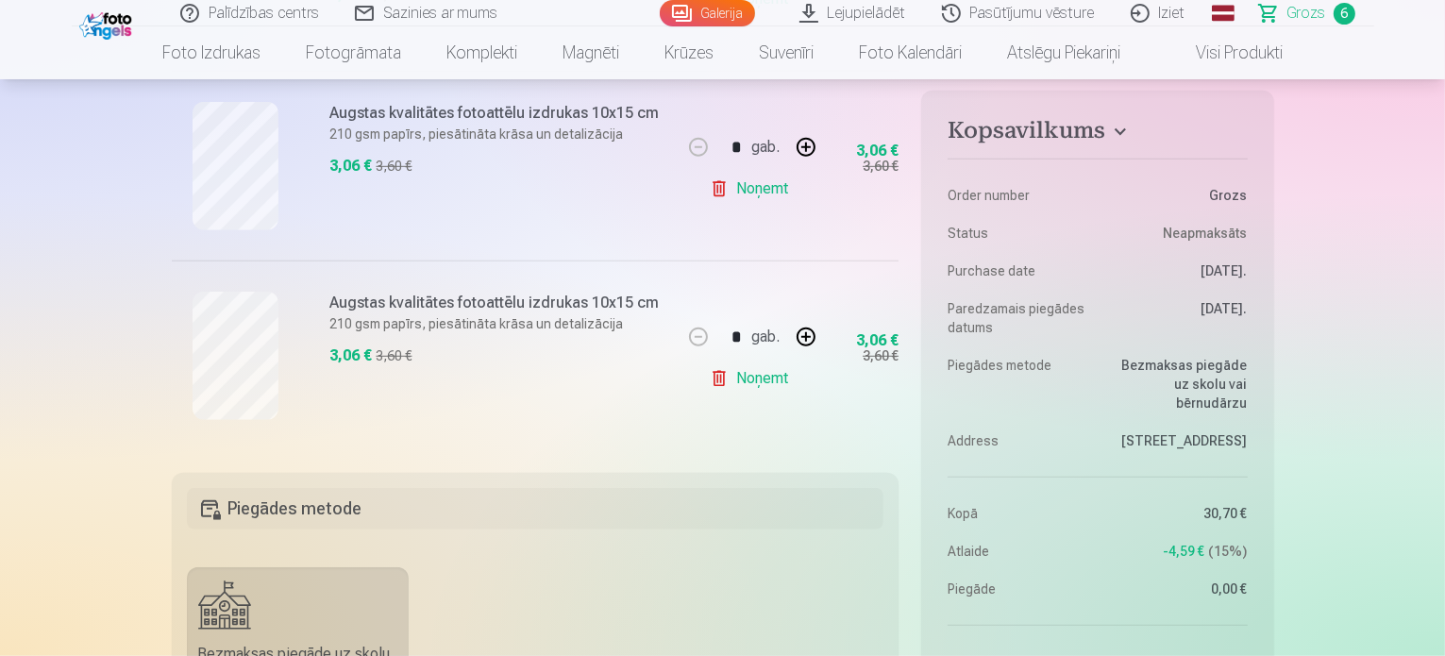
scroll to position [1416, 0]
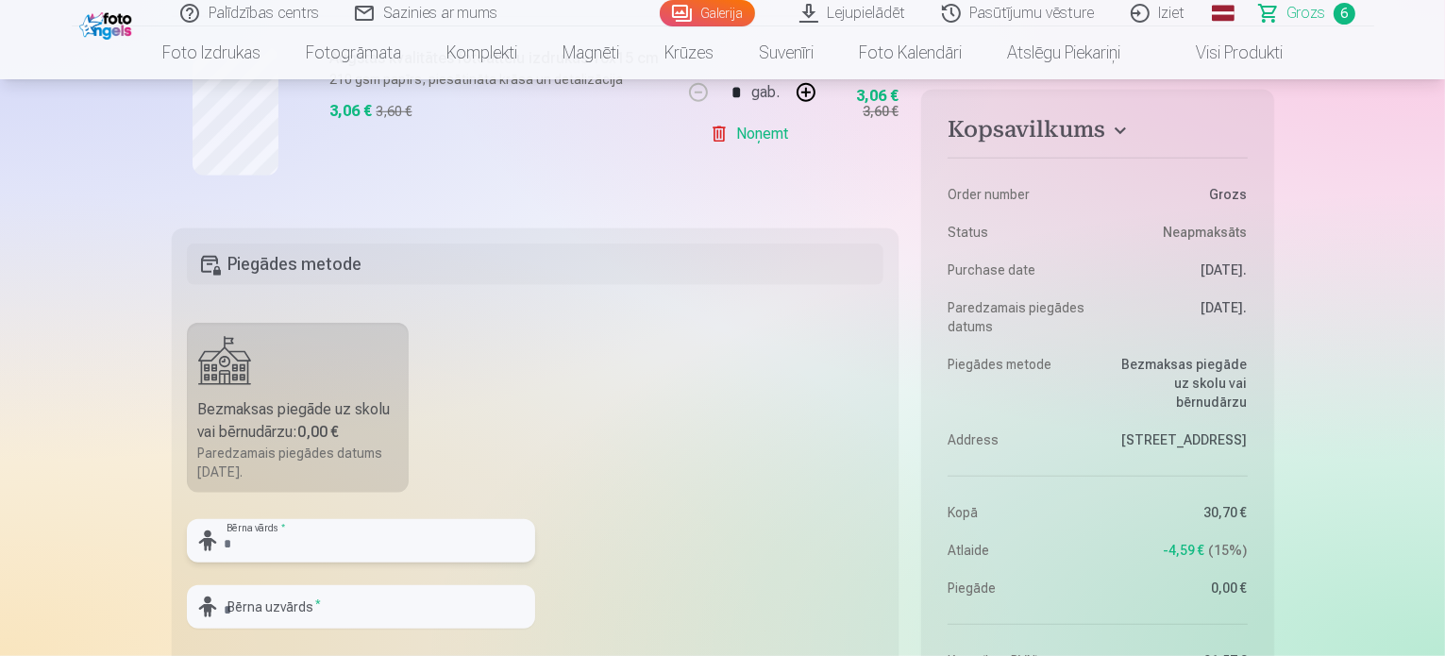
click at [476, 526] on input "text" at bounding box center [361, 540] width 348 height 43
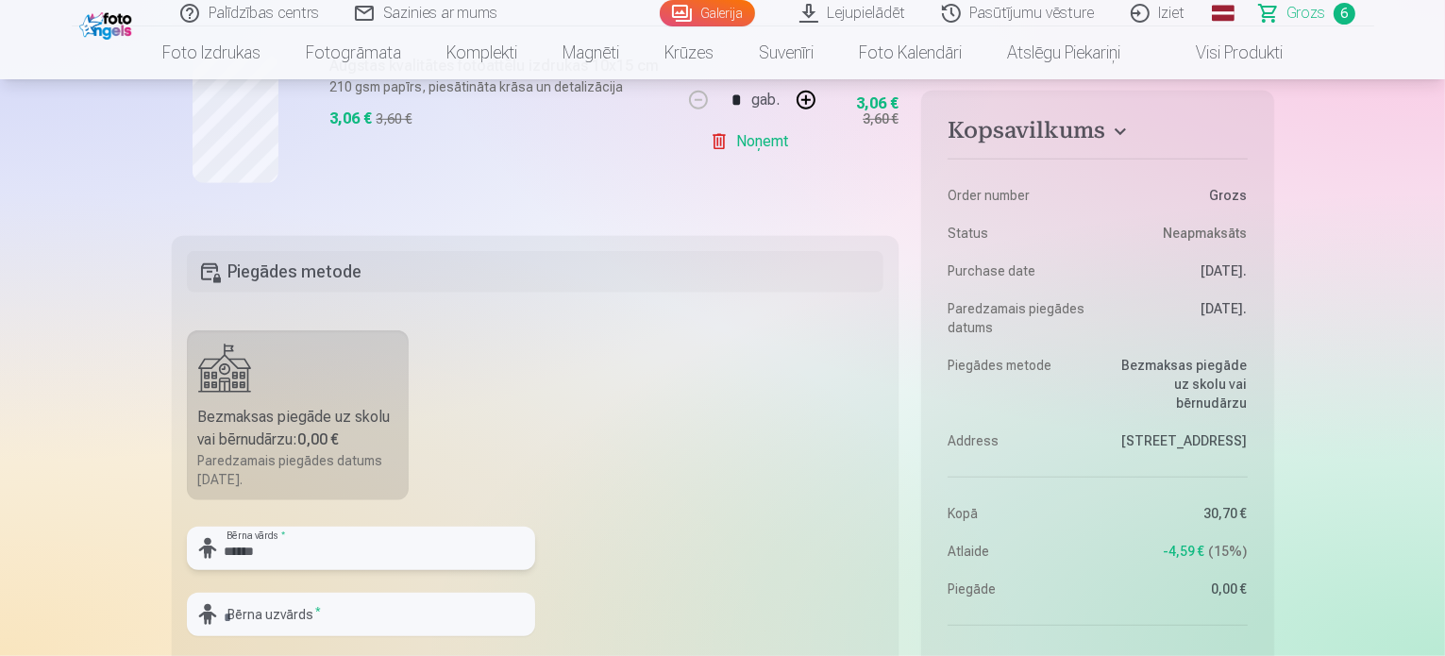
scroll to position [1510, 0]
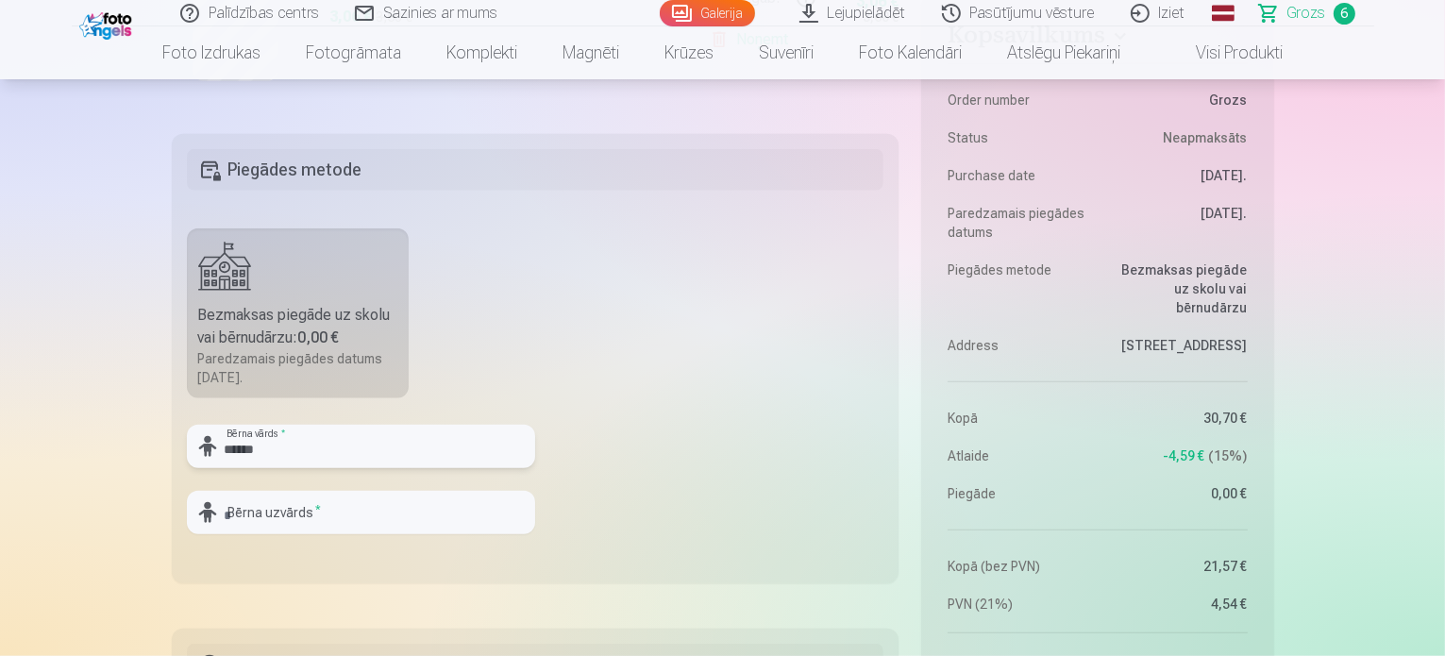
type input "******"
click at [390, 518] on input "text" at bounding box center [361, 512] width 348 height 43
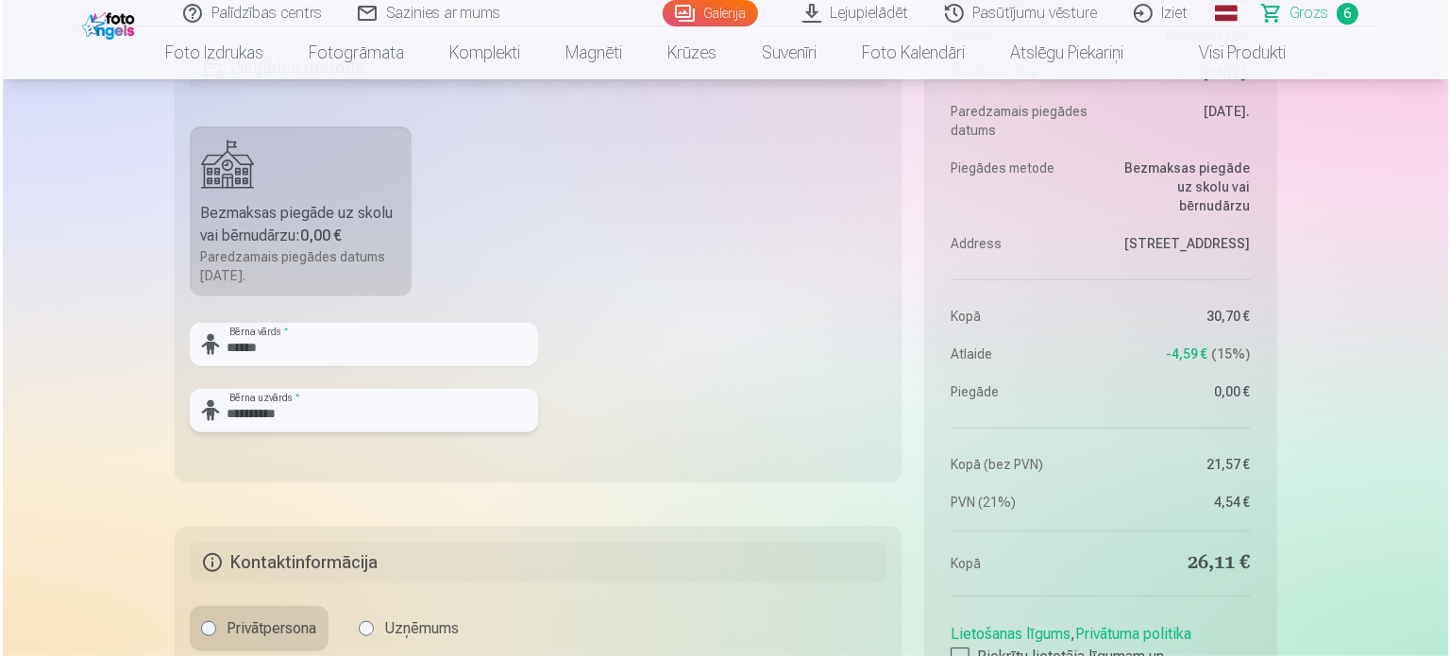
scroll to position [1887, 0]
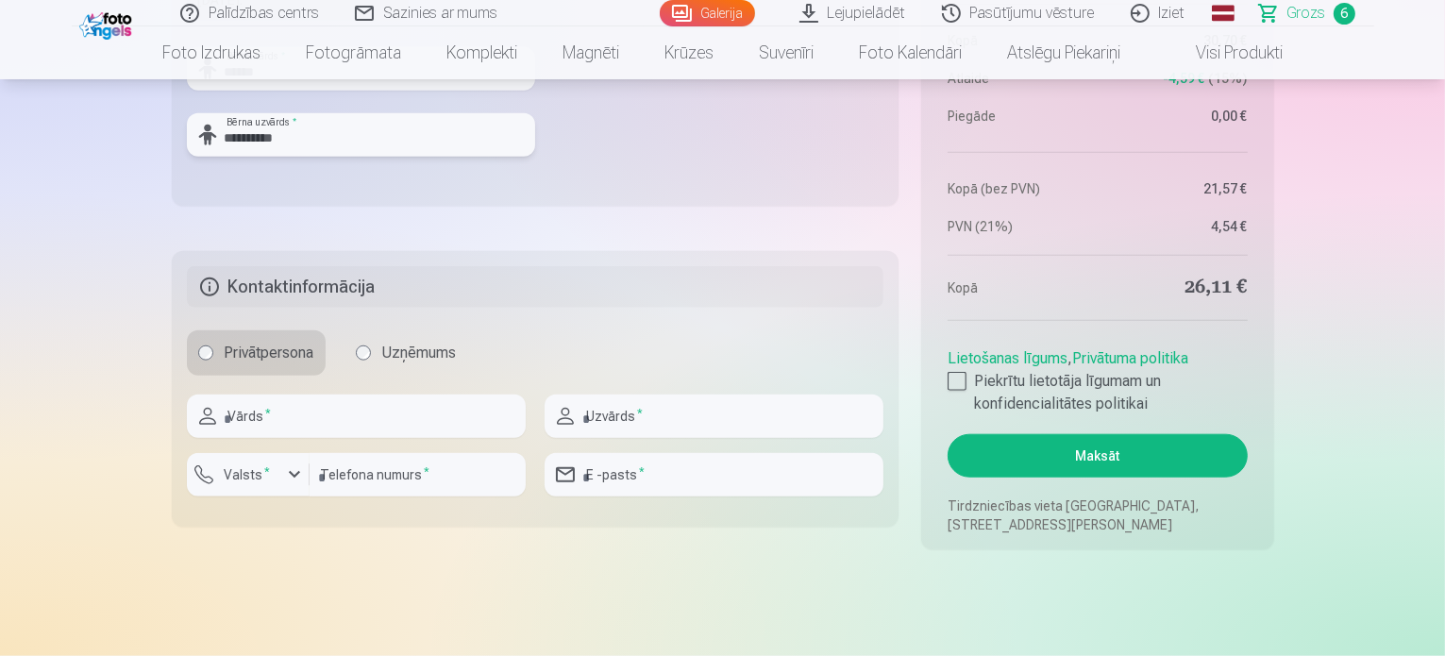
type input "**********"
click at [379, 419] on input "text" at bounding box center [356, 415] width 339 height 43
type input "*****"
click at [789, 416] on input "text" at bounding box center [714, 415] width 339 height 43
type input "*******"
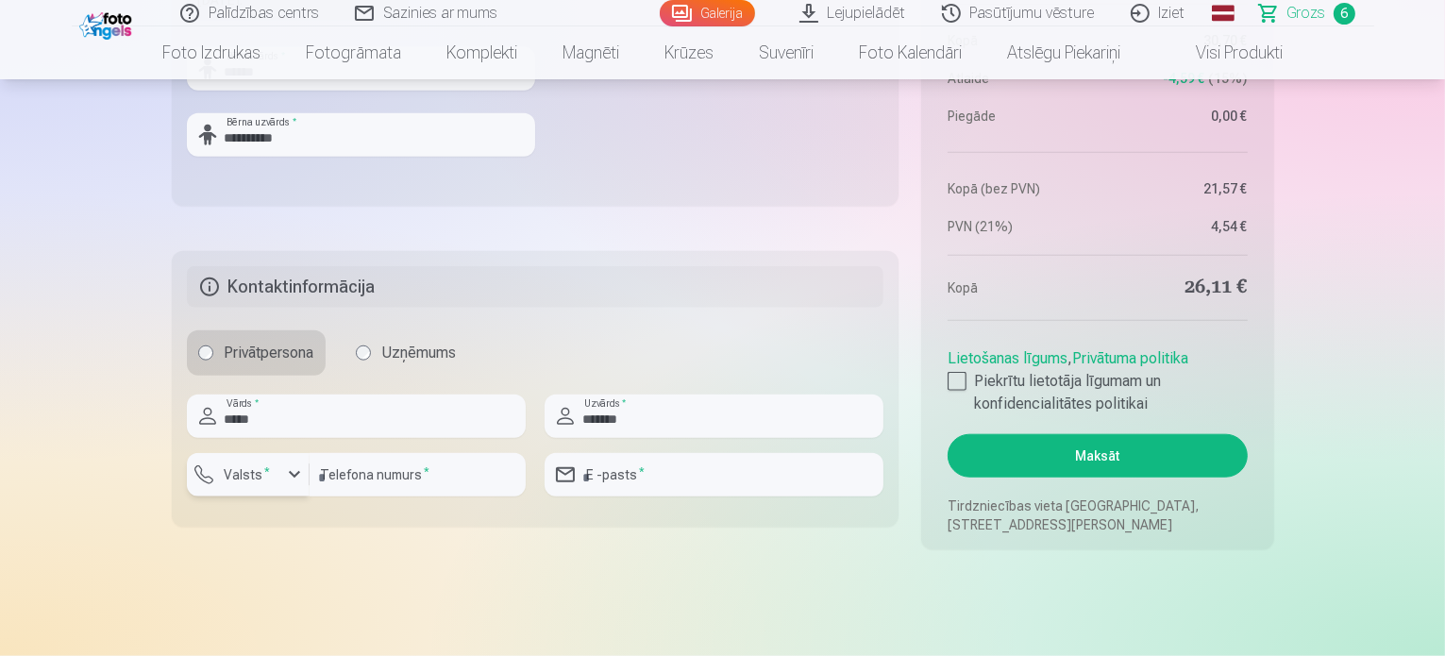
click at [283, 478] on div "button" at bounding box center [294, 474] width 23 height 23
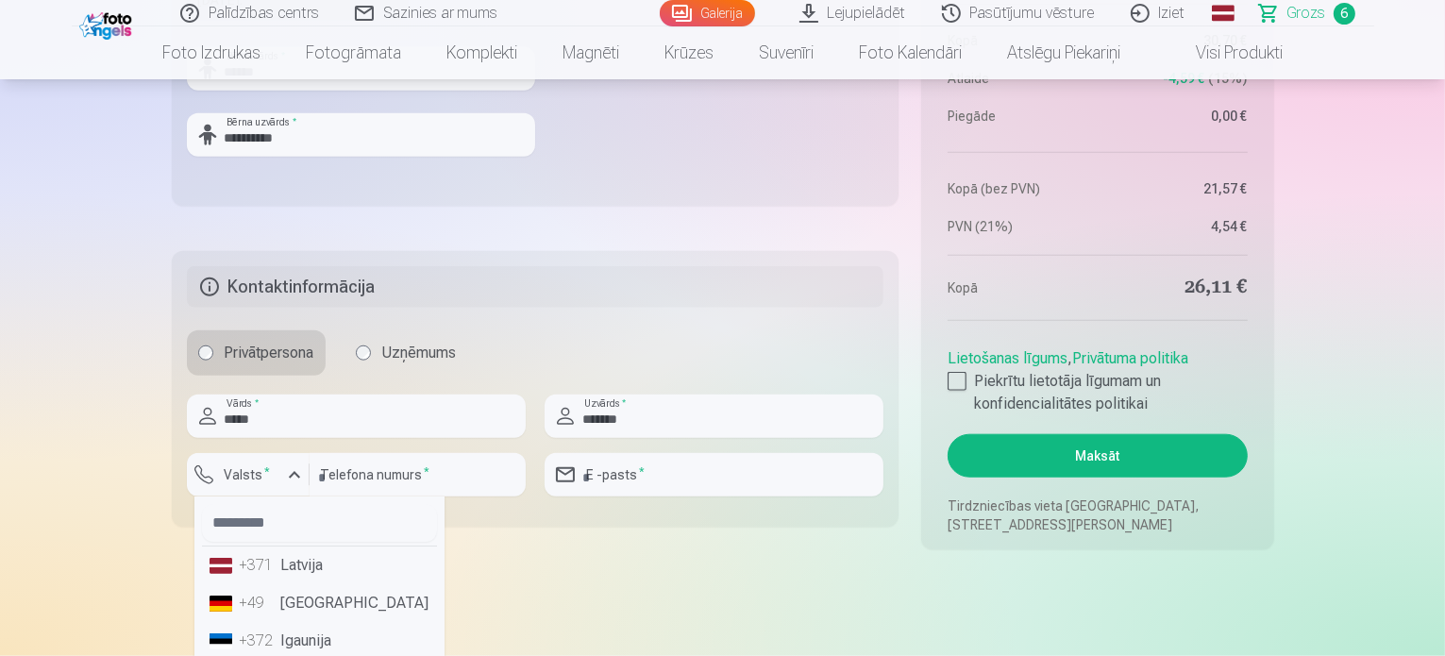
click at [318, 562] on li "+371 Latvija" at bounding box center [319, 565] width 235 height 38
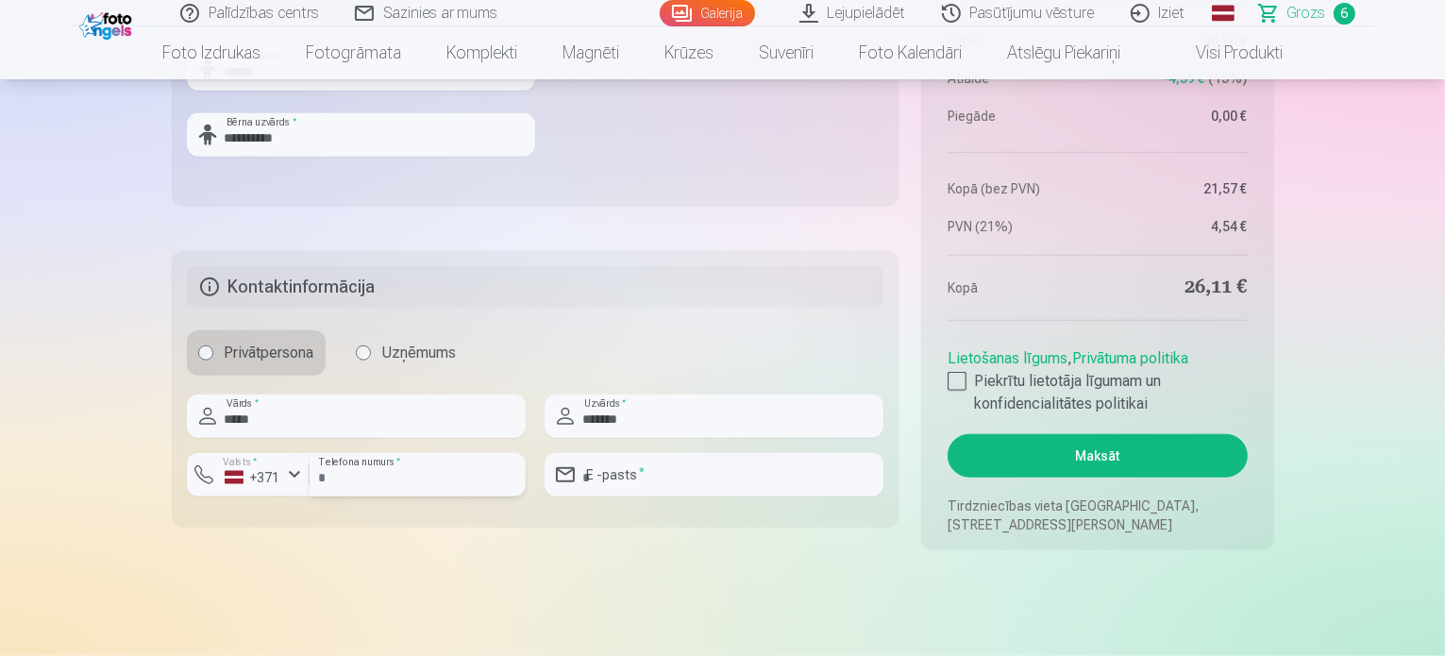
click at [360, 471] on input "number" at bounding box center [418, 474] width 216 height 43
type input "********"
click at [706, 466] on input "email" at bounding box center [714, 474] width 339 height 43
type input "**********"
click at [1106, 446] on button "Maksāt" at bounding box center [1096, 455] width 299 height 43
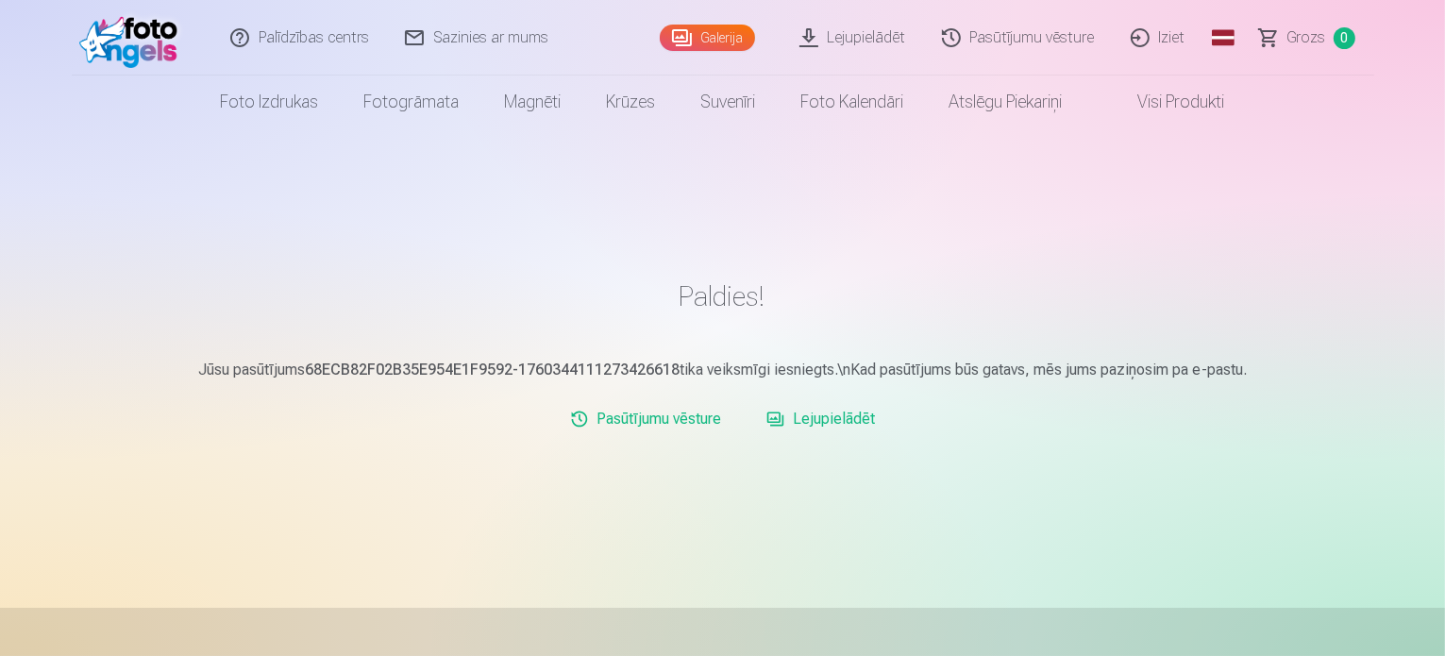
click at [1185, 47] on link "Iziet" at bounding box center [1159, 37] width 91 height 75
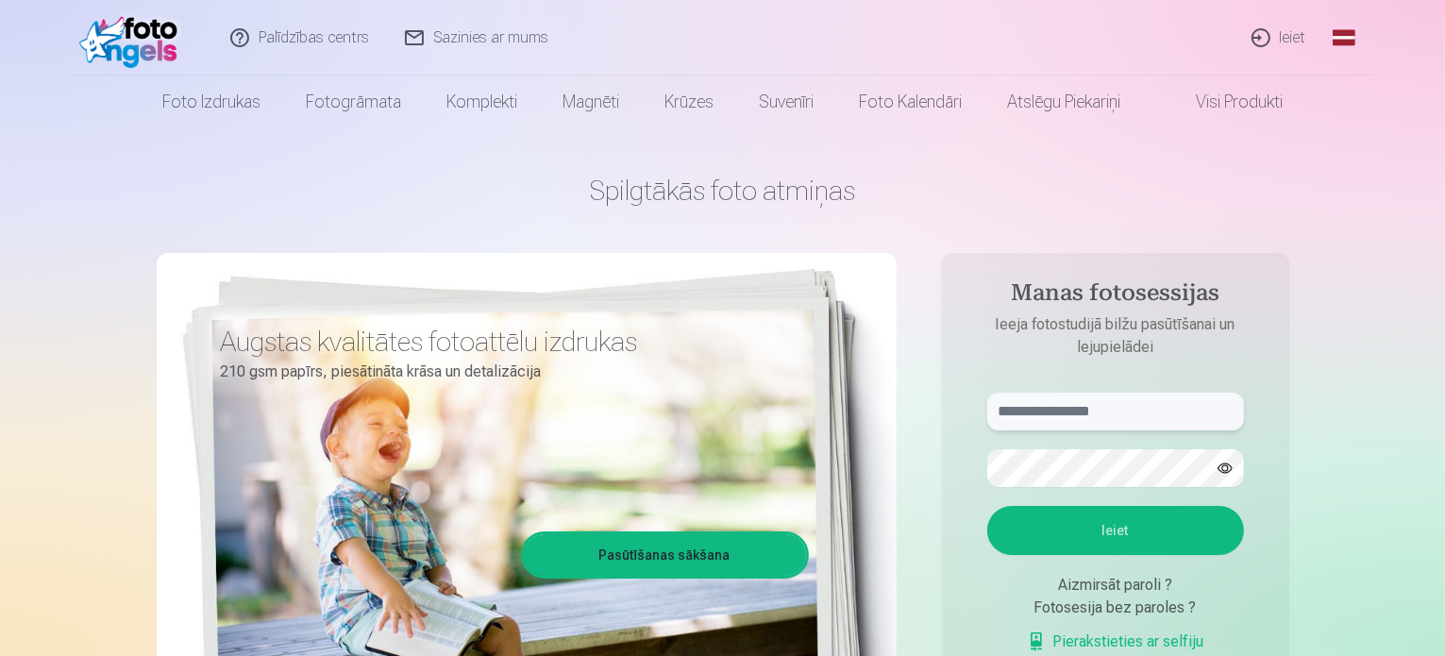
click at [1066, 402] on input "text" at bounding box center [1115, 412] width 257 height 38
type input "**********"
click at [1111, 511] on button "Ieiet" at bounding box center [1115, 530] width 257 height 49
